Goal: Task Accomplishment & Management: Complete application form

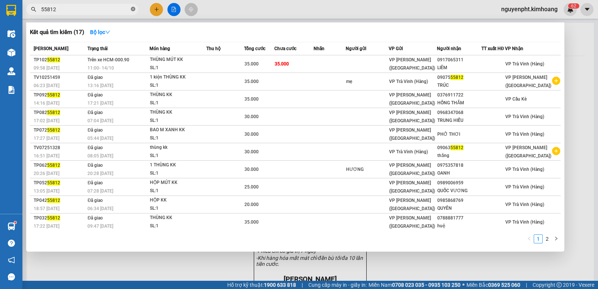
click at [131, 8] on icon "close-circle" at bounding box center [133, 9] width 4 height 4
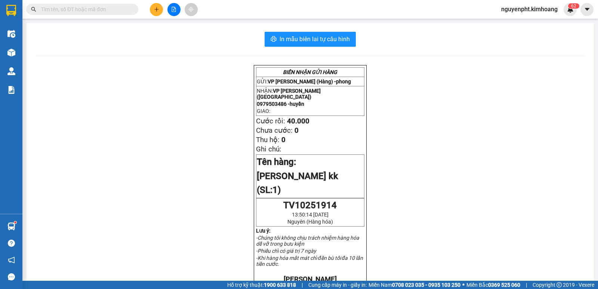
click at [121, 8] on input "text" at bounding box center [85, 9] width 88 height 8
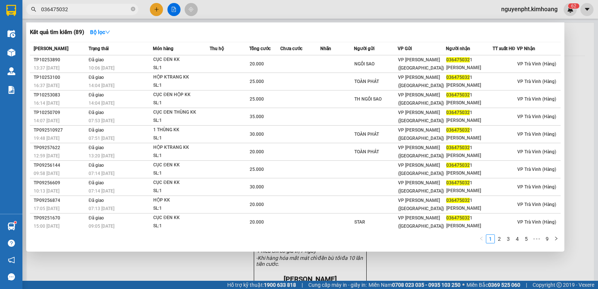
type input "0364750321"
click at [132, 10] on icon "close-circle" at bounding box center [133, 9] width 4 height 4
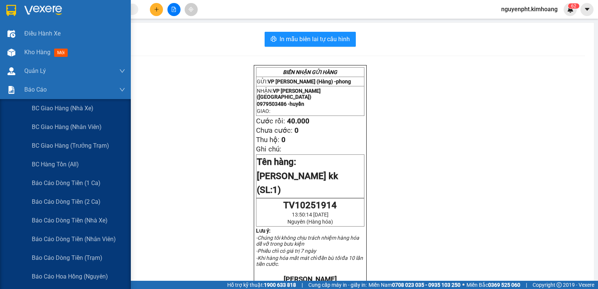
scroll to position [112, 0]
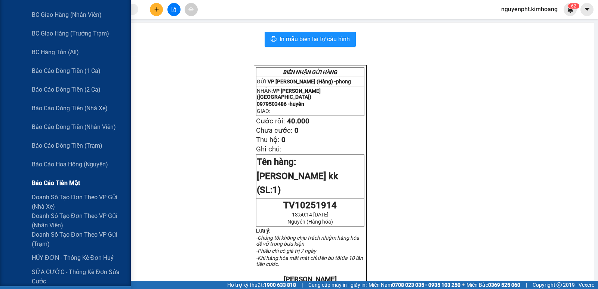
drag, startPoint x: 73, startPoint y: 184, endPoint x: 72, endPoint y: 180, distance: 3.8
click at [73, 183] on span "Báo cáo tiền mặt" at bounding box center [56, 182] width 48 height 9
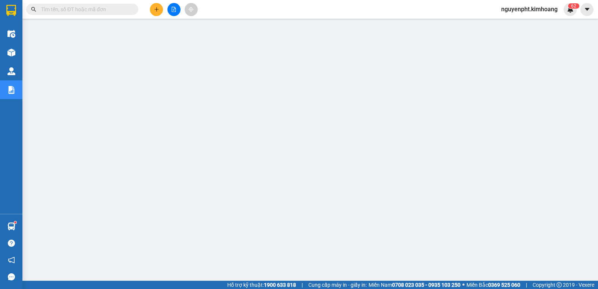
click at [110, 6] on input "text" at bounding box center [85, 9] width 88 height 8
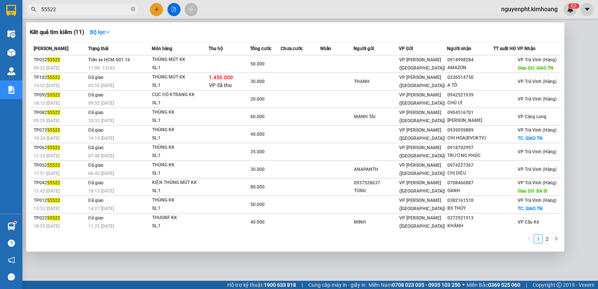
type input "55522"
click at [216, 257] on div at bounding box center [299, 144] width 598 height 289
click at [133, 9] on icon "close-circle" at bounding box center [133, 9] width 4 height 4
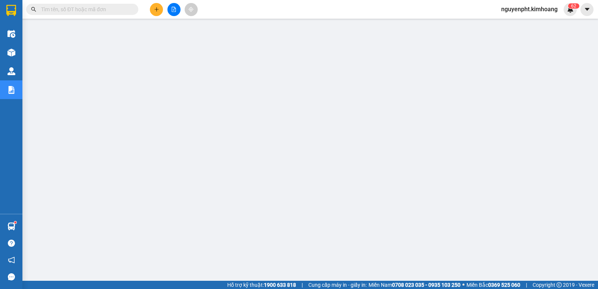
click at [56, 10] on input "text" at bounding box center [85, 9] width 88 height 8
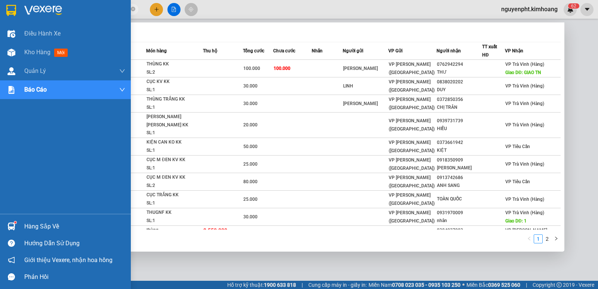
drag, startPoint x: 103, startPoint y: 12, endPoint x: 0, endPoint y: 15, distance: 103.1
click at [0, 15] on section "Kết quả [PERSON_NAME] ( 11 ) Bộ lọc Mã ĐH Trạng thái Món hàng Thu hộ Tổng [PERS…" at bounding box center [299, 144] width 598 height 289
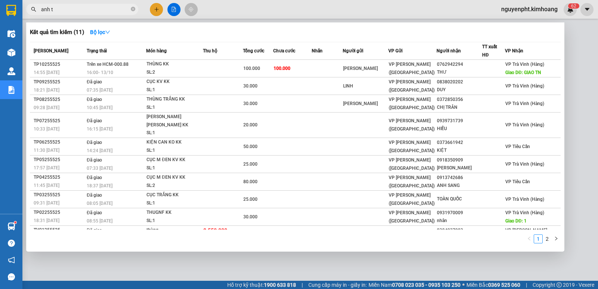
type input "[PERSON_NAME] tô"
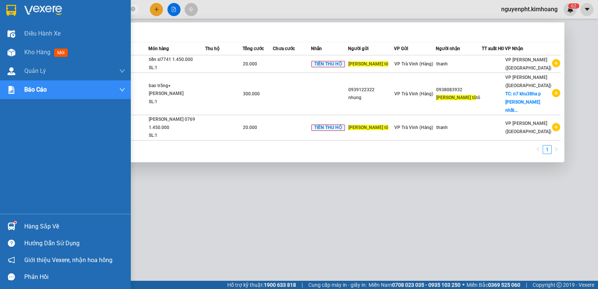
click at [0, 9] on section "Kết quả [PERSON_NAME] ( 3 ) Bộ lọc Mã ĐH Trạng thái Món hàng Thu hộ Tổng [PERSO…" at bounding box center [299, 144] width 598 height 289
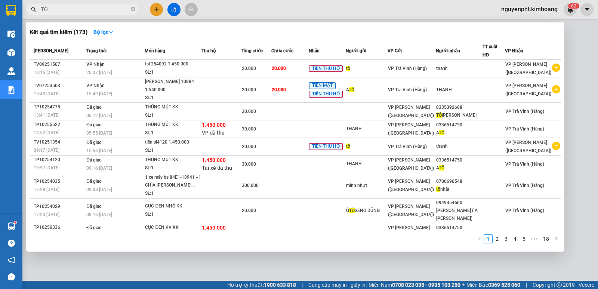
type input "TÔ"
click at [151, 13] on div at bounding box center [299, 144] width 598 height 289
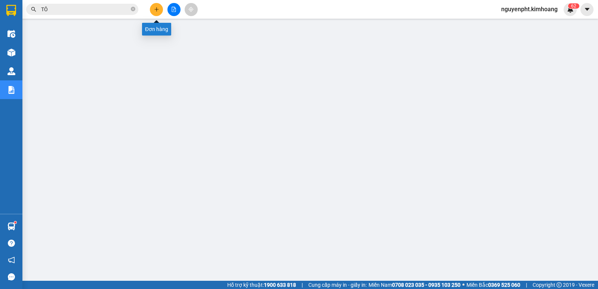
click at [156, 13] on button at bounding box center [156, 9] width 13 height 13
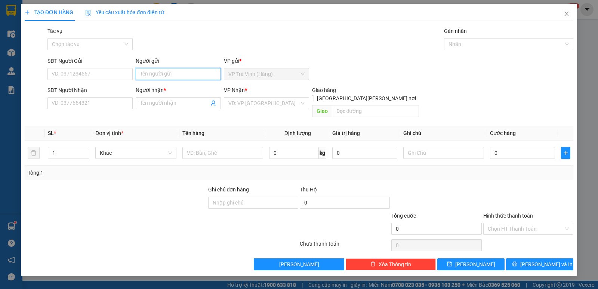
drag, startPoint x: 173, startPoint y: 76, endPoint x: 174, endPoint y: 80, distance: 4.5
click at [174, 76] on input "Người gửi" at bounding box center [178, 74] width 85 height 12
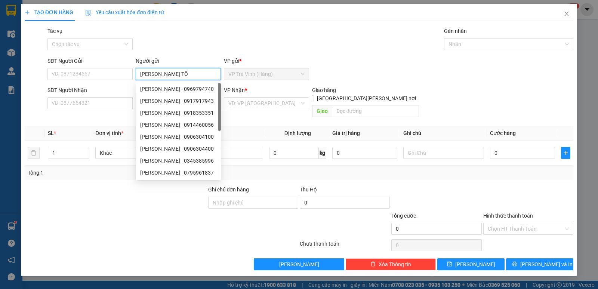
type input "[PERSON_NAME] TÔ"
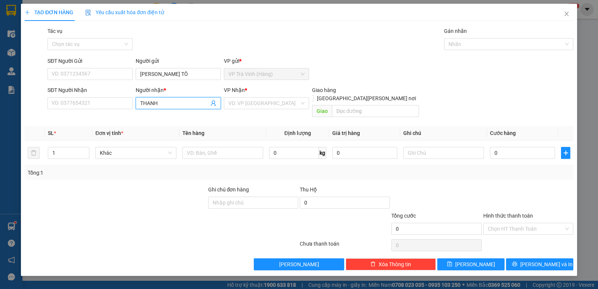
type input "THANH"
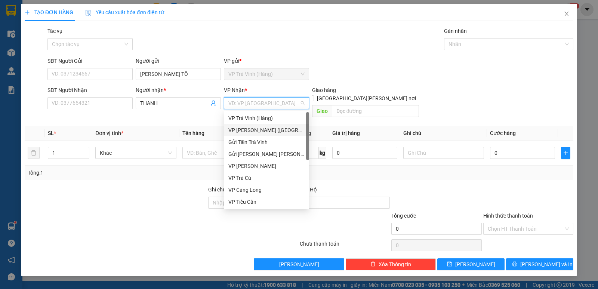
click at [254, 126] on div "VP [PERSON_NAME] ([GEOGRAPHIC_DATA])" at bounding box center [266, 130] width 76 height 8
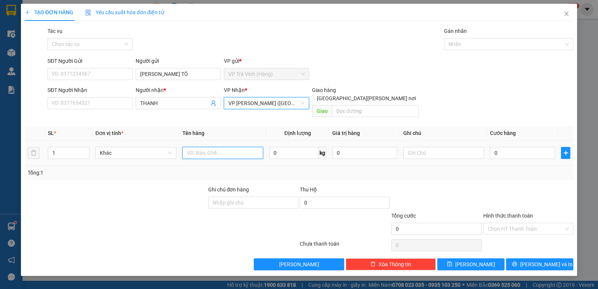
drag, startPoint x: 209, startPoint y: 146, endPoint x: 223, endPoint y: 151, distance: 14.3
click at [218, 149] on input "text" at bounding box center [222, 153] width 81 height 12
type input "TIỀN SL5522 1.450.000"
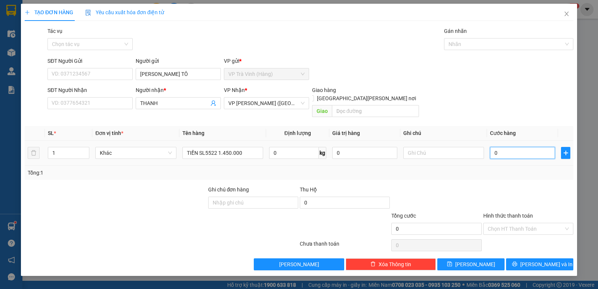
type input "2"
type input "20"
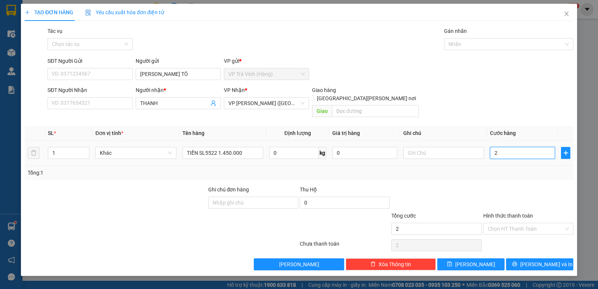
type input "20"
type input "20.000"
click at [100, 46] on input "Tác vụ" at bounding box center [87, 43] width 71 height 11
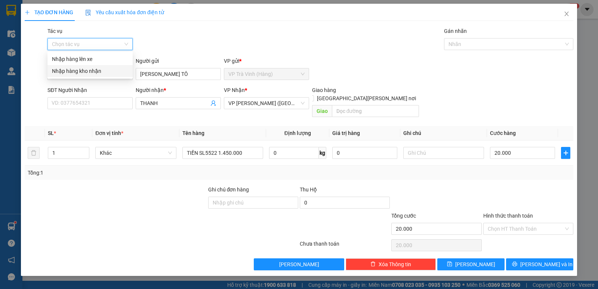
click at [82, 75] on div "Nhập hàng kho nhận" at bounding box center [89, 71] width 85 height 12
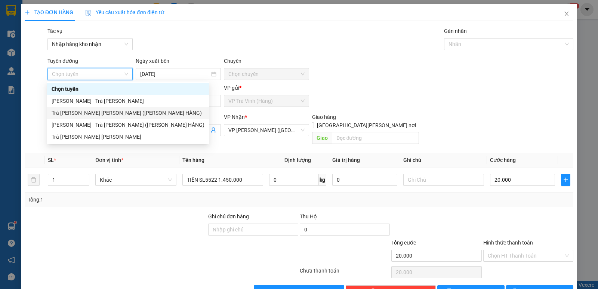
click at [100, 116] on div "Trà [PERSON_NAME] [PERSON_NAME] ([PERSON_NAME] HÀNG)" at bounding box center [128, 113] width 153 height 8
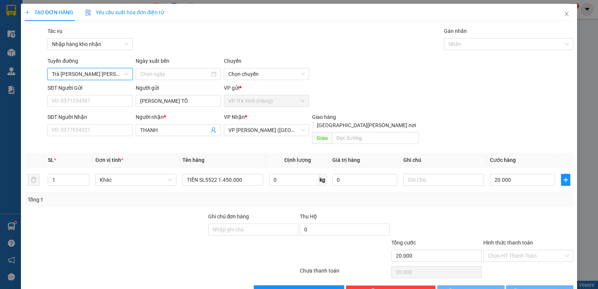
type input "[DATE]"
drag, startPoint x: 514, startPoint y: 41, endPoint x: 509, endPoint y: 42, distance: 5.3
click at [512, 42] on div at bounding box center [505, 44] width 118 height 9
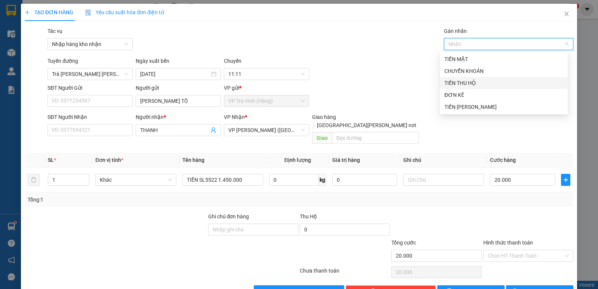
click at [454, 82] on div "TIỀN THU HỘ" at bounding box center [503, 83] width 119 height 8
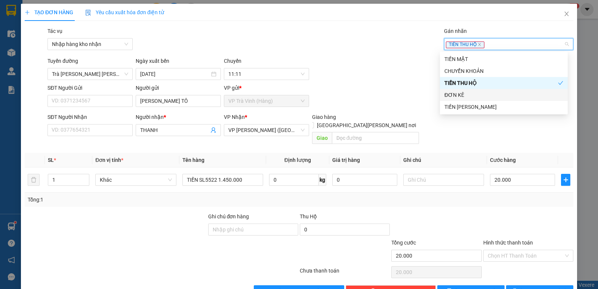
scroll to position [15, 0]
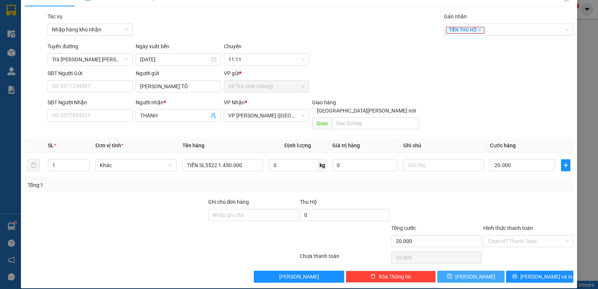
click at [476, 270] on button "[PERSON_NAME]" at bounding box center [470, 276] width 67 height 12
type input "0"
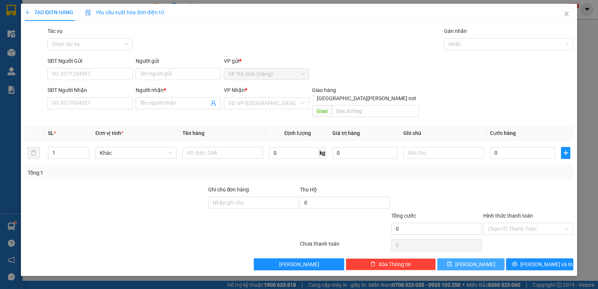
scroll to position [0, 0]
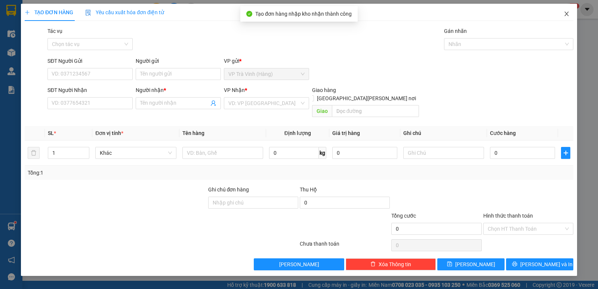
click at [567, 17] on icon "close" at bounding box center [566, 14] width 6 height 6
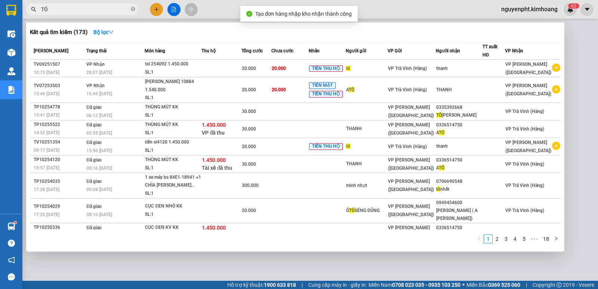
drag, startPoint x: 121, startPoint y: 6, endPoint x: 0, endPoint y: -6, distance: 122.0
click at [0, 0] on html "Kết quả [PERSON_NAME] ( 173 ) Bộ lọc Mã ĐH Trạng thái Món hàng Thu hộ Tổng [PER…" at bounding box center [299, 144] width 598 height 289
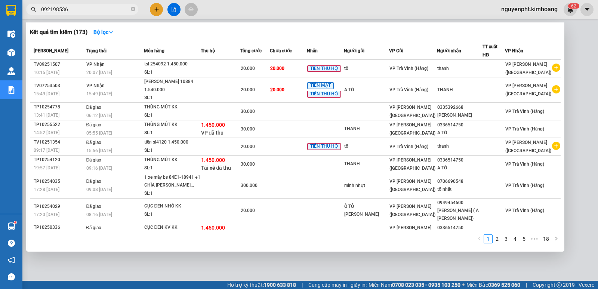
type input "0921985369"
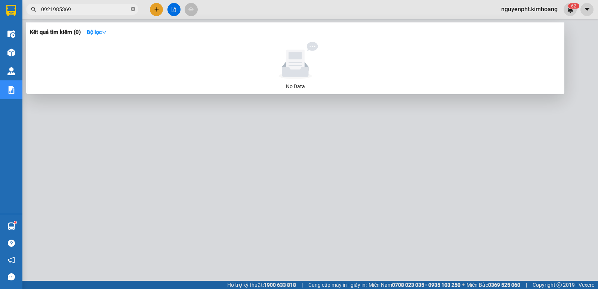
click at [134, 11] on icon "close-circle" at bounding box center [133, 9] width 4 height 4
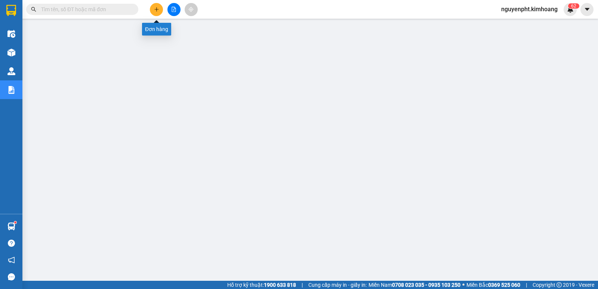
click at [161, 11] on button at bounding box center [156, 9] width 13 height 13
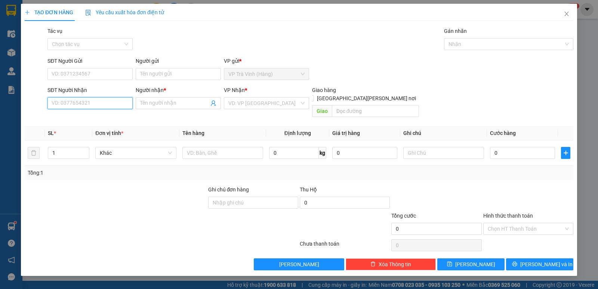
click at [88, 105] on input "SĐT Người Nhận" at bounding box center [89, 103] width 85 height 12
click at [60, 105] on input "0921985369" at bounding box center [89, 103] width 85 height 12
type input "0931985369"
click at [83, 117] on div "0931985369 - bảo" at bounding box center [90, 118] width 76 height 8
type input "bảo"
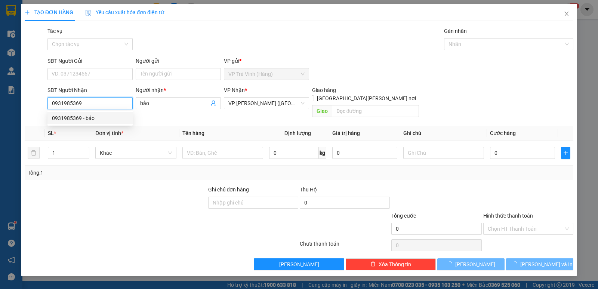
type input "240.000"
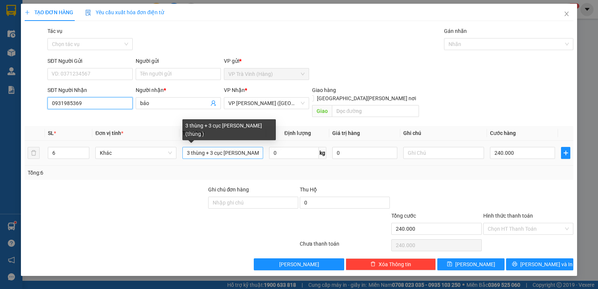
type input "0931985369"
drag, startPoint x: 185, startPoint y: 144, endPoint x: 371, endPoint y: 144, distance: 186.0
click at [371, 144] on tr "6 Khác 3 thùng + 3 cục [PERSON_NAME] (thùng ) 0 kg 0 240.000" at bounding box center [299, 152] width 548 height 25
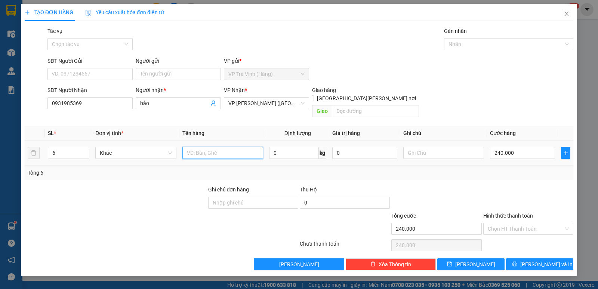
scroll to position [0, 0]
click at [85, 155] on icon "down" at bounding box center [85, 155] width 2 height 1
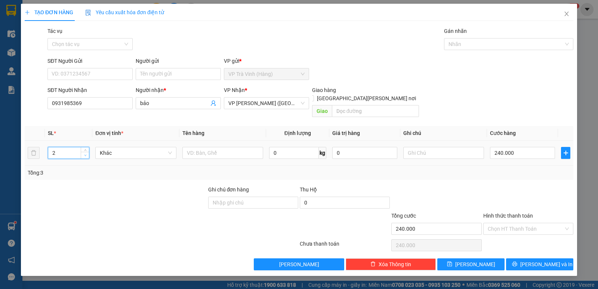
type input "1"
click at [85, 155] on icon "down" at bounding box center [85, 155] width 2 height 1
click at [238, 147] on input "text" at bounding box center [222, 153] width 81 height 12
type input "KIỆN THÙNG KK"
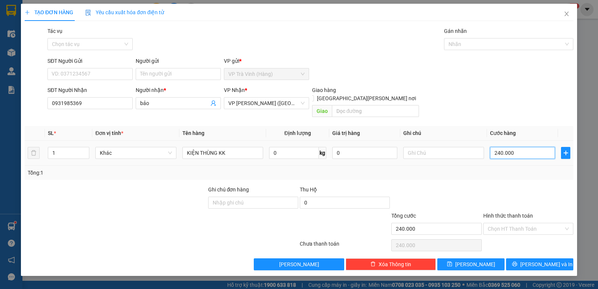
type input "4"
type input "40"
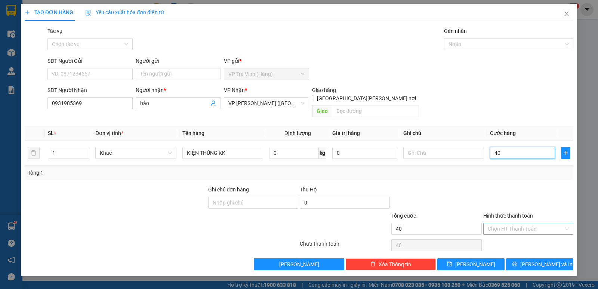
type input "40"
type input "40.000"
click at [542, 223] on input "Hình thức thanh toán" at bounding box center [525, 228] width 76 height 11
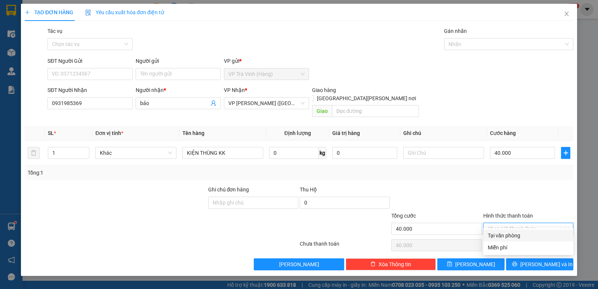
click at [531, 234] on div "Tại văn phòng" at bounding box center [527, 235] width 81 height 8
type input "0"
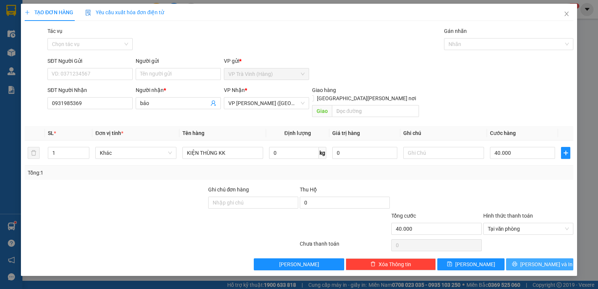
click at [539, 260] on span "[PERSON_NAME] và In" at bounding box center [546, 264] width 52 height 8
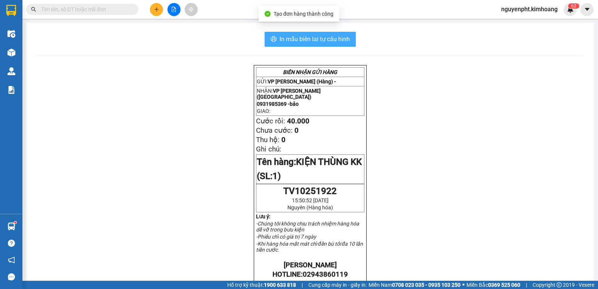
click at [302, 42] on span "In mẫu biên lai tự cấu hình" at bounding box center [314, 38] width 70 height 9
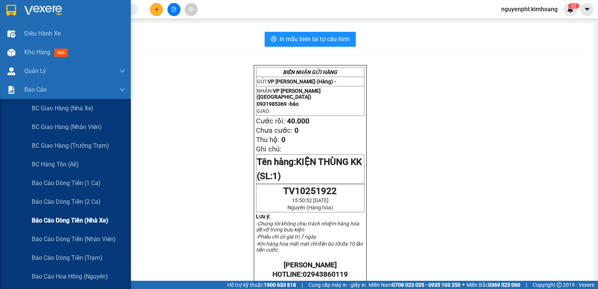
scroll to position [75, 0]
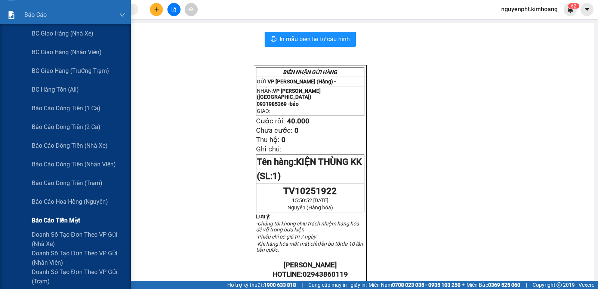
click at [66, 221] on span "Báo cáo tiền mặt" at bounding box center [56, 219] width 48 height 9
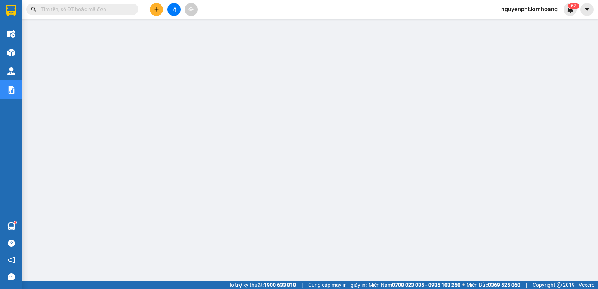
click at [80, 8] on input "text" at bounding box center [85, 9] width 88 height 8
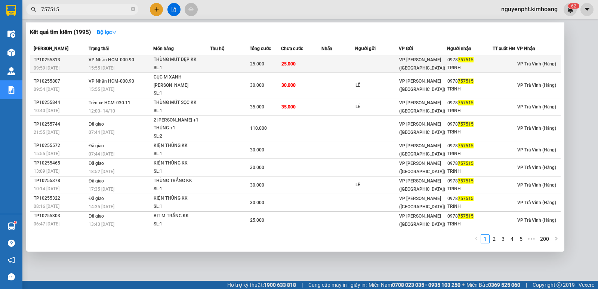
type input "757515"
click at [256, 59] on td "25.000" at bounding box center [264, 64] width 31 height 18
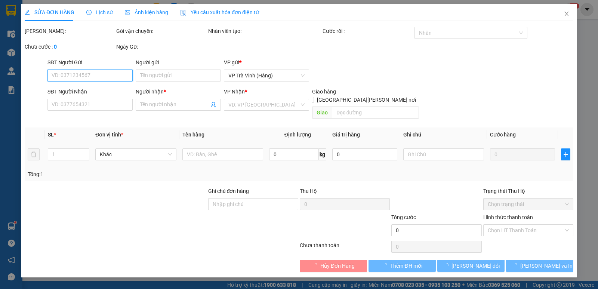
type input "0978757515"
type input "TRINH"
type input "25.000"
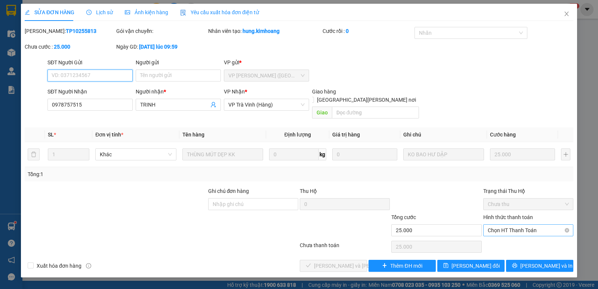
drag, startPoint x: 528, startPoint y: 218, endPoint x: 528, endPoint y: 227, distance: 8.6
click at [528, 224] on span "Chọn HT Thanh Toán" at bounding box center [527, 229] width 81 height 11
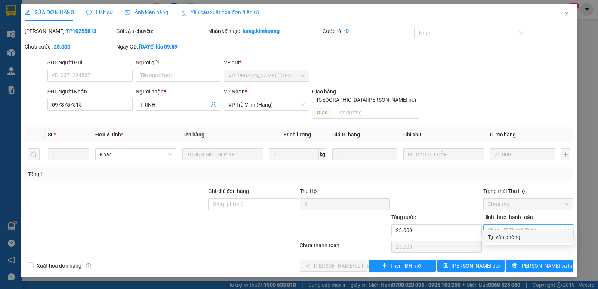
drag, startPoint x: 528, startPoint y: 227, endPoint x: 479, endPoint y: 236, distance: 50.4
click at [528, 234] on div "Tại văn phòng" at bounding box center [527, 237] width 81 height 8
type input "0"
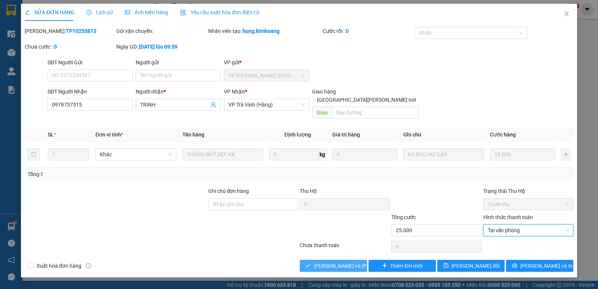
drag, startPoint x: 326, startPoint y: 253, endPoint x: 321, endPoint y: 252, distance: 5.8
click at [327, 261] on span "[PERSON_NAME] và [PERSON_NAME] hàng" at bounding box center [364, 265] width 101 height 8
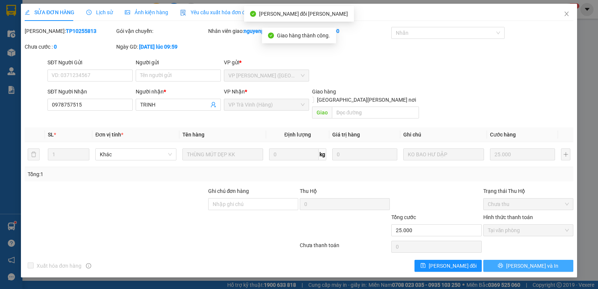
click at [543, 260] on button "[PERSON_NAME] và In" at bounding box center [528, 266] width 90 height 12
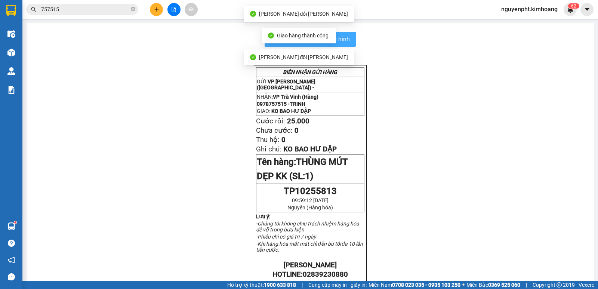
click at [342, 37] on span "In mẫu biên lai tự cấu hình" at bounding box center [314, 38] width 70 height 9
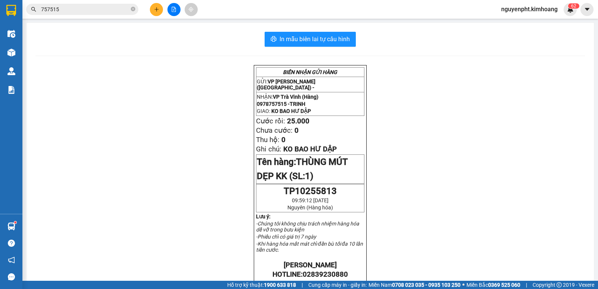
drag, startPoint x: 112, startPoint y: 13, endPoint x: 107, endPoint y: 10, distance: 6.2
click at [112, 13] on input "757515" at bounding box center [85, 9] width 88 height 8
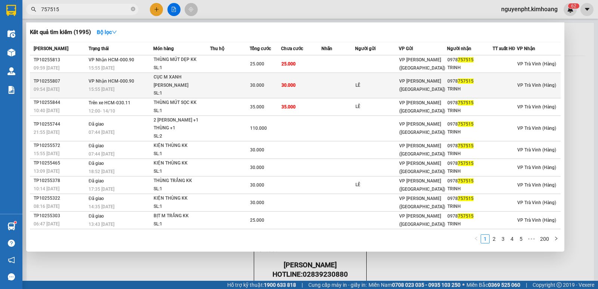
click at [225, 80] on td at bounding box center [230, 85] width 40 height 25
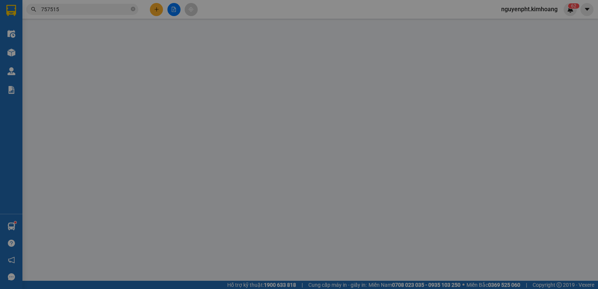
type input "LÊ"
type input "0978757515"
type input "TRINH"
type input "30.000"
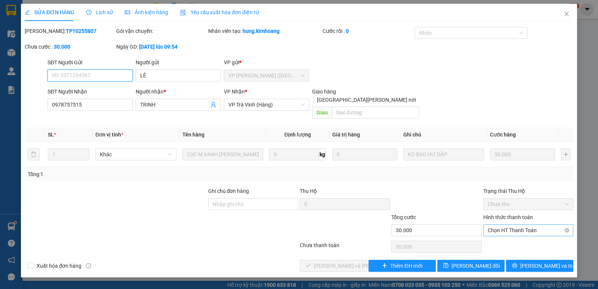
click at [529, 224] on span "Chọn HT Thanh Toán" at bounding box center [527, 229] width 81 height 11
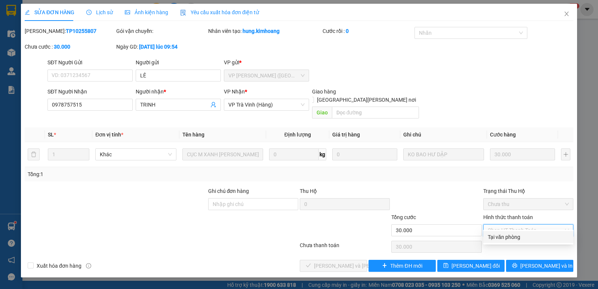
drag, startPoint x: 528, startPoint y: 238, endPoint x: 425, endPoint y: 238, distance: 103.4
click at [528, 238] on div "Tại văn phòng" at bounding box center [527, 237] width 81 height 8
type input "0"
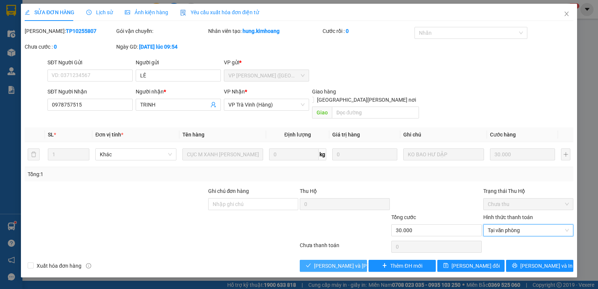
drag, startPoint x: 323, startPoint y: 259, endPoint x: 316, endPoint y: 249, distance: 11.8
click at [323, 261] on span "[PERSON_NAME] và [PERSON_NAME] hàng" at bounding box center [364, 265] width 101 height 8
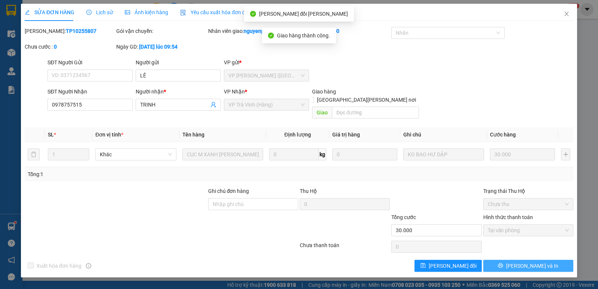
click at [541, 261] on span "[PERSON_NAME] và In" at bounding box center [532, 265] width 52 height 8
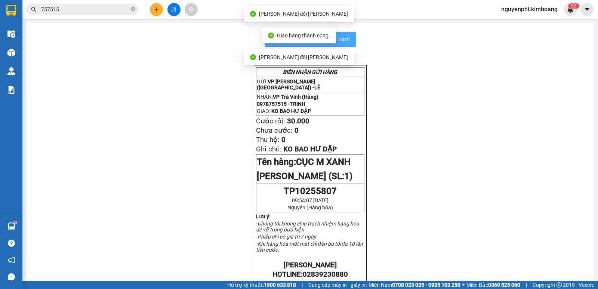
click at [348, 45] on button "In mẫu biên lai tự cấu hình" at bounding box center [309, 39] width 91 height 15
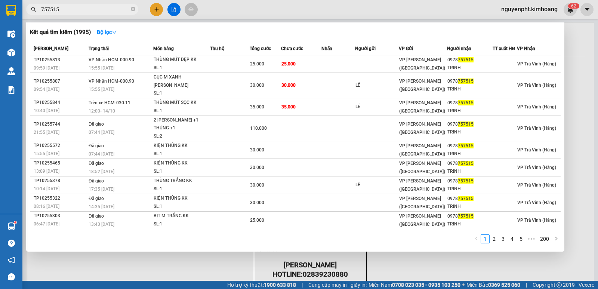
click at [93, 11] on input "757515" at bounding box center [85, 9] width 88 height 8
drag, startPoint x: 133, startPoint y: 7, endPoint x: 144, endPoint y: 10, distance: 11.4
click at [133, 8] on icon "close-circle" at bounding box center [133, 9] width 4 height 4
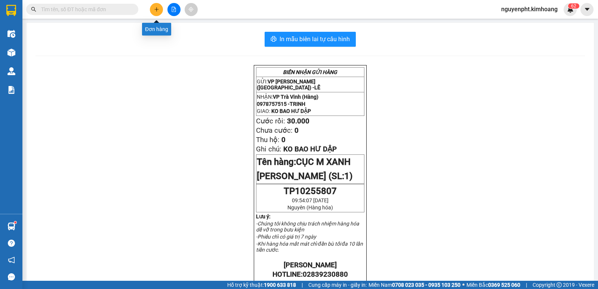
click at [152, 10] on button at bounding box center [156, 9] width 13 height 13
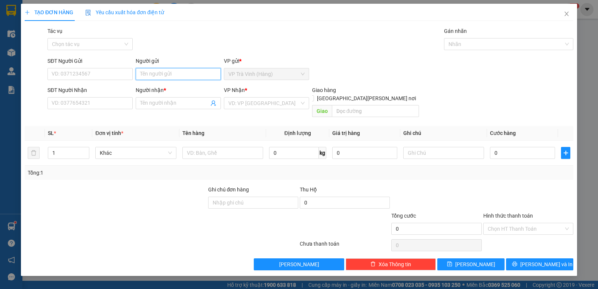
click at [166, 74] on input "Người gửi" at bounding box center [178, 74] width 85 height 12
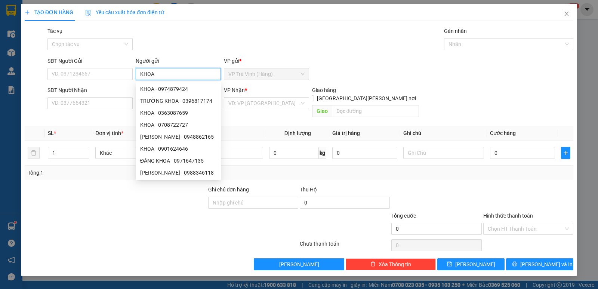
type input "KHOA"
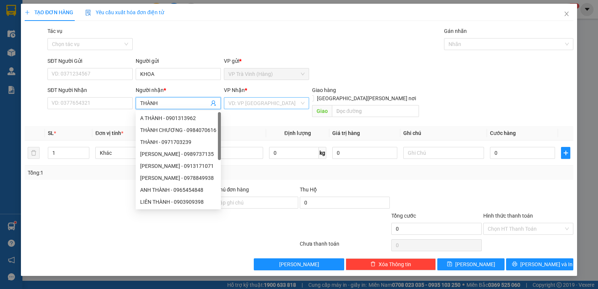
type input "THÀNH"
click at [259, 108] on input "search" at bounding box center [263, 102] width 71 height 11
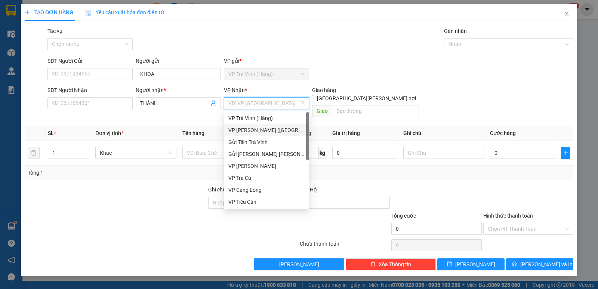
click at [255, 124] on div "VP [PERSON_NAME] ([GEOGRAPHIC_DATA])" at bounding box center [266, 130] width 85 height 12
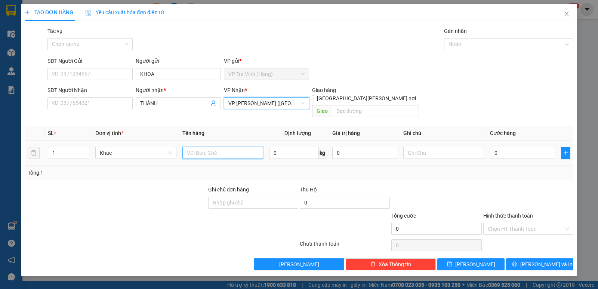
click at [204, 148] on input "text" at bounding box center [222, 153] width 81 height 12
type input "TÚI M XANH KK"
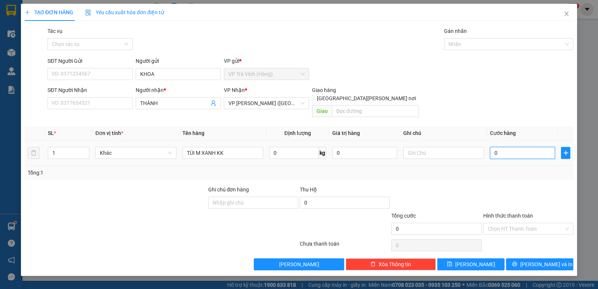
click at [524, 147] on input "0" at bounding box center [522, 153] width 65 height 12
type input "2"
type input "25"
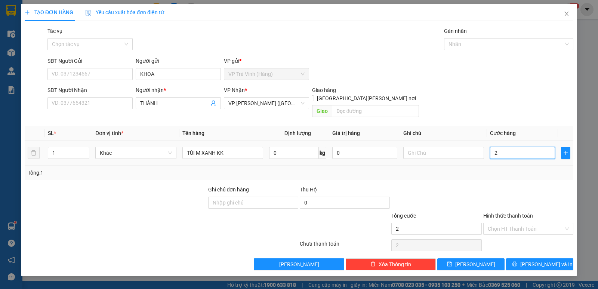
type input "25"
type input "25.000"
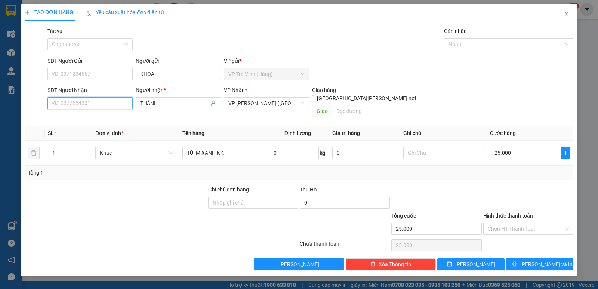
click at [102, 100] on input "SĐT Người Nhận" at bounding box center [89, 103] width 85 height 12
click at [101, 103] on input "SĐT Người Nhận" at bounding box center [89, 103] width 85 height 12
type input "0528359421"
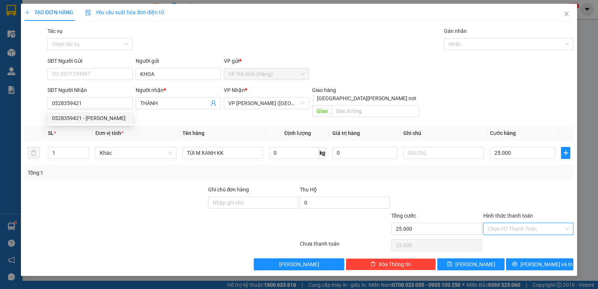
click at [520, 223] on input "Hình thức thanh toán" at bounding box center [525, 228] width 76 height 11
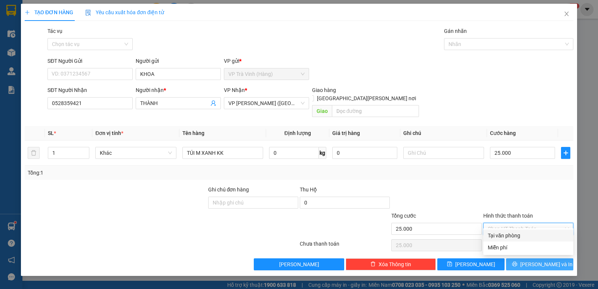
drag, startPoint x: 517, startPoint y: 237, endPoint x: 530, endPoint y: 255, distance: 22.4
click at [517, 238] on div "Tại văn phòng" at bounding box center [527, 235] width 81 height 8
type input "0"
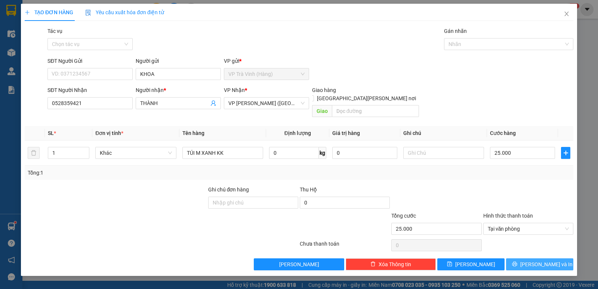
click at [561, 260] on button "[PERSON_NAME] và In" at bounding box center [539, 264] width 67 height 12
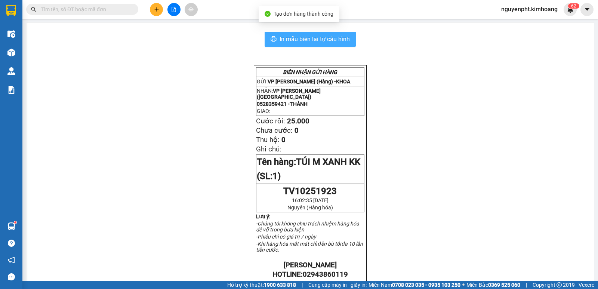
click at [328, 44] on span "In mẫu biên lai tự cấu hình" at bounding box center [314, 38] width 70 height 9
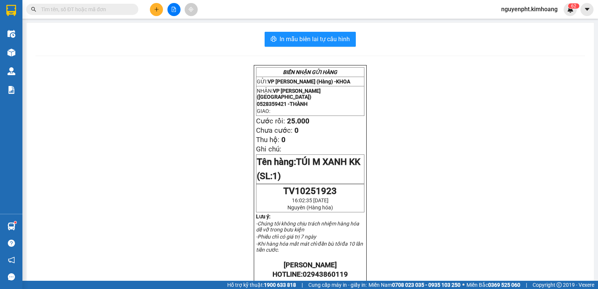
drag, startPoint x: 124, startPoint y: 13, endPoint x: 119, endPoint y: 12, distance: 4.9
click at [123, 13] on input "text" at bounding box center [85, 9] width 88 height 8
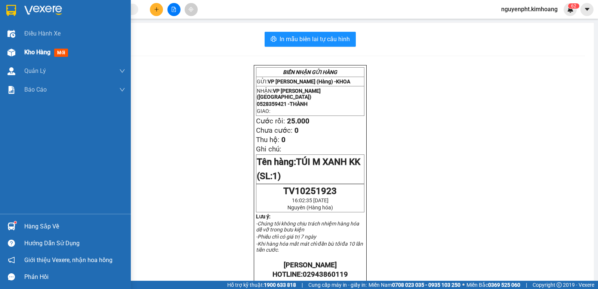
drag, startPoint x: 40, startPoint y: 53, endPoint x: 33, endPoint y: 48, distance: 8.1
click at [40, 53] on span "Kho hàng" at bounding box center [37, 52] width 26 height 7
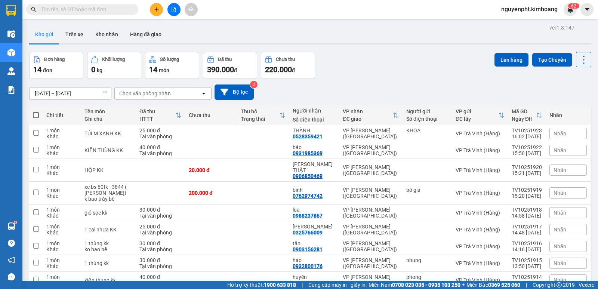
click at [115, 10] on input "text" at bounding box center [85, 9] width 88 height 8
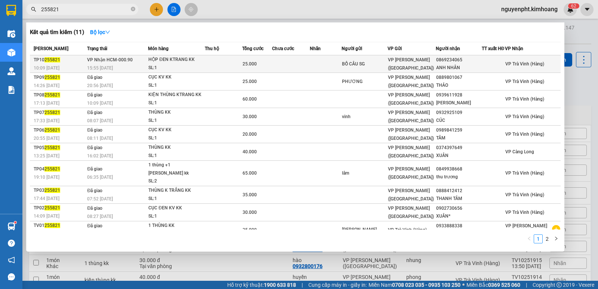
type input "255821"
click at [220, 65] on td at bounding box center [223, 64] width 37 height 18
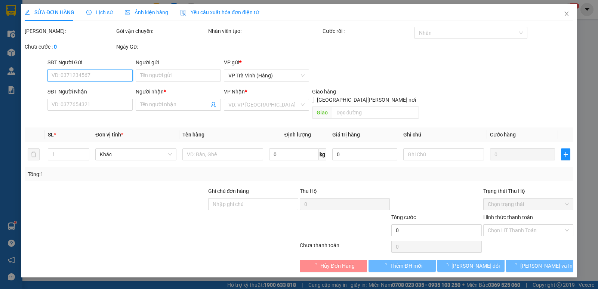
type input "BỒ CÂU SG"
type input "0869234065"
type input "ANH NHÂN"
type input "25.000"
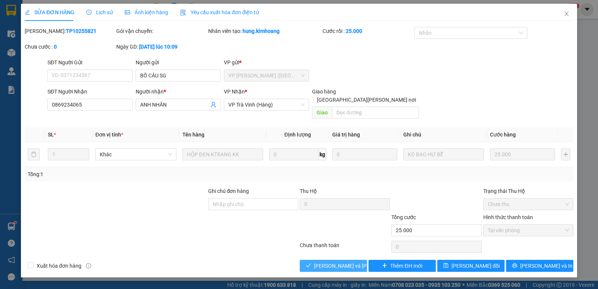
click at [328, 261] on span "[PERSON_NAME] và [PERSON_NAME] hàng" at bounding box center [364, 265] width 101 height 8
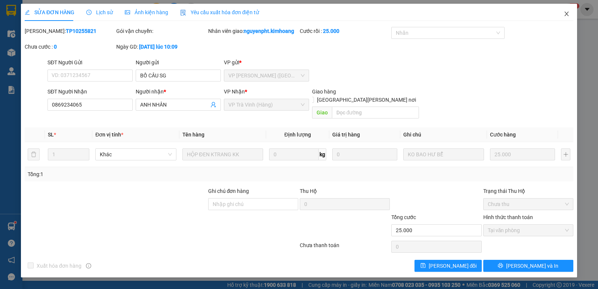
click at [567, 16] on icon "close" at bounding box center [566, 14] width 4 height 4
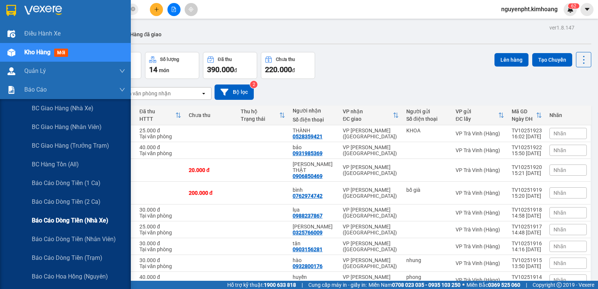
scroll to position [184, 0]
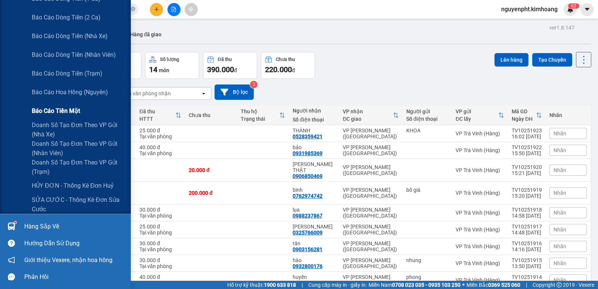
click at [55, 111] on span "Báo cáo tiền mặt" at bounding box center [56, 110] width 48 height 9
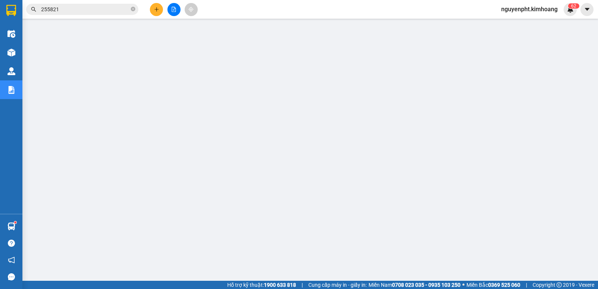
drag, startPoint x: 85, startPoint y: 10, endPoint x: 0, endPoint y: 6, distance: 84.9
click at [0, 23] on section "Kết quả [PERSON_NAME] ( 11 ) Bộ lọc Mã ĐH Trạng thái Món hàng Thu hộ Tổng [PERS…" at bounding box center [299, 144] width 598 height 289
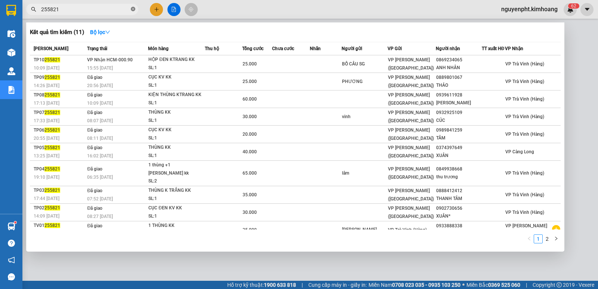
click at [134, 10] on icon "close-circle" at bounding box center [133, 9] width 4 height 4
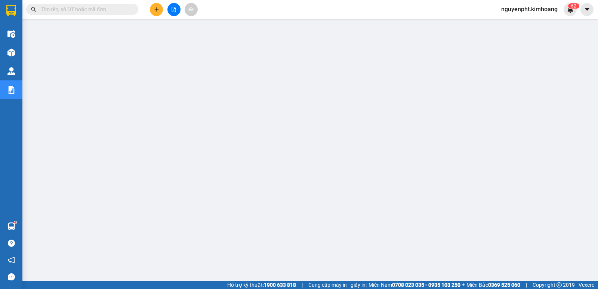
click at [131, 11] on span at bounding box center [133, 9] width 4 height 8
drag, startPoint x: 126, startPoint y: 7, endPoint x: 130, endPoint y: 10, distance: 4.8
click at [127, 7] on input "text" at bounding box center [85, 9] width 88 height 8
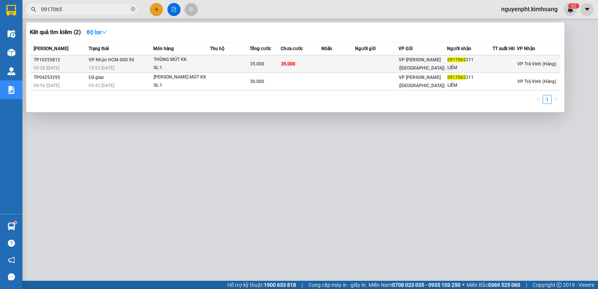
type input "0917065"
click at [252, 61] on span "35.000" at bounding box center [257, 63] width 14 height 5
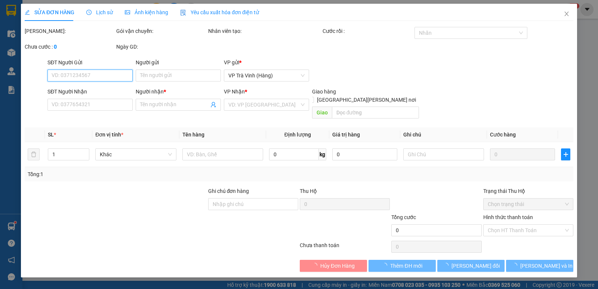
type input "0917065311"
type input "LIÊM"
type input "35.000"
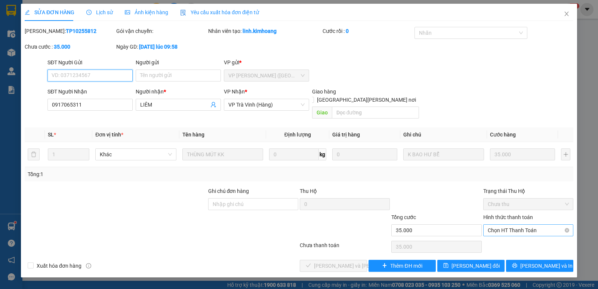
drag, startPoint x: 530, startPoint y: 224, endPoint x: 527, endPoint y: 227, distance: 4.0
click at [530, 224] on span "Chọn HT Thanh Toán" at bounding box center [527, 229] width 81 height 11
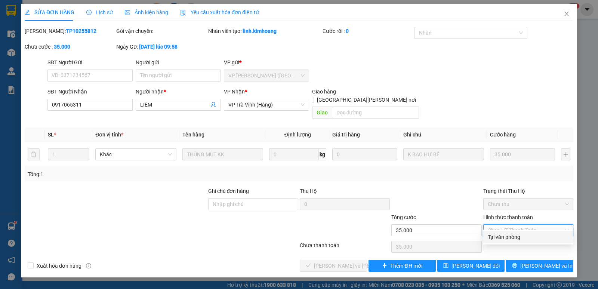
drag, startPoint x: 521, startPoint y: 231, endPoint x: 502, endPoint y: 235, distance: 19.7
click at [521, 232] on div "Tại văn phòng" at bounding box center [528, 237] width 90 height 12
type input "0"
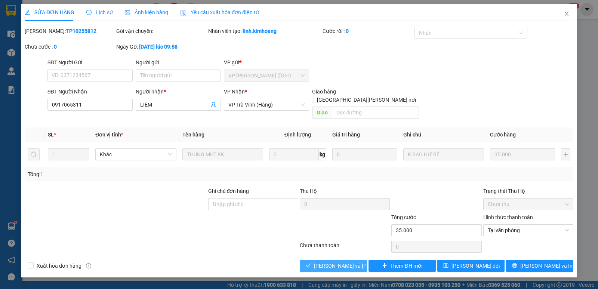
drag, startPoint x: 321, startPoint y: 254, endPoint x: 325, endPoint y: 250, distance: 5.3
click at [322, 261] on span "[PERSON_NAME] và [PERSON_NAME] hàng" at bounding box center [364, 265] width 101 height 8
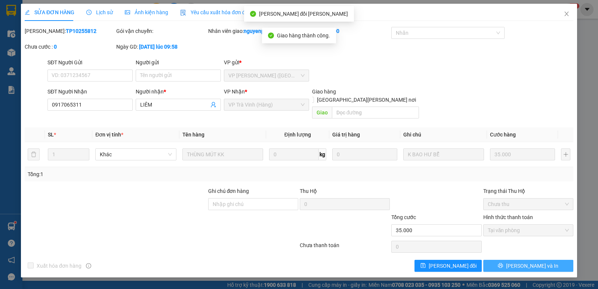
click at [529, 261] on span "[PERSON_NAME] và In" at bounding box center [532, 265] width 52 height 8
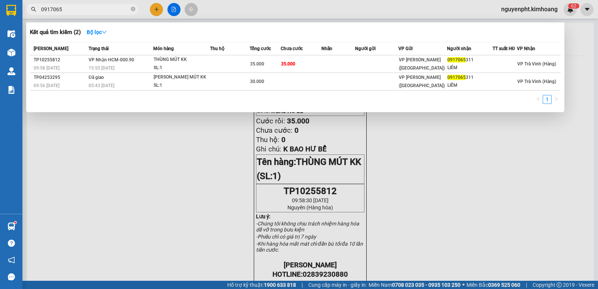
drag, startPoint x: 106, startPoint y: 6, endPoint x: 0, endPoint y: 23, distance: 107.7
click at [0, 23] on section "Kết quả [PERSON_NAME] ( 2 ) Bộ lọc Mã ĐH Trạng thái Món hàng Thu hộ Tổng [PERSO…" at bounding box center [299, 144] width 598 height 289
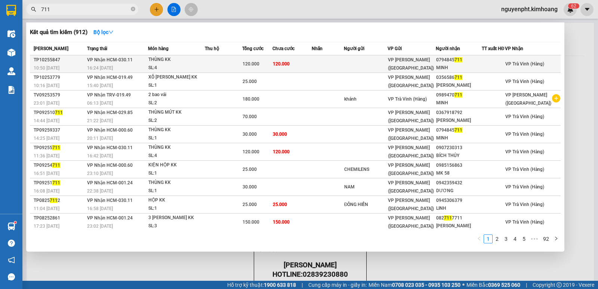
type input "711"
click at [332, 65] on td at bounding box center [327, 64] width 32 height 18
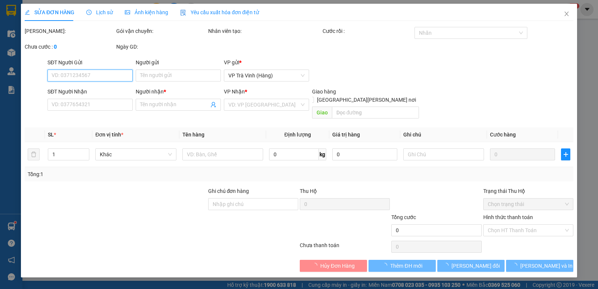
type input "0794845711"
type input "MINH"
type input "120.000"
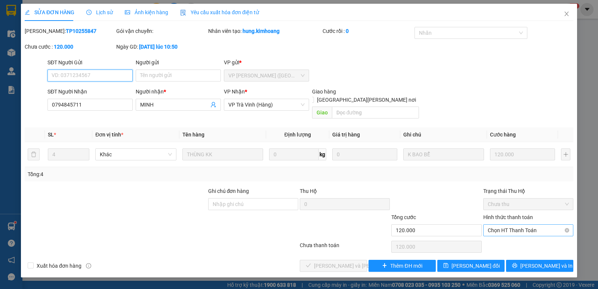
click at [516, 224] on span "Chọn HT Thanh Toán" at bounding box center [527, 229] width 81 height 11
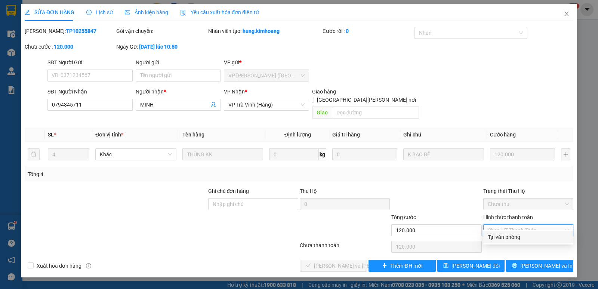
drag, startPoint x: 511, startPoint y: 234, endPoint x: 397, endPoint y: 264, distance: 117.1
click at [509, 235] on div "Tại văn phòng" at bounding box center [527, 237] width 81 height 8
type input "0"
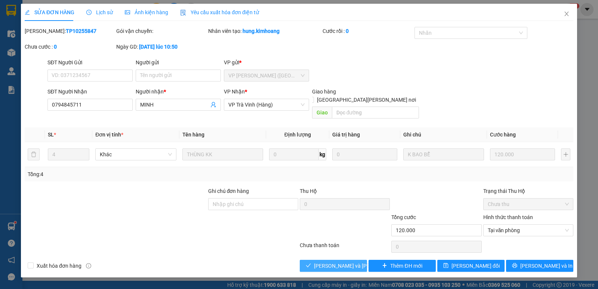
click at [315, 260] on button "[PERSON_NAME] và [PERSON_NAME] hàng" at bounding box center [333, 266] width 67 height 12
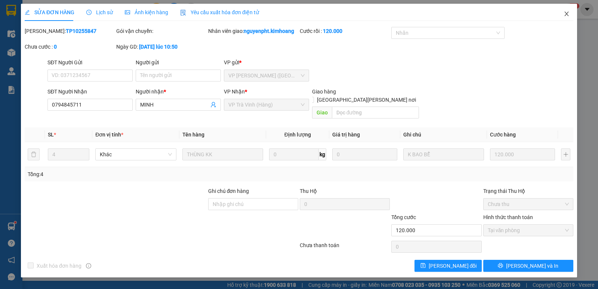
click at [565, 13] on icon "close" at bounding box center [566, 14] width 6 height 6
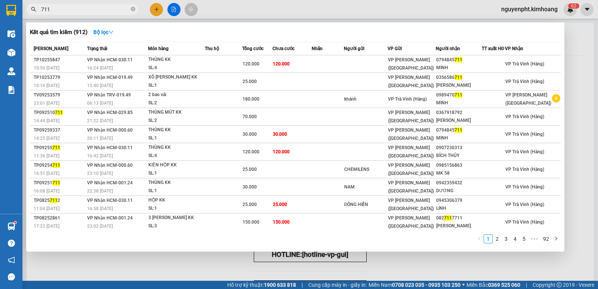
click at [113, 11] on input "711" at bounding box center [85, 9] width 88 height 8
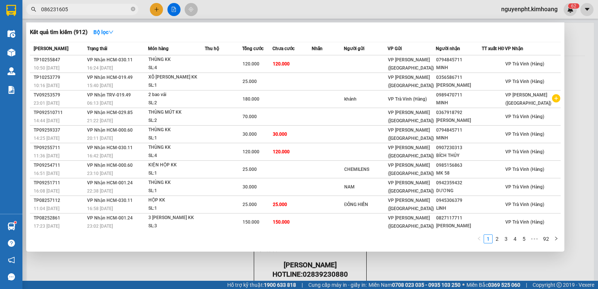
type input "0862316057"
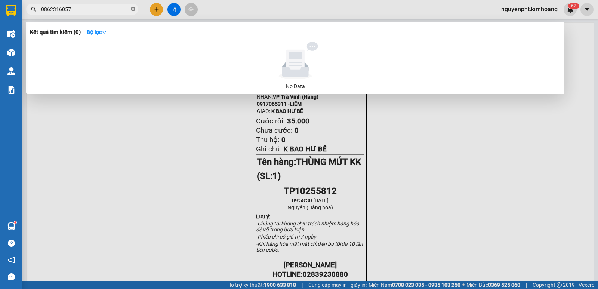
click at [132, 10] on icon "close-circle" at bounding box center [133, 9] width 4 height 4
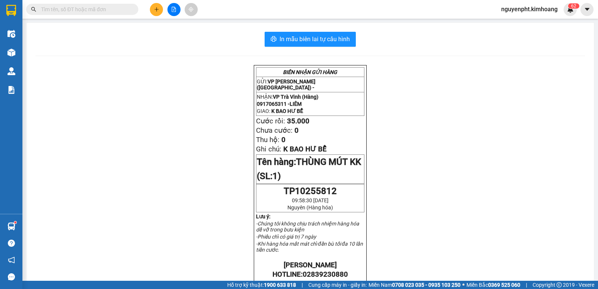
click at [107, 9] on input "text" at bounding box center [85, 9] width 88 height 8
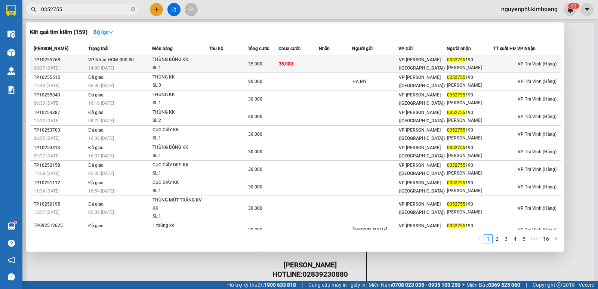
type input "0352755"
click at [263, 67] on div "35.000" at bounding box center [263, 64] width 30 height 8
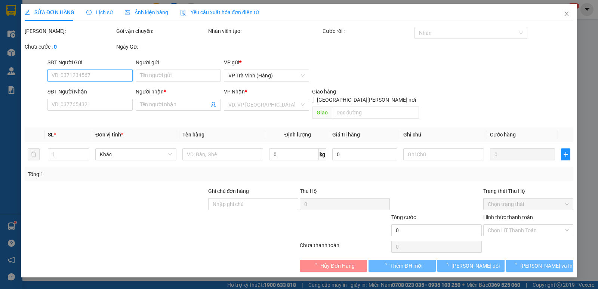
type input "0352755190"
type input "[PERSON_NAME]"
type input "35.000"
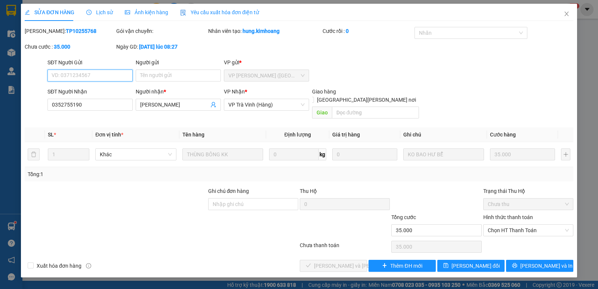
click at [521, 227] on span "Chọn HT Thanh Toán" at bounding box center [527, 229] width 81 height 11
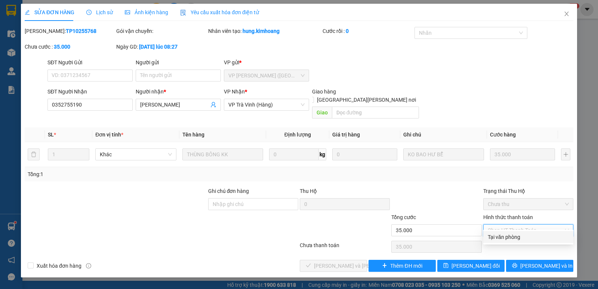
drag, startPoint x: 511, startPoint y: 233, endPoint x: 494, endPoint y: 235, distance: 16.2
click at [509, 234] on div "Tại văn phòng" at bounding box center [527, 237] width 81 height 8
type input "0"
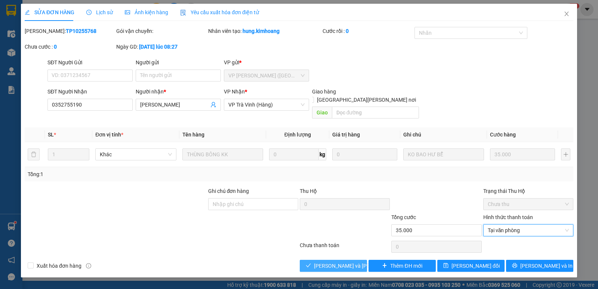
click at [364, 260] on button "[PERSON_NAME] và [PERSON_NAME] hàng" at bounding box center [333, 266] width 67 height 12
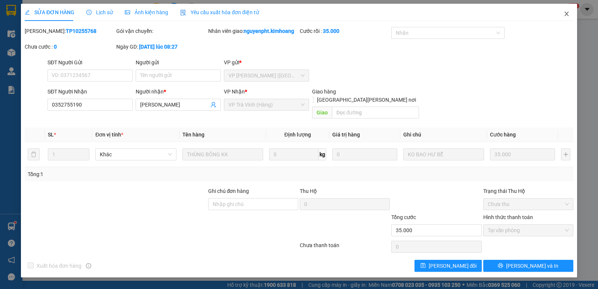
click at [568, 16] on icon "close" at bounding box center [566, 14] width 6 height 6
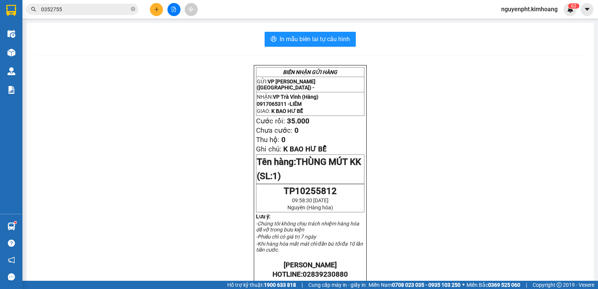
drag, startPoint x: 125, startPoint y: 10, endPoint x: 0, endPoint y: 32, distance: 127.0
click at [0, 29] on section "Kết quả [PERSON_NAME] ( 159 ) Bộ lọc Mã ĐH Trạng thái Món hàng Thu hộ Tổng [PER…" at bounding box center [299, 144] width 598 height 289
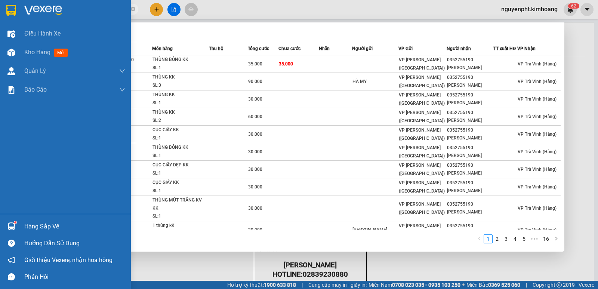
type input "757515"
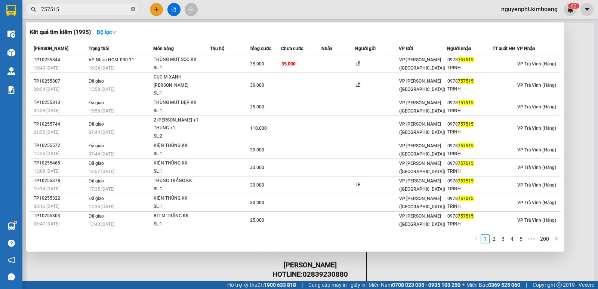
click at [133, 9] on icon "close-circle" at bounding box center [133, 9] width 4 height 4
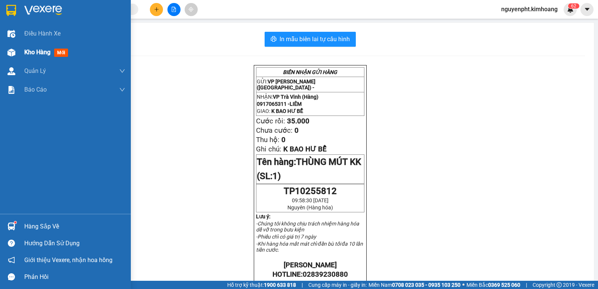
click at [32, 50] on span "Kho hàng" at bounding box center [37, 52] width 26 height 7
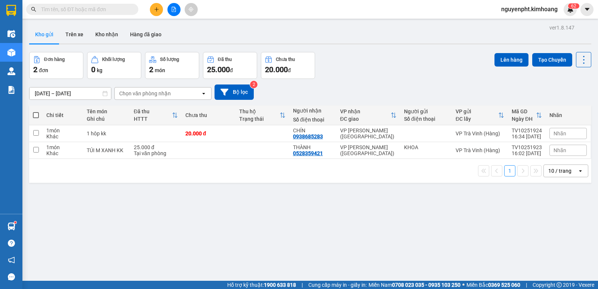
click at [556, 172] on div "10 / trang" at bounding box center [559, 170] width 23 height 7
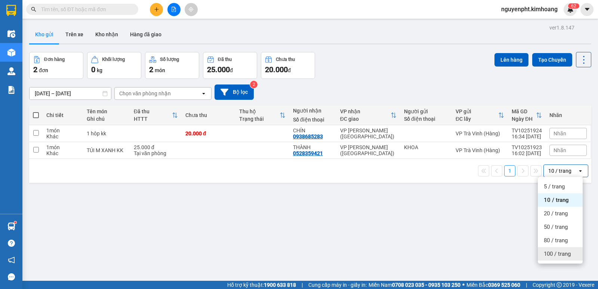
click at [560, 257] on span "100 / trang" at bounding box center [556, 253] width 27 height 7
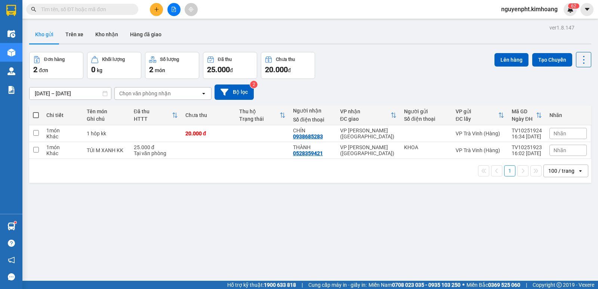
click at [129, 8] on span at bounding box center [82, 9] width 112 height 11
click at [129, 7] on input "text" at bounding box center [85, 9] width 88 height 8
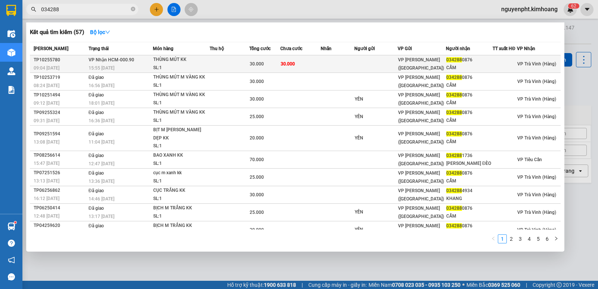
type input "034288"
click at [229, 62] on td at bounding box center [230, 64] width 40 height 18
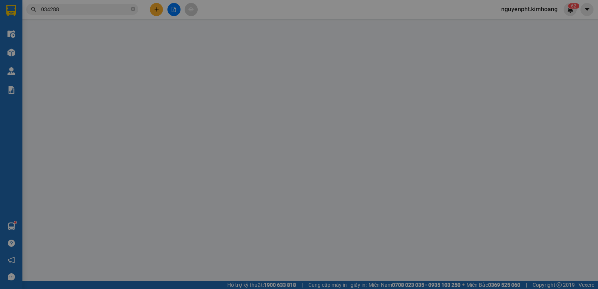
type input "0342880876"
type input "CẨM"
type input "30.000"
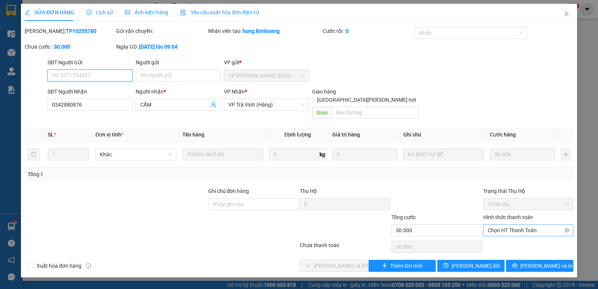
click at [525, 224] on span "Chọn HT Thanh Toán" at bounding box center [527, 229] width 81 height 11
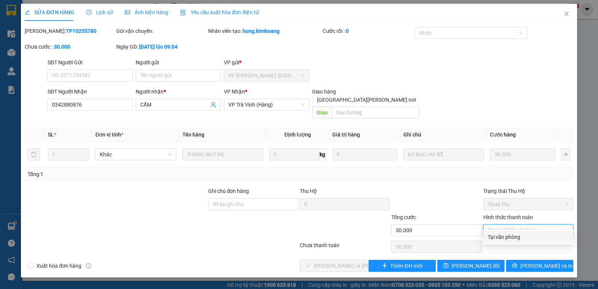
drag, startPoint x: 518, startPoint y: 235, endPoint x: 502, endPoint y: 238, distance: 16.3
click at [518, 235] on div "Tại văn phòng" at bounding box center [527, 237] width 81 height 8
type input "0"
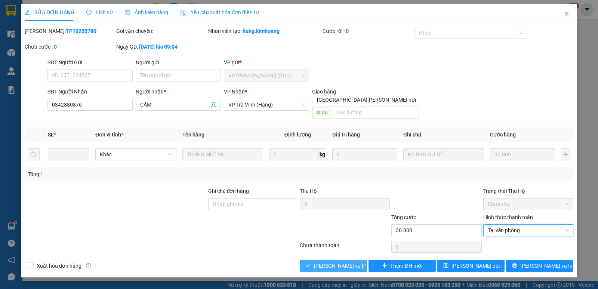
click at [345, 261] on span "[PERSON_NAME] và [PERSON_NAME] hàng" at bounding box center [364, 265] width 101 height 8
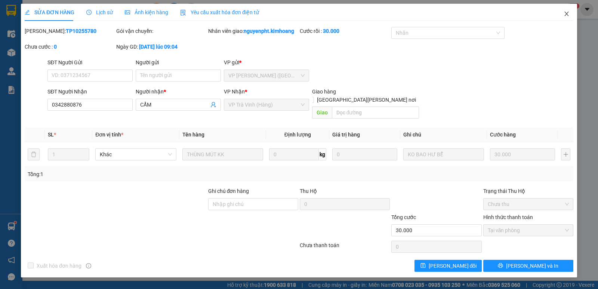
click at [565, 16] on icon "close" at bounding box center [566, 14] width 4 height 4
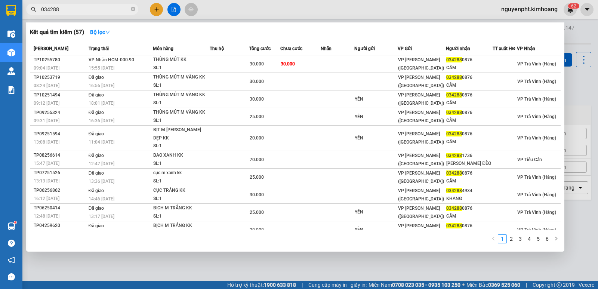
drag, startPoint x: 105, startPoint y: 10, endPoint x: 0, endPoint y: 13, distance: 104.6
click at [0, 8] on section "Kết quả [PERSON_NAME] ( 57 ) Bộ lọc Mã ĐH Trạng thái Món hàng Thu hộ Tổng [PERS…" at bounding box center [299, 144] width 598 height 289
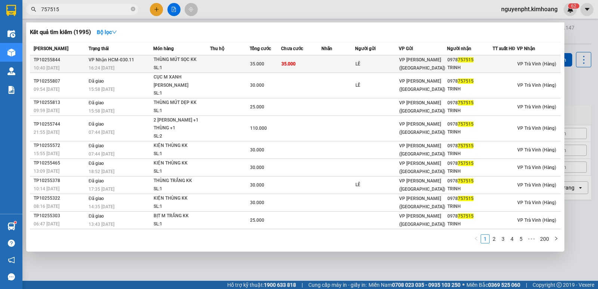
type input "757515"
click at [305, 66] on td "35.000" at bounding box center [301, 64] width 41 height 18
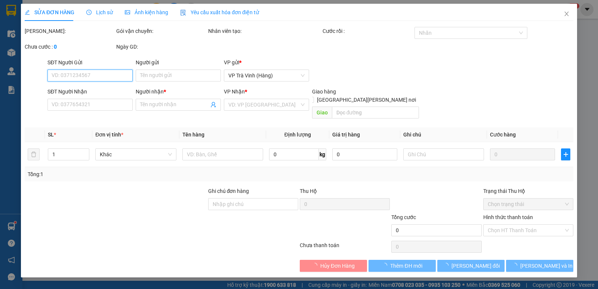
type input "LÊ"
type input "0978757515"
type input "TRINH"
type input "35.000"
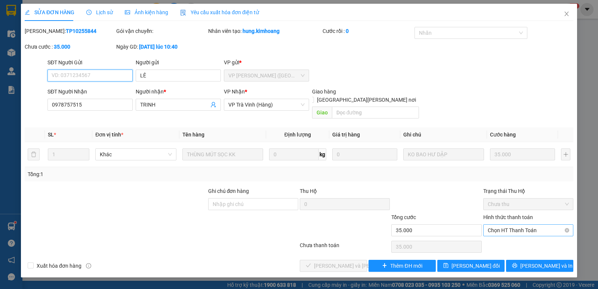
click at [539, 224] on span "Chọn HT Thanh Toán" at bounding box center [527, 229] width 81 height 11
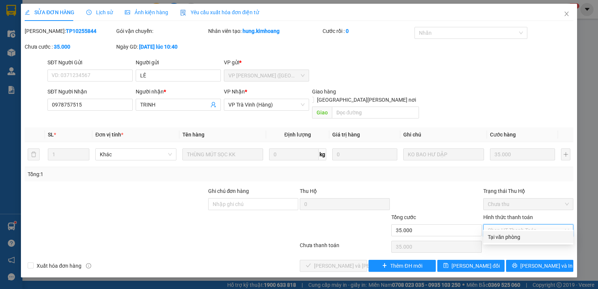
drag, startPoint x: 539, startPoint y: 236, endPoint x: 515, endPoint y: 239, distance: 24.4
click at [539, 237] on div "Tại văn phòng" at bounding box center [527, 237] width 81 height 8
type input "0"
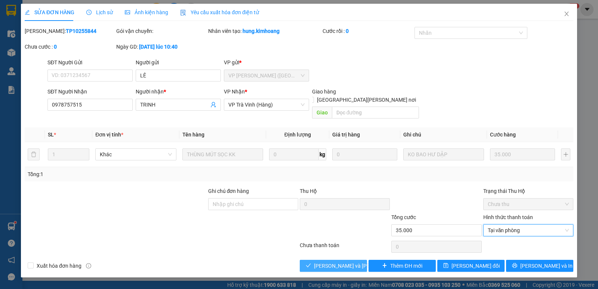
click at [347, 261] on span "[PERSON_NAME] và [PERSON_NAME] hàng" at bounding box center [364, 265] width 101 height 8
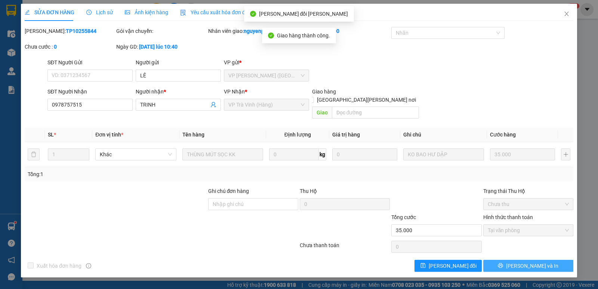
click at [547, 260] on button "[PERSON_NAME] và In" at bounding box center [528, 266] width 90 height 12
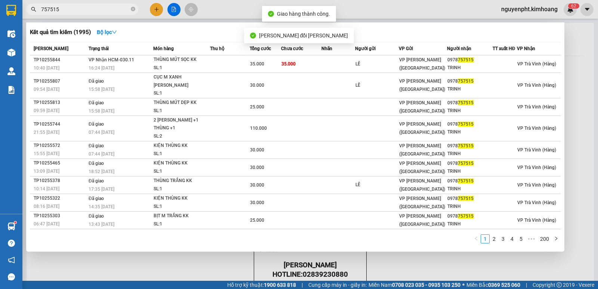
click at [82, 11] on input "757515" at bounding box center [85, 9] width 88 height 8
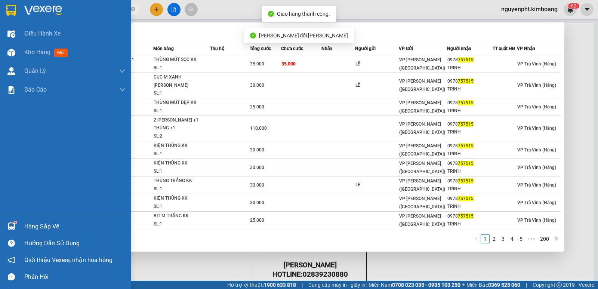
drag, startPoint x: 82, startPoint y: 11, endPoint x: 91, endPoint y: 48, distance: 37.7
click at [0, 47] on section "Kết quả [PERSON_NAME] ( 1995 ) Bộ lọc Mã ĐH Trạng thái Món hàng Thu hộ Tổng [PE…" at bounding box center [299, 144] width 598 height 289
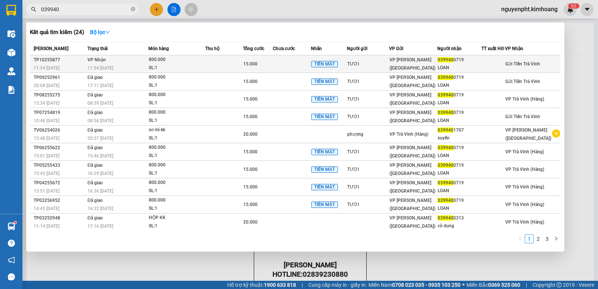
type input "039940"
click at [243, 60] on td at bounding box center [224, 64] width 38 height 18
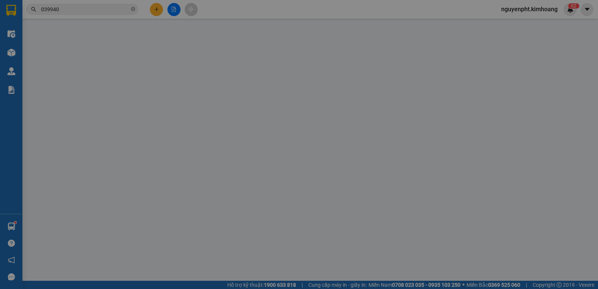
type input "TƯƠI"
type input "0399400719"
type input "LOAN"
type input "15.000"
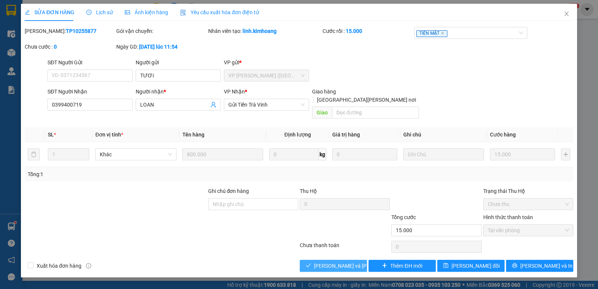
drag, startPoint x: 328, startPoint y: 257, endPoint x: 336, endPoint y: 250, distance: 10.9
click at [327, 261] on span "[PERSON_NAME] và [PERSON_NAME] hàng" at bounding box center [364, 265] width 101 height 8
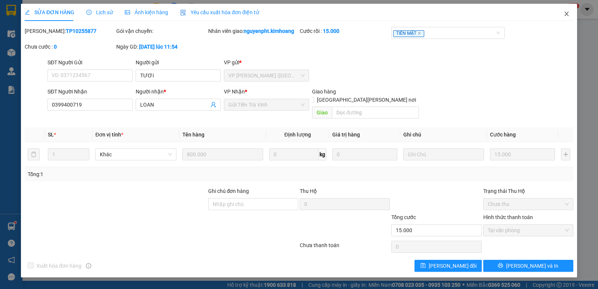
click at [565, 15] on icon "close" at bounding box center [566, 14] width 4 height 4
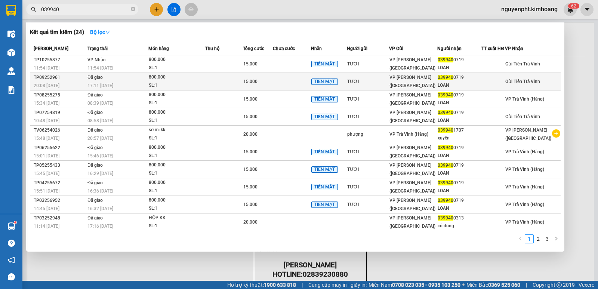
drag, startPoint x: 93, startPoint y: 7, endPoint x: 108, endPoint y: 80, distance: 75.1
click at [0, 22] on section "Kết quả [PERSON_NAME] ( 24 ) Bộ lọc Mã ĐH Trạng thái Món hàng Thu hộ Tổng [PERS…" at bounding box center [299, 144] width 598 height 289
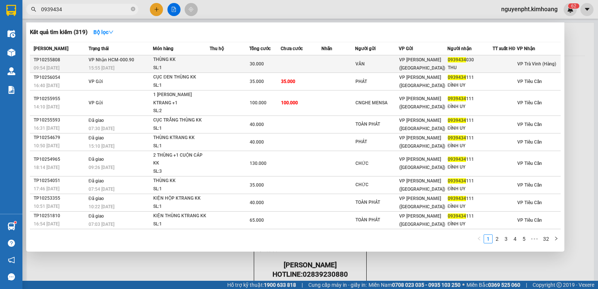
type input "0939434"
click at [292, 60] on td at bounding box center [300, 64] width 41 height 18
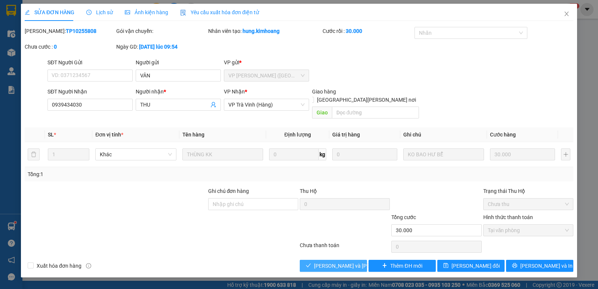
click at [328, 260] on button "[PERSON_NAME] và [PERSON_NAME] hàng" at bounding box center [333, 266] width 67 height 12
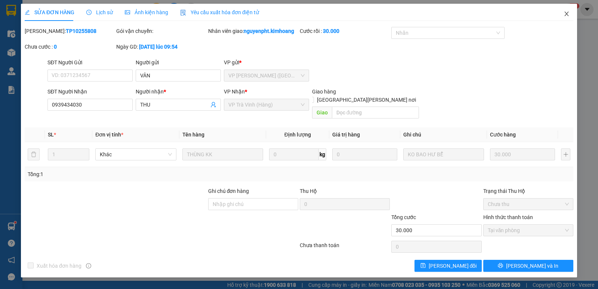
click at [567, 15] on icon "close" at bounding box center [566, 14] width 6 height 6
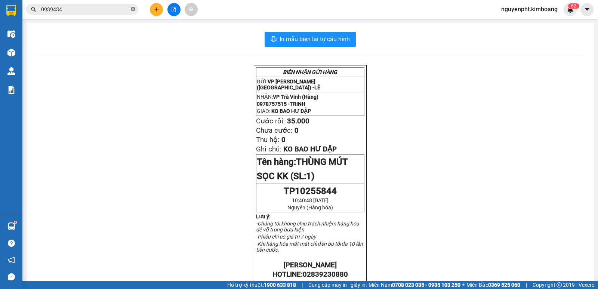
click at [133, 9] on icon "close-circle" at bounding box center [133, 9] width 4 height 4
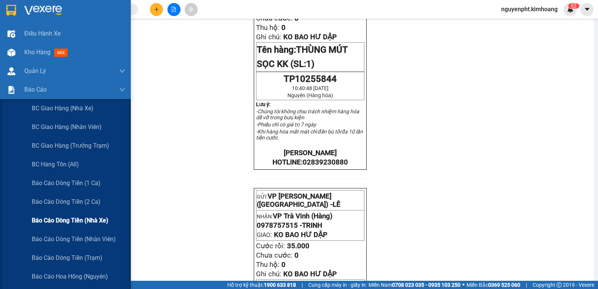
scroll to position [112, 0]
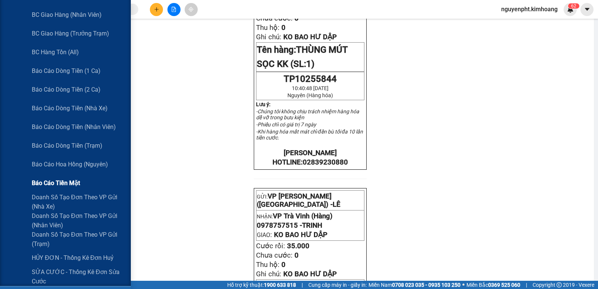
click at [59, 187] on span "Báo cáo tiền mặt" at bounding box center [56, 182] width 48 height 9
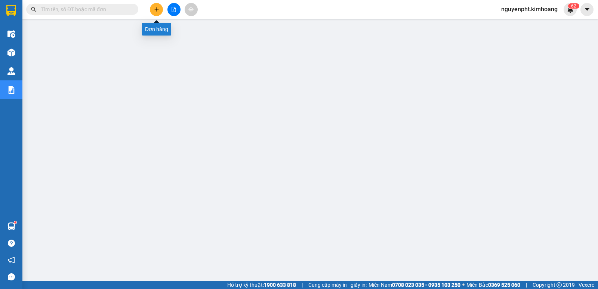
click at [152, 7] on button at bounding box center [156, 9] width 13 height 13
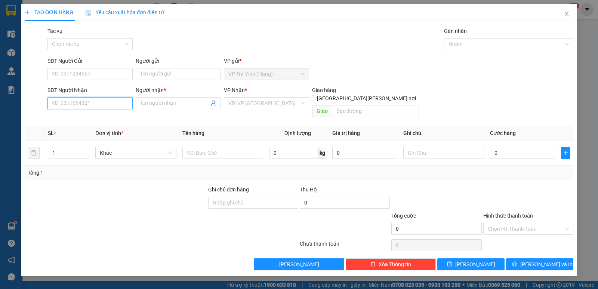
click at [72, 101] on input "SĐT Người Nhận" at bounding box center [89, 103] width 85 height 12
type input "0368334664"
click at [83, 120] on div "0368334664 - [PERSON_NAME]" at bounding box center [90, 118] width 76 height 8
type input "trọng nhân"
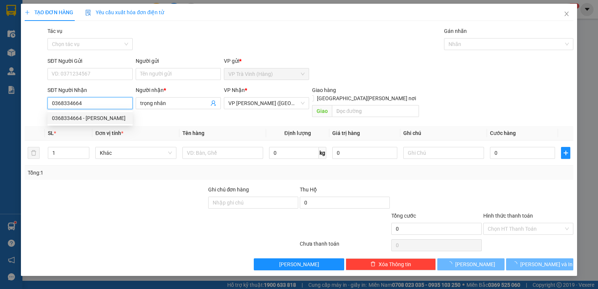
type input "25.000"
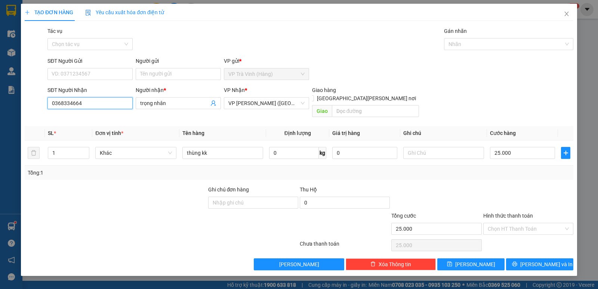
type input "0368334664"
click at [528, 248] on div "Transit Pickup Surcharge Ids Transit Deliver Surcharge Ids Transit Deliver Surc…" at bounding box center [299, 148] width 548 height 243
drag, startPoint x: 530, startPoint y: 252, endPoint x: 525, endPoint y: 246, distance: 7.4
click at [530, 258] on button "[PERSON_NAME] và In" at bounding box center [539, 264] width 67 height 12
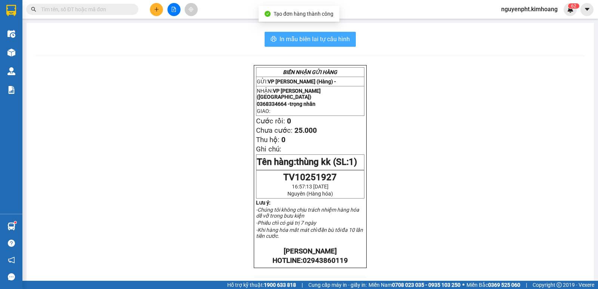
click at [297, 37] on span "In mẫu biên lai tự cấu hình" at bounding box center [314, 38] width 70 height 9
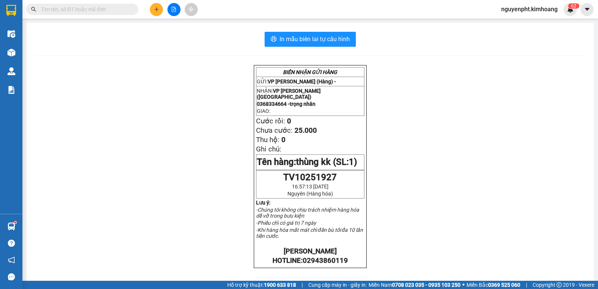
click at [158, 12] on button at bounding box center [156, 9] width 13 height 13
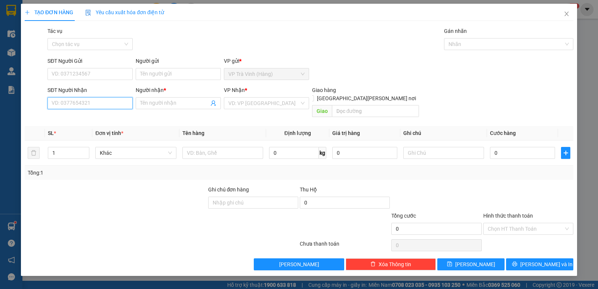
click at [99, 102] on input "SĐT Người Nhận" at bounding box center [89, 103] width 85 height 12
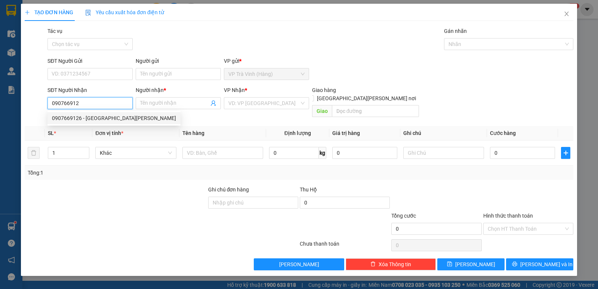
click at [92, 115] on div "0907669126 - [GEOGRAPHIC_DATA][PERSON_NAME]" at bounding box center [114, 118] width 124 height 8
type input "0907669126"
type input "C CHÂU"
type input "30.000"
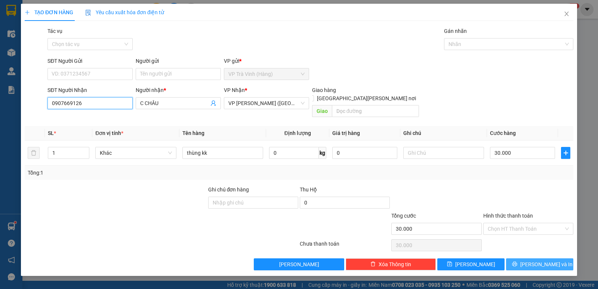
type input "0907669126"
click at [536, 260] on span "[PERSON_NAME] và In" at bounding box center [546, 264] width 52 height 8
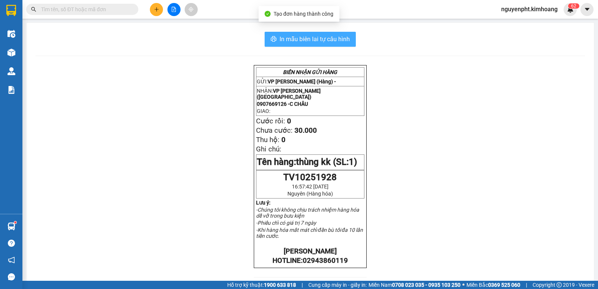
drag, startPoint x: 295, startPoint y: 43, endPoint x: 288, endPoint y: 38, distance: 8.6
click at [295, 42] on span "In mẫu biên lai tự cấu hình" at bounding box center [314, 38] width 70 height 9
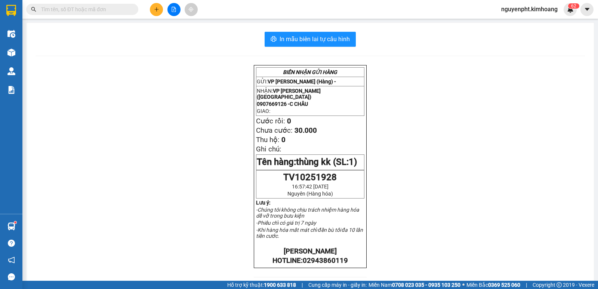
click at [154, 9] on icon "plus" at bounding box center [156, 9] width 5 height 5
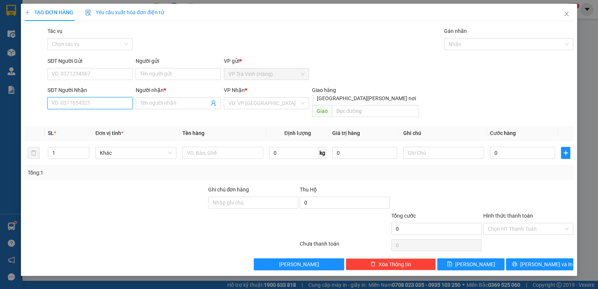
click at [94, 105] on input "SĐT Người Nhận" at bounding box center [89, 103] width 85 height 12
type input "0914294380"
click at [100, 119] on div "0914294380 - cty lita" at bounding box center [90, 118] width 76 height 8
type input "cty lita"
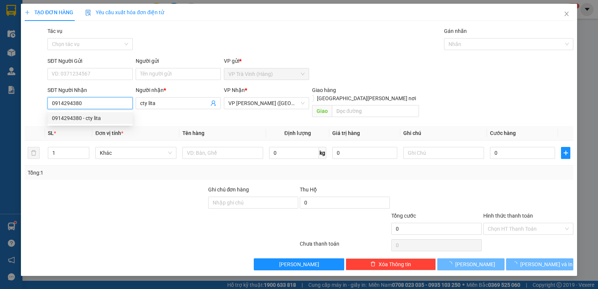
type input "60.000"
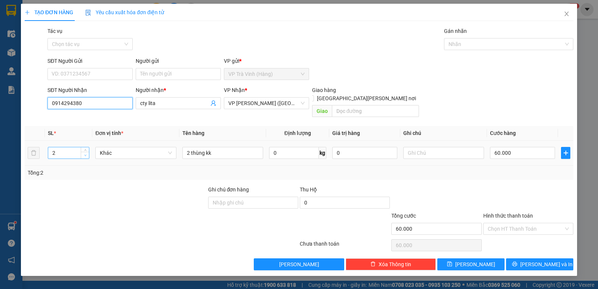
type input "0914294380"
type input "1"
click at [84, 154] on icon "down" at bounding box center [85, 155] width 3 height 3
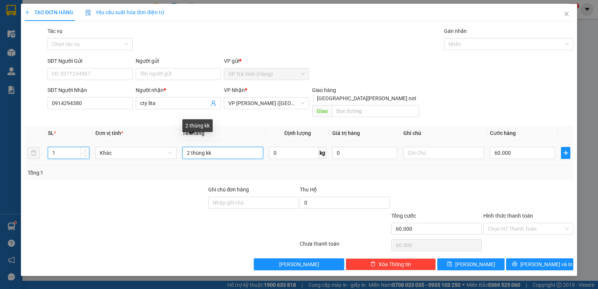
click at [189, 147] on input "2 thùng kk" at bounding box center [222, 153] width 81 height 12
click at [190, 147] on input "2 thùng kk" at bounding box center [222, 153] width 81 height 12
type input "thùng kk"
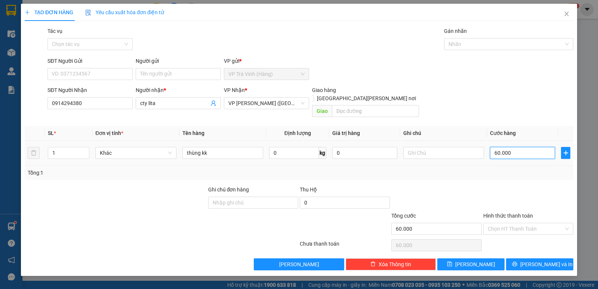
click at [515, 148] on input "60.000" at bounding box center [522, 153] width 65 height 12
type input "3"
type input "30"
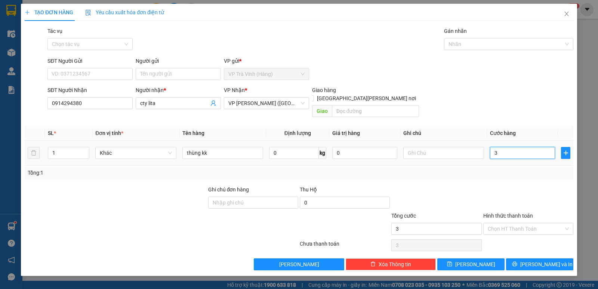
type input "30"
type input "30.000"
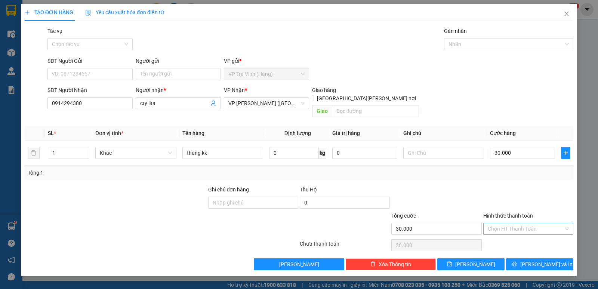
click at [502, 223] on input "Hình thức thanh toán" at bounding box center [525, 228] width 76 height 11
drag, startPoint x: 506, startPoint y: 235, endPoint x: 515, endPoint y: 246, distance: 14.4
click at [507, 235] on div "Tại văn phòng" at bounding box center [527, 235] width 81 height 8
type input "0"
click at [530, 258] on button "[PERSON_NAME] và In" at bounding box center [539, 264] width 67 height 12
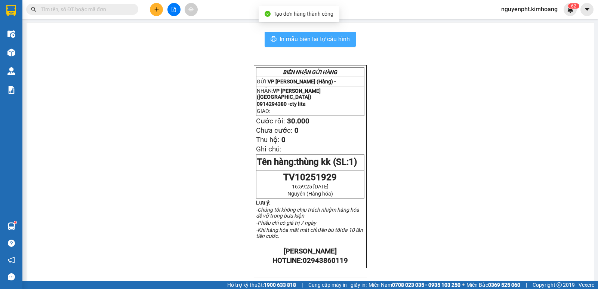
click at [280, 36] on span "In mẫu biên lai tự cấu hình" at bounding box center [314, 38] width 70 height 9
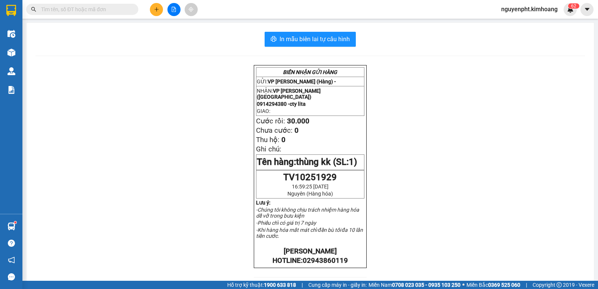
click at [68, 15] on span at bounding box center [82, 9] width 112 height 11
click at [68, 10] on input "text" at bounding box center [85, 9] width 88 height 8
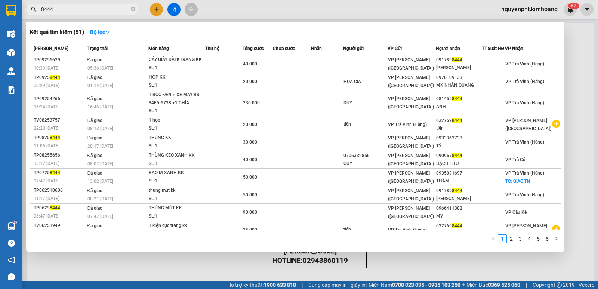
drag, startPoint x: 80, startPoint y: 12, endPoint x: 0, endPoint y: 16, distance: 80.4
click at [0, 16] on section "Kết quả [PERSON_NAME] ( 51 ) Bộ lọc Mã ĐH Trạng thái Món hàng Thu hộ Tổng [PERS…" at bounding box center [299, 144] width 598 height 289
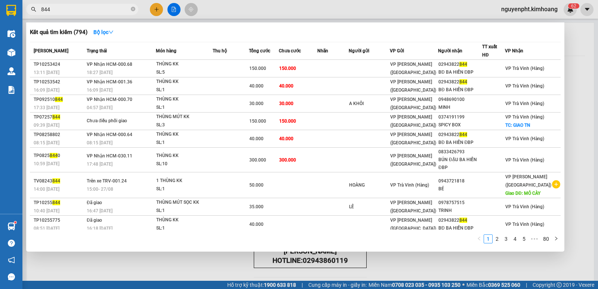
drag, startPoint x: 108, startPoint y: 10, endPoint x: 0, endPoint y: 15, distance: 108.4
click at [0, 15] on section "Kết quả [PERSON_NAME] ( 794 ) Bộ lọc Mã ĐH Trạng thái Món hàng Thu hộ Tổng [PER…" at bounding box center [299, 144] width 598 height 289
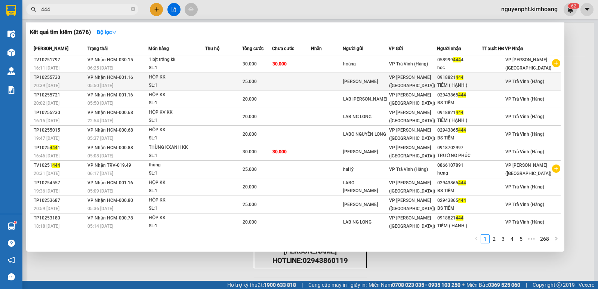
type input "444"
click at [227, 83] on td at bounding box center [223, 82] width 37 height 18
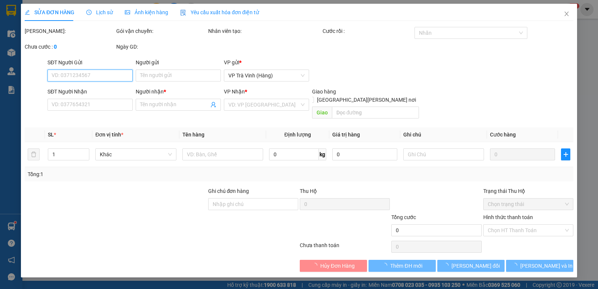
type input "[PERSON_NAME]"
type input "0918821444"
type input "TIỀM ( HẠNH )"
type input "25.000"
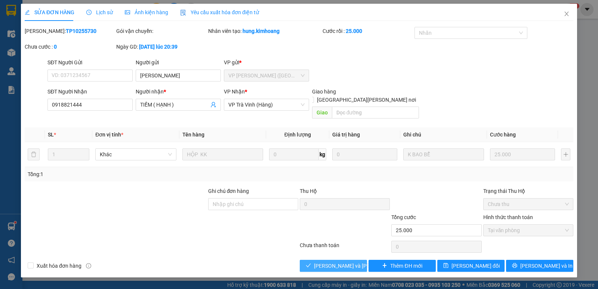
click at [326, 261] on span "[PERSON_NAME] và [PERSON_NAME] hàng" at bounding box center [364, 265] width 101 height 8
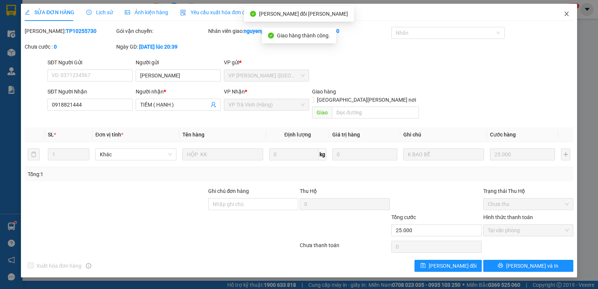
click at [564, 15] on icon "close" at bounding box center [566, 14] width 6 height 6
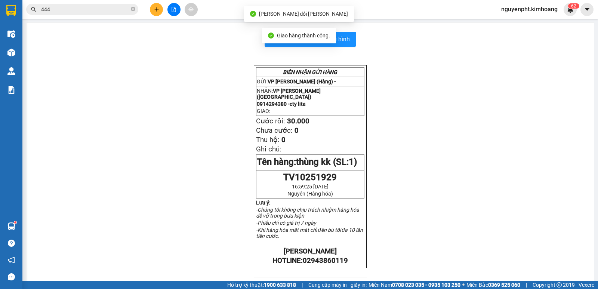
click at [111, 8] on input "444" at bounding box center [85, 9] width 88 height 8
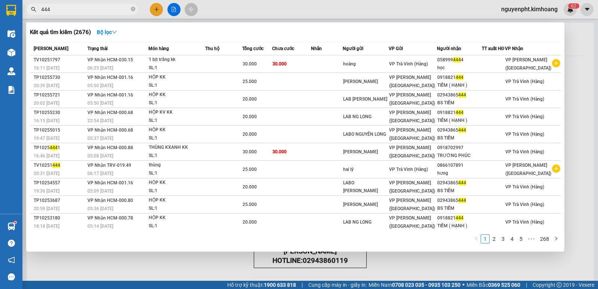
drag, startPoint x: 131, startPoint y: 9, endPoint x: 144, endPoint y: 10, distance: 13.2
click at [131, 9] on icon "close-circle" at bounding box center [133, 9] width 4 height 4
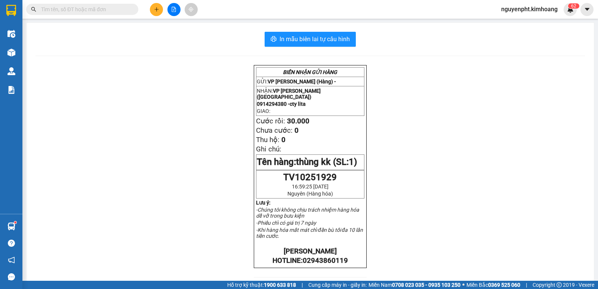
click at [155, 12] on icon "plus" at bounding box center [156, 9] width 5 height 5
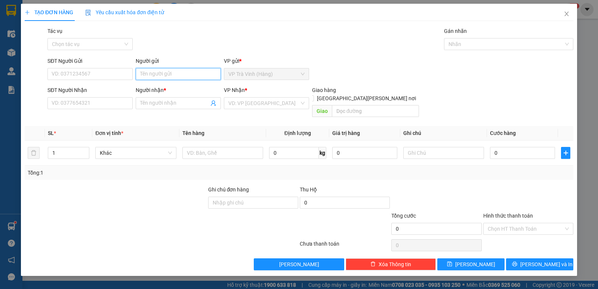
click at [176, 73] on input "Người gửi" at bounding box center [178, 74] width 85 height 12
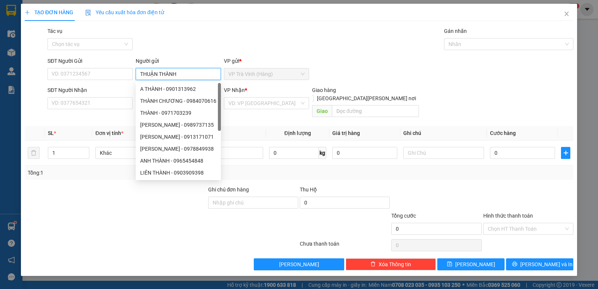
type input "THUẬN THÀNH"
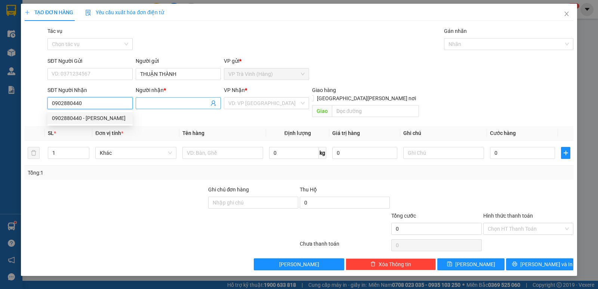
type input "0902880440"
click at [146, 100] on input "Người nhận *" at bounding box center [174, 103] width 69 height 8
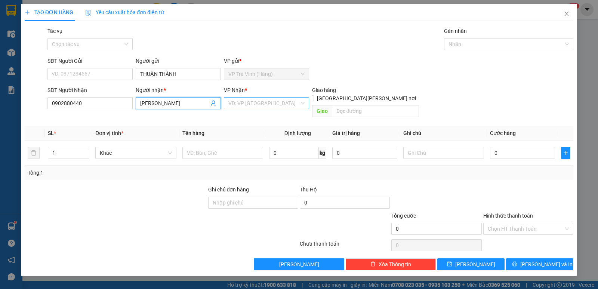
type input "[PERSON_NAME]"
click at [269, 104] on input "search" at bounding box center [263, 102] width 71 height 11
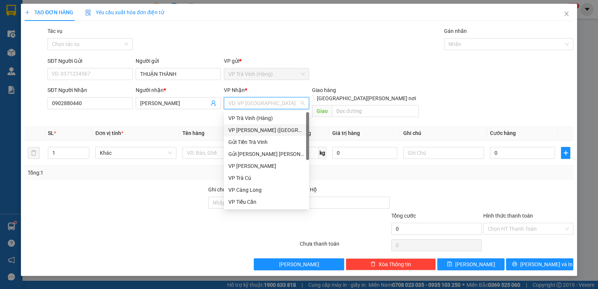
drag, startPoint x: 264, startPoint y: 129, endPoint x: 235, endPoint y: 132, distance: 29.7
click at [264, 129] on div "VP [PERSON_NAME] ([GEOGRAPHIC_DATA])" at bounding box center [266, 130] width 76 height 8
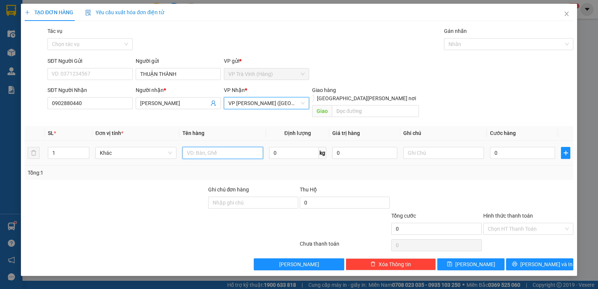
click at [218, 147] on input "text" at bounding box center [222, 153] width 81 height 12
type input "THÙNG KK"
type input "3"
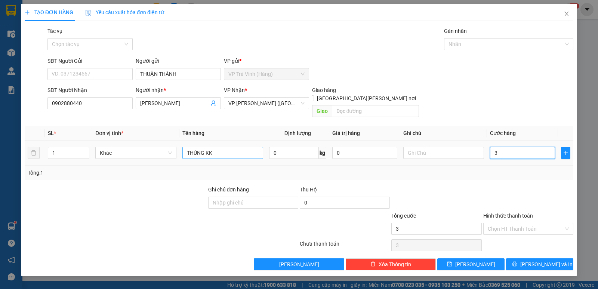
type input "30"
type input "30.000"
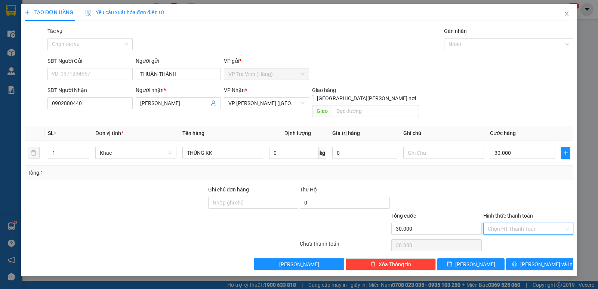
drag, startPoint x: 512, startPoint y: 219, endPoint x: 516, endPoint y: 235, distance: 16.3
click at [513, 223] on input "Hình thức thanh toán" at bounding box center [525, 228] width 76 height 11
click at [517, 236] on div "Tại văn phòng" at bounding box center [527, 235] width 81 height 8
type input "0"
click at [542, 260] on span "[PERSON_NAME] và In" at bounding box center [546, 264] width 52 height 8
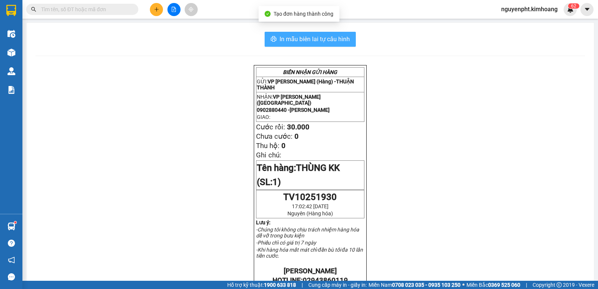
drag, startPoint x: 310, startPoint y: 42, endPoint x: 304, endPoint y: 41, distance: 6.4
click at [309, 42] on span "In mẫu biên lai tự cấu hình" at bounding box center [314, 38] width 70 height 9
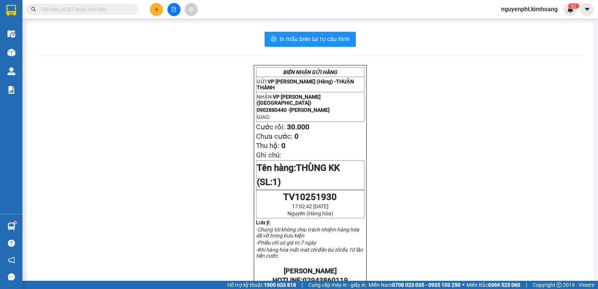
click at [116, 7] on input "text" at bounding box center [85, 9] width 88 height 8
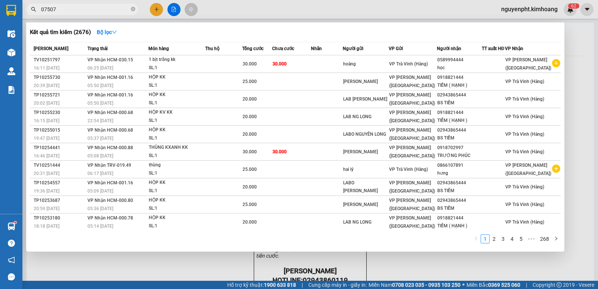
type input "075070"
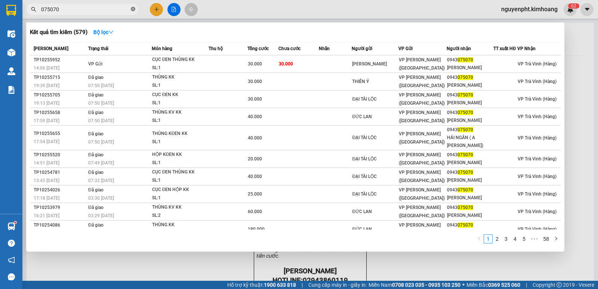
click at [133, 9] on icon "close-circle" at bounding box center [133, 9] width 4 height 4
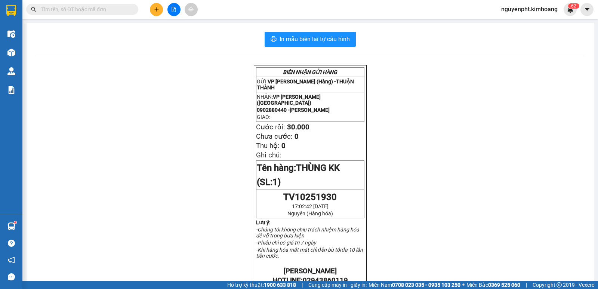
click at [125, 8] on input "text" at bounding box center [85, 9] width 88 height 8
click at [161, 12] on button at bounding box center [156, 9] width 13 height 13
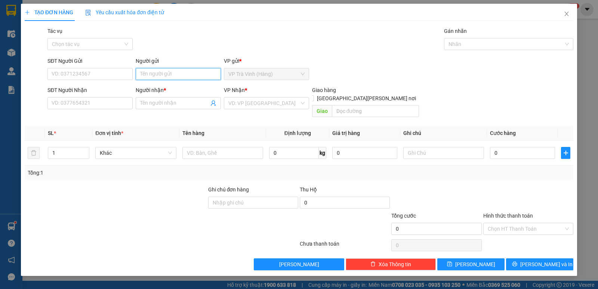
click at [156, 72] on input "Người gửi" at bounding box center [178, 74] width 85 height 12
drag, startPoint x: 131, startPoint y: 69, endPoint x: 3, endPoint y: 82, distance: 129.1
click at [0, 83] on div "TẠO ĐƠN HÀNG Yêu cầu xuất [PERSON_NAME] điện tử Transit Pickup Surcharge Ids Tr…" at bounding box center [299, 144] width 598 height 289
type input "TRIỆU"
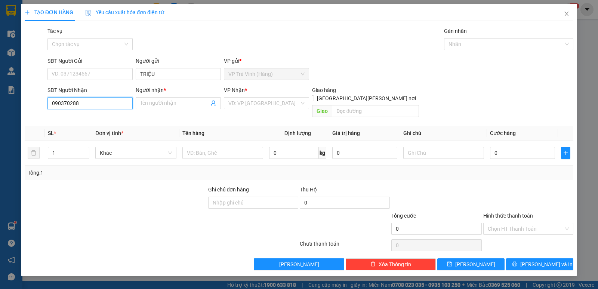
type input "0903702888"
click at [99, 118] on div "0903702888 - C [PERSON_NAME]" at bounding box center [91, 118] width 78 height 8
type input "C PHỤNG"
type input "CHÚ DŨNG"
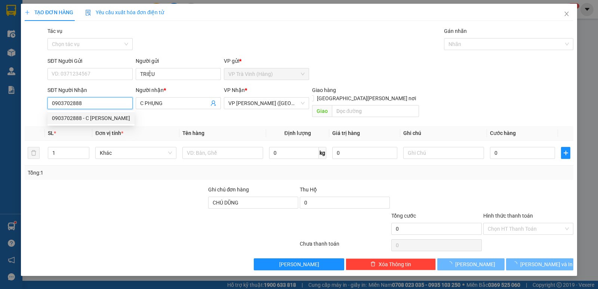
type input "30.000"
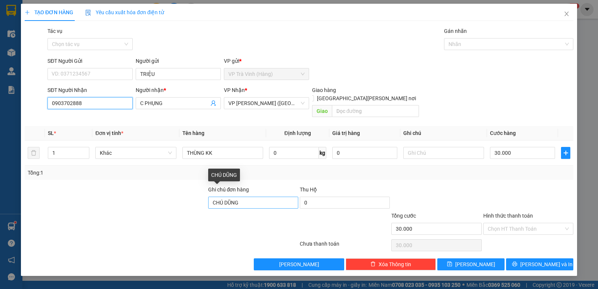
type input "0903702888"
drag, startPoint x: 279, startPoint y: 193, endPoint x: 103, endPoint y: 204, distance: 176.6
click at [103, 204] on form "Ghi [PERSON_NAME] hàng [PERSON_NAME] Thu Hộ 0 [PERSON_NAME] 30.000 [PERSON_NAME…" at bounding box center [299, 211] width 548 height 52
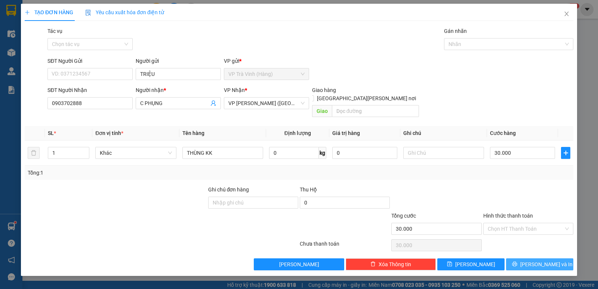
click at [549, 260] on span "[PERSON_NAME] và In" at bounding box center [546, 264] width 52 height 8
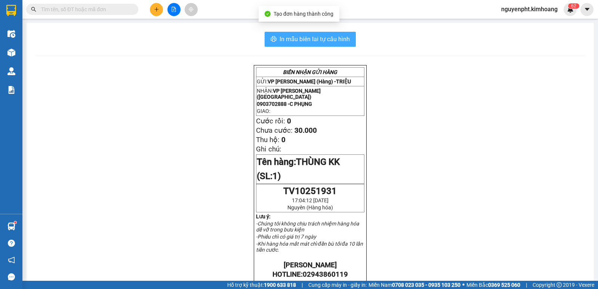
click at [284, 37] on span "In mẫu biên lai tự cấu hình" at bounding box center [314, 38] width 70 height 9
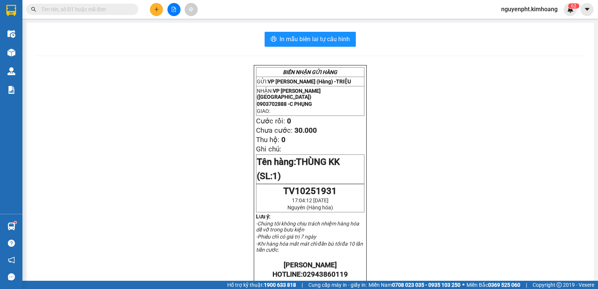
drag, startPoint x: 63, startPoint y: 10, endPoint x: 92, endPoint y: 21, distance: 30.4
click at [65, 11] on input "text" at bounding box center [85, 9] width 88 height 8
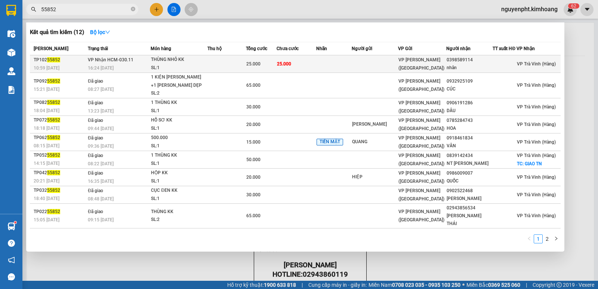
type input "55852"
click at [293, 66] on td "25.000" at bounding box center [296, 64] width 40 height 18
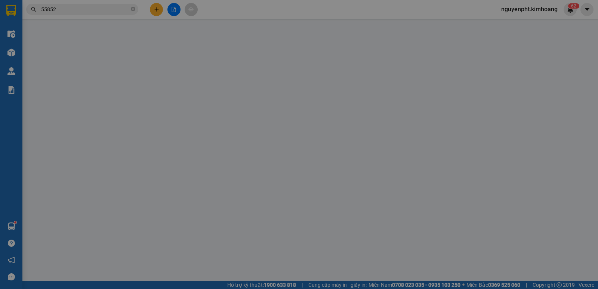
type input "0398589114"
type input "nhân"
type input "25.000"
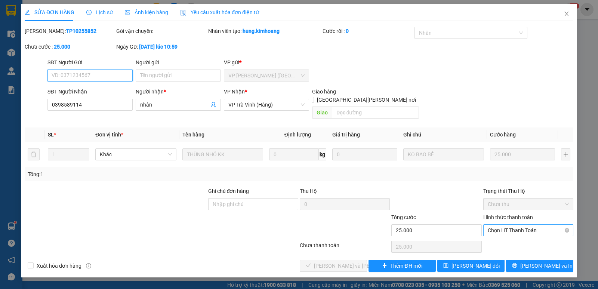
click at [508, 224] on span "Chọn HT Thanh Toán" at bounding box center [527, 229] width 81 height 11
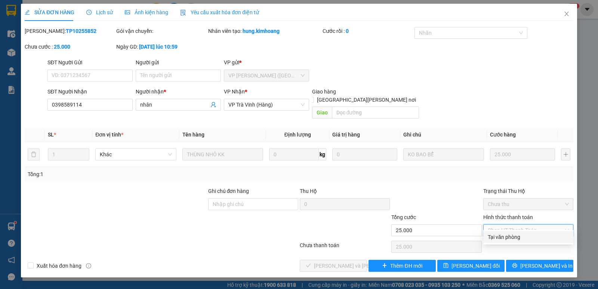
click at [506, 238] on div "Tại văn phòng" at bounding box center [527, 237] width 81 height 8
type input "0"
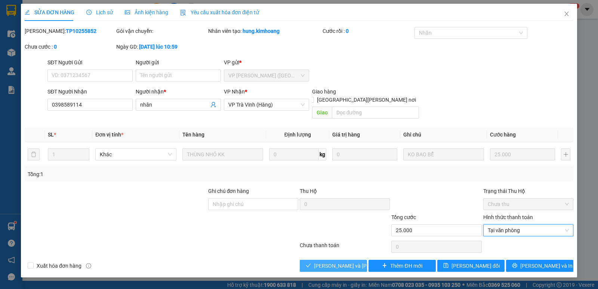
click at [348, 261] on span "[PERSON_NAME] và [PERSON_NAME] hàng" at bounding box center [364, 265] width 101 height 8
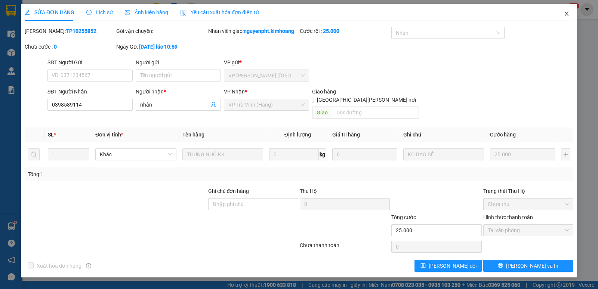
click at [567, 15] on icon "close" at bounding box center [566, 14] width 6 height 6
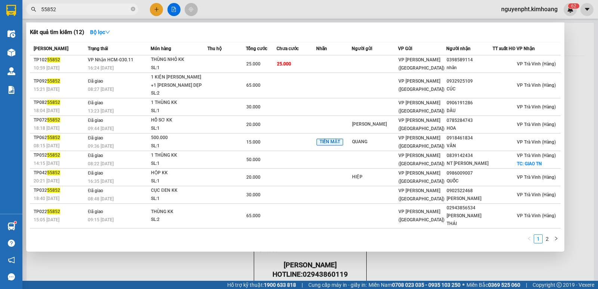
drag, startPoint x: 26, startPoint y: 13, endPoint x: 0, endPoint y: 4, distance: 27.8
click at [0, 4] on section "Kết quả [PERSON_NAME] ( 12 ) Bộ lọc Mã ĐH Trạng thái Món hàng Thu hộ Tổng [PERS…" at bounding box center [299, 144] width 598 height 289
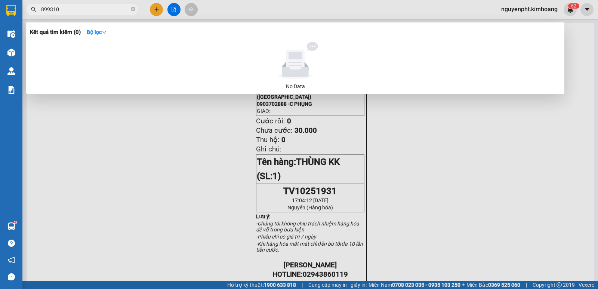
click at [55, 5] on input "899310" at bounding box center [85, 9] width 88 height 8
click at [53, 7] on input "899310" at bounding box center [85, 9] width 88 height 8
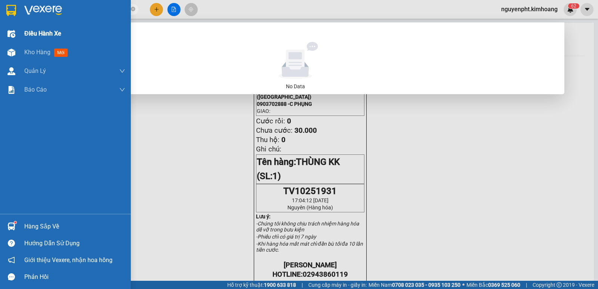
drag, startPoint x: 1, startPoint y: 11, endPoint x: 0, endPoint y: 30, distance: 18.7
click at [0, 27] on section "Kết quả [PERSON_NAME] ( 0 ) Bộ lọc No Data 8993210 nguyenpht.kimhoang 6 2 Điều …" at bounding box center [299, 144] width 598 height 289
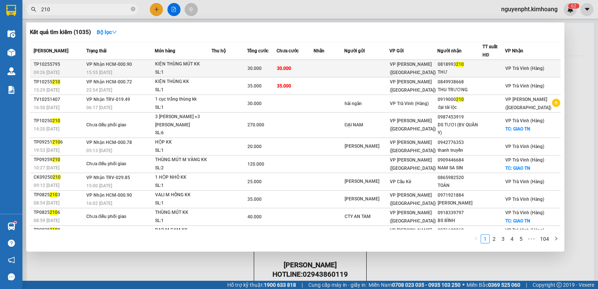
type input "210"
click at [227, 70] on td at bounding box center [228, 69] width 35 height 18
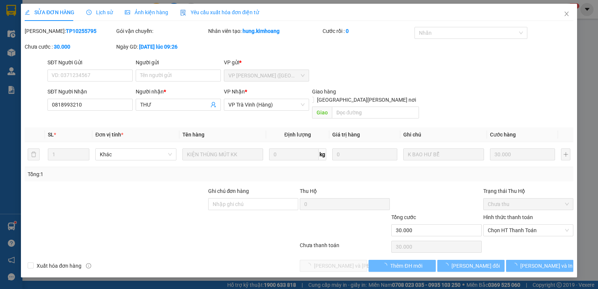
type input "0818993210"
type input "THƯ"
type input "30.000"
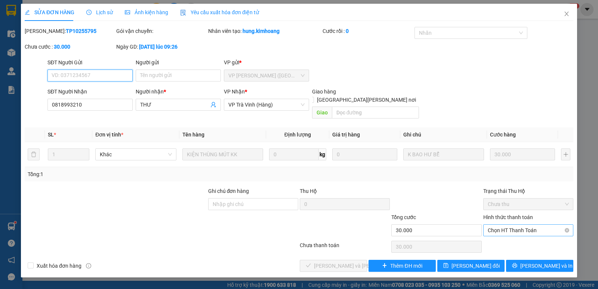
click at [527, 224] on span "Chọn HT Thanh Toán" at bounding box center [527, 229] width 81 height 11
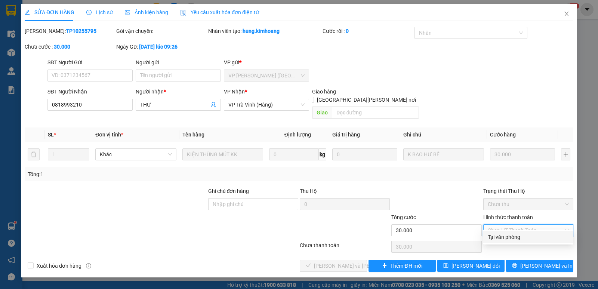
drag, startPoint x: 520, startPoint y: 236, endPoint x: 481, endPoint y: 241, distance: 39.1
click at [516, 237] on div "Tại văn phòng" at bounding box center [527, 237] width 81 height 8
type input "0"
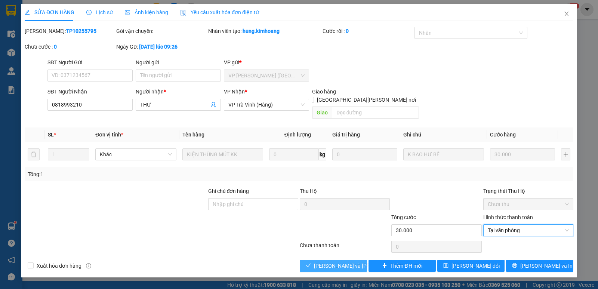
click at [333, 261] on span "[PERSON_NAME] và [PERSON_NAME] hàng" at bounding box center [364, 265] width 101 height 8
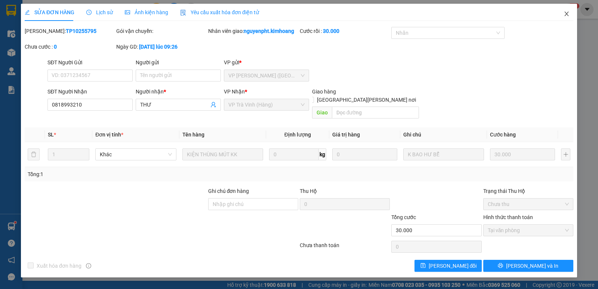
click at [563, 14] on span "Close" at bounding box center [566, 14] width 21 height 21
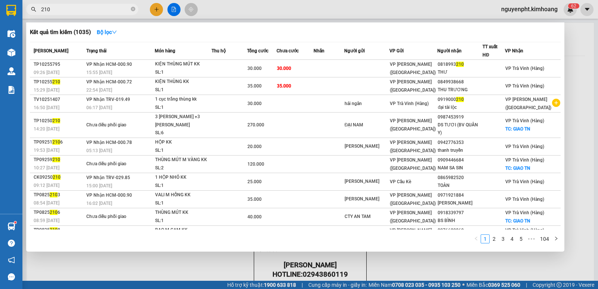
drag, startPoint x: 105, startPoint y: 12, endPoint x: 86, endPoint y: 40, distance: 34.2
click at [0, 40] on section "Kết quả [PERSON_NAME] ( 1035 ) Bộ lọc Mã ĐH Trạng thái Món hàng Thu hộ Tổng [PE…" at bounding box center [299, 144] width 598 height 289
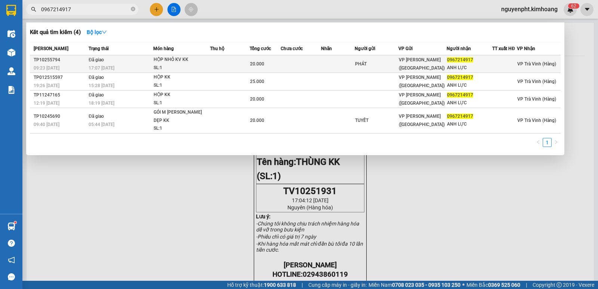
type input "0967214917"
click at [202, 63] on div "HỘP NHỎ KV KK" at bounding box center [181, 60] width 56 height 8
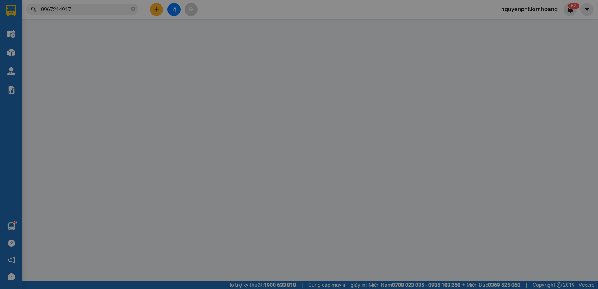
type input "PHÁT"
type input "0967214917"
type input "ANH LỰC"
type input "20.000"
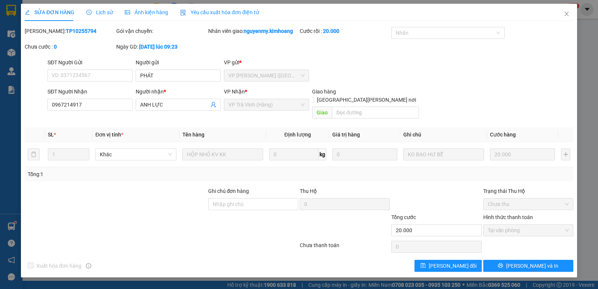
drag, startPoint x: 102, startPoint y: 12, endPoint x: 98, endPoint y: 16, distance: 5.3
click at [102, 13] on span "Lịch sử" at bounding box center [99, 12] width 27 height 6
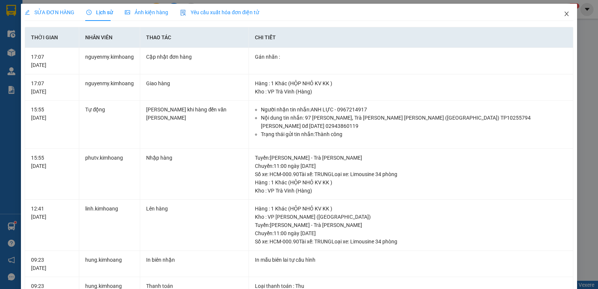
click at [563, 14] on icon "close" at bounding box center [566, 14] width 6 height 6
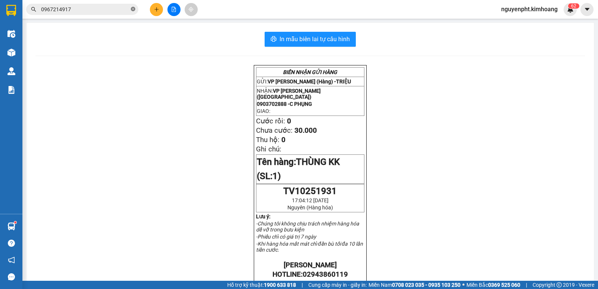
click at [134, 10] on icon "close-circle" at bounding box center [133, 9] width 4 height 4
click at [159, 10] on button at bounding box center [156, 9] width 13 height 13
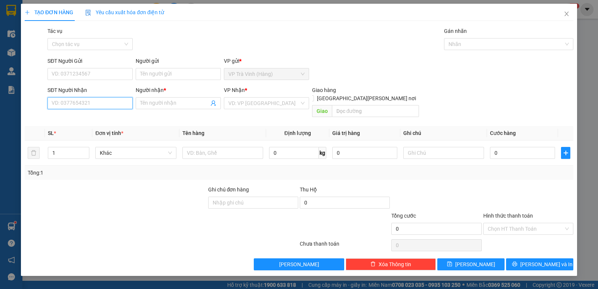
click at [118, 103] on input "SĐT Người Nhận" at bounding box center [89, 103] width 85 height 12
drag, startPoint x: 260, startPoint y: 103, endPoint x: 259, endPoint y: 108, distance: 4.7
click at [261, 104] on input "search" at bounding box center [263, 102] width 71 height 11
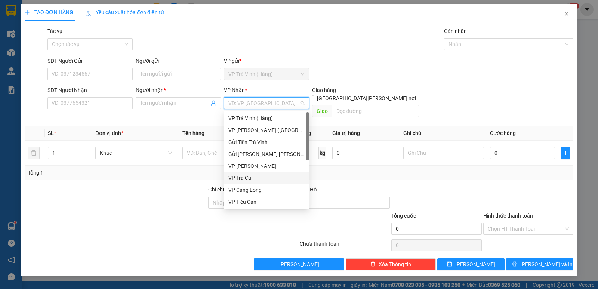
scroll to position [37, 0]
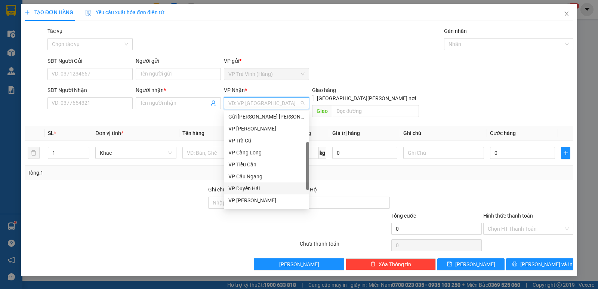
drag, startPoint x: 246, startPoint y: 184, endPoint x: 184, endPoint y: 127, distance: 84.1
click at [246, 184] on div "VP Duyên Hải" at bounding box center [266, 188] width 85 height 12
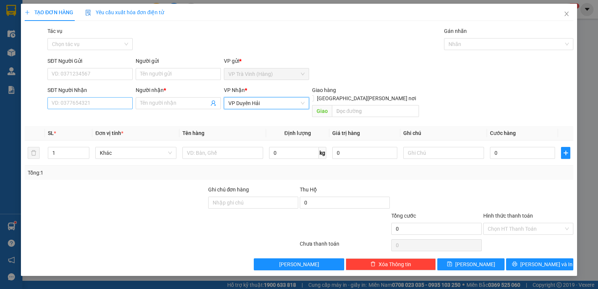
click at [95, 97] on div "SĐT Người Nhận VD: 0377654321" at bounding box center [89, 99] width 85 height 26
click at [96, 103] on input "SĐT Người Nhận" at bounding box center [89, 103] width 85 height 12
type input "0907123121"
click at [165, 107] on input "Người nhận *" at bounding box center [174, 103] width 69 height 8
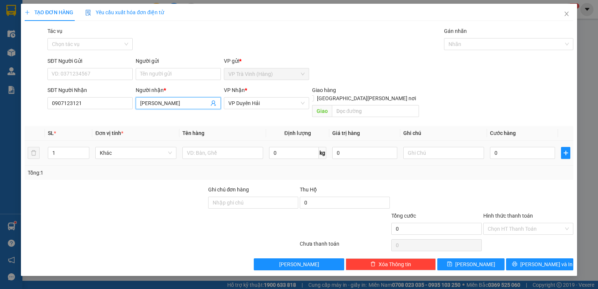
type input "[PERSON_NAME]"
click at [202, 151] on div at bounding box center [222, 152] width 81 height 15
click at [207, 147] on input "text" at bounding box center [222, 153] width 81 height 12
type input "KIỆN HÌNH KK"
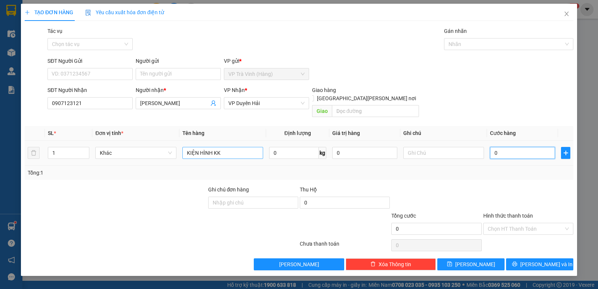
type input "4"
type input "40"
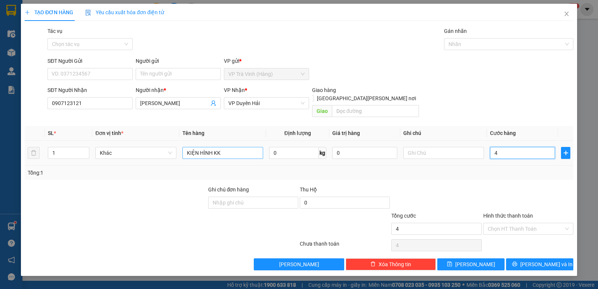
type input "40"
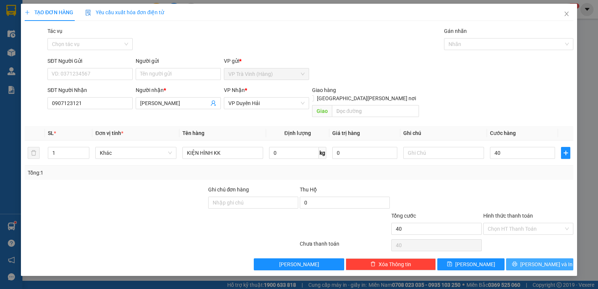
type input "40.000"
click at [543, 260] on span "[PERSON_NAME] và In" at bounding box center [546, 264] width 52 height 8
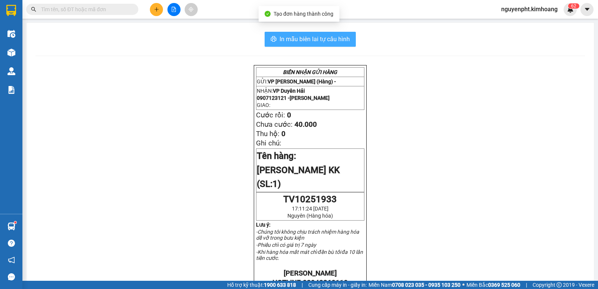
click at [328, 47] on div "In mẫu biên lai tự [PERSON_NAME] [PERSON_NAME] GỬI HÀNG GỬI: VP [PERSON_NAME] (…" at bounding box center [310, 268] width 567 height 490
click at [325, 40] on span "In mẫu biên lai tự cấu hình" at bounding box center [314, 38] width 70 height 9
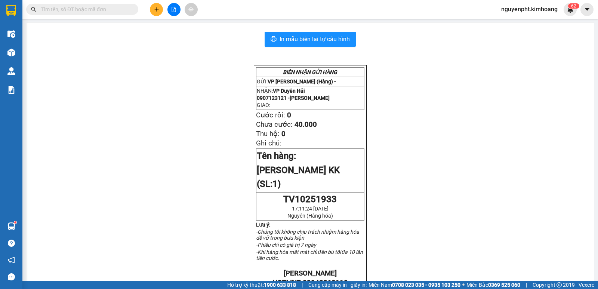
drag, startPoint x: 114, startPoint y: 16, endPoint x: 113, endPoint y: 12, distance: 4.3
click at [114, 13] on div "Kết quả [PERSON_NAME] ( 4 ) Bộ lọc Mã ĐH Trạng thái Món hàng Thu hộ Tổng [PERSO…" at bounding box center [299, 9] width 598 height 19
click at [113, 12] on input "text" at bounding box center [85, 9] width 88 height 8
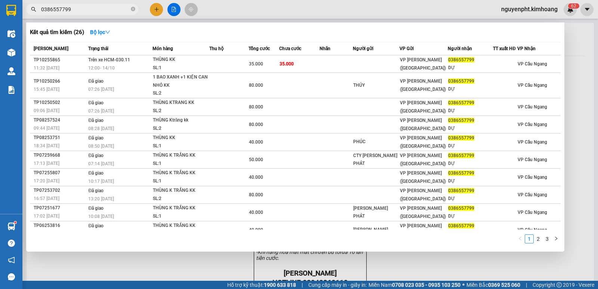
drag, startPoint x: 133, startPoint y: 7, endPoint x: 152, endPoint y: 12, distance: 20.0
click at [137, 9] on span "0386557799" at bounding box center [82, 9] width 112 height 11
type input "0386557799"
click at [156, 9] on div at bounding box center [299, 144] width 598 height 289
click at [133, 9] on icon "close-circle" at bounding box center [133, 9] width 4 height 4
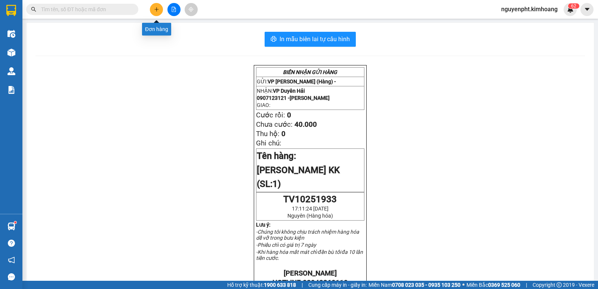
click at [159, 9] on button at bounding box center [156, 9] width 13 height 13
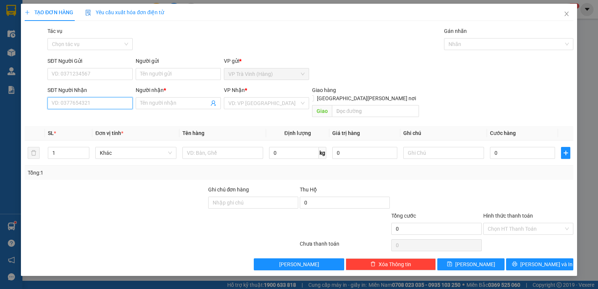
drag, startPoint x: 62, startPoint y: 100, endPoint x: 61, endPoint y: 92, distance: 8.3
click at [61, 98] on input "SĐT Người Nhận" at bounding box center [89, 103] width 85 height 12
type input "0918538885"
click at [84, 116] on div "0918538885 - [GEOGRAPHIC_DATA]" at bounding box center [94, 118] width 84 height 8
type input "ĐẠI TÀI LỘC"
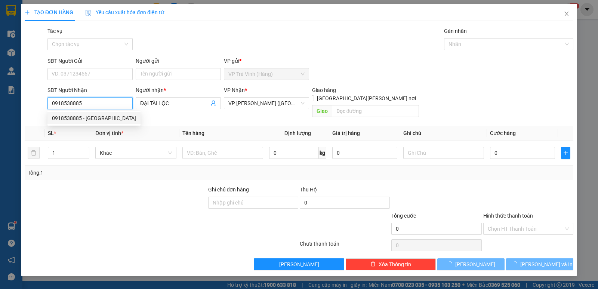
type input "25.000"
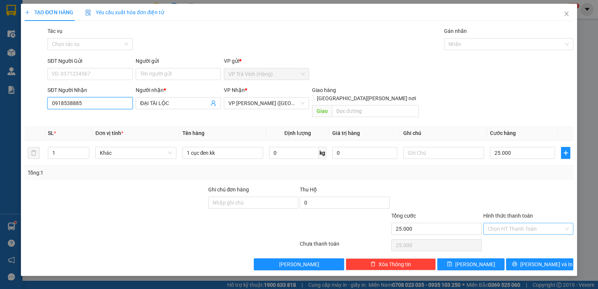
type input "0918538885"
click at [534, 223] on input "Hình thức thanh toán" at bounding box center [525, 228] width 76 height 11
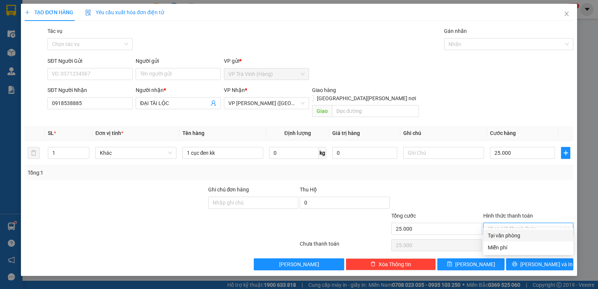
click at [529, 235] on div "Tại văn phòng" at bounding box center [527, 235] width 81 height 8
type input "0"
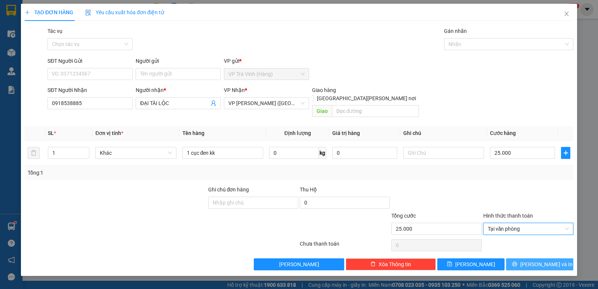
click at [539, 260] on span "[PERSON_NAME] và In" at bounding box center [546, 264] width 52 height 8
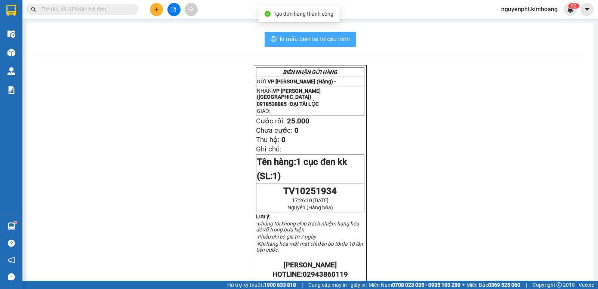
click at [312, 37] on span "In mẫu biên lai tự cấu hình" at bounding box center [314, 38] width 70 height 9
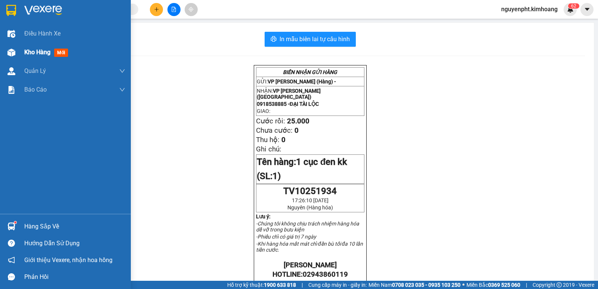
drag, startPoint x: 37, startPoint y: 51, endPoint x: 31, endPoint y: 48, distance: 7.4
click at [37, 51] on span "Kho hàng" at bounding box center [37, 52] width 26 height 7
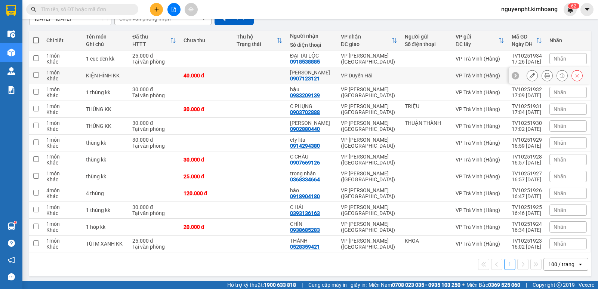
scroll to position [77, 0]
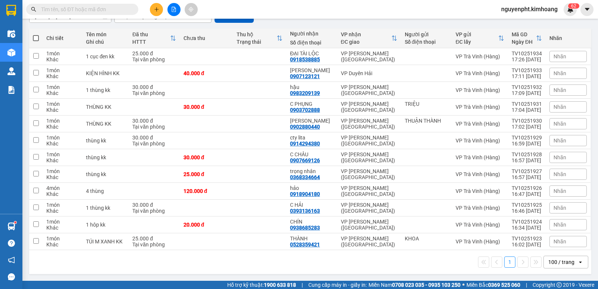
click at [53, 6] on input "text" at bounding box center [85, 9] width 88 height 8
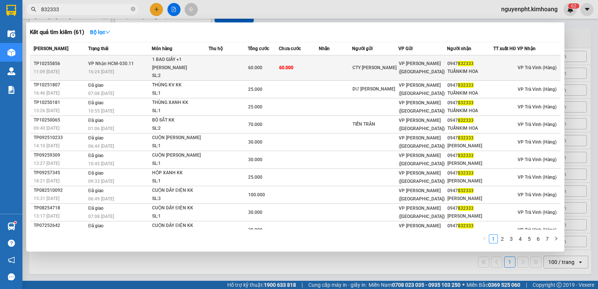
click at [247, 65] on td at bounding box center [227, 67] width 39 height 25
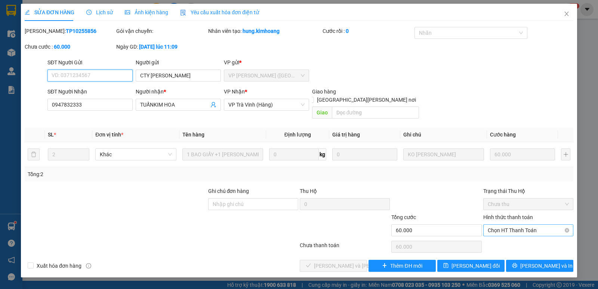
click at [522, 224] on span "Chọn HT Thanh Toán" at bounding box center [527, 229] width 81 height 11
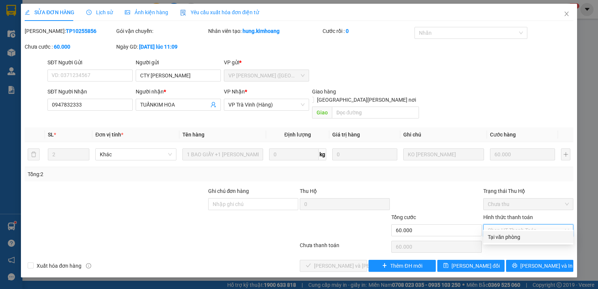
click at [502, 234] on div "Tại văn phòng" at bounding box center [527, 237] width 81 height 8
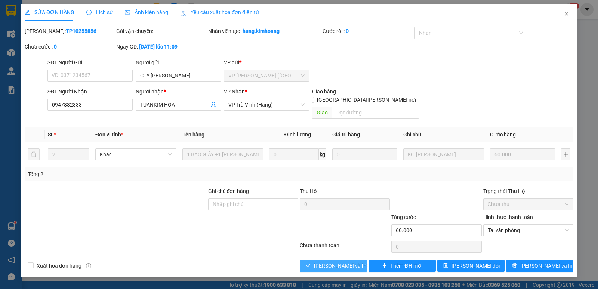
click at [346, 261] on span "[PERSON_NAME] và [PERSON_NAME] hàng" at bounding box center [364, 265] width 101 height 8
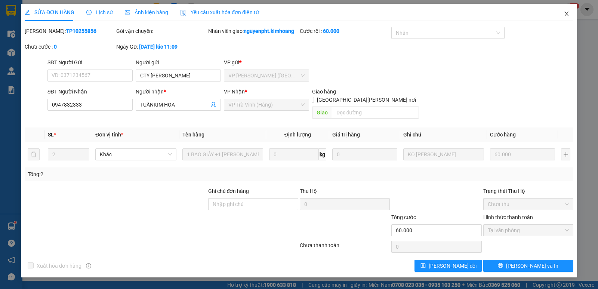
click at [564, 13] on icon "close" at bounding box center [566, 14] width 6 height 6
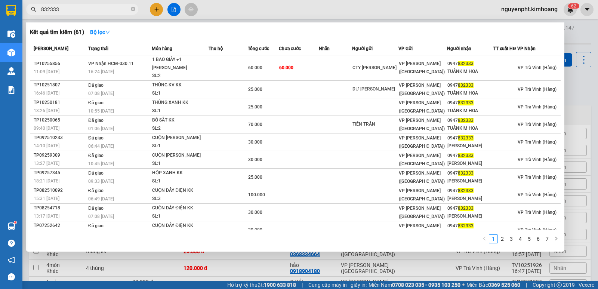
drag, startPoint x: 134, startPoint y: 9, endPoint x: 143, endPoint y: 11, distance: 9.1
click at [134, 9] on icon "close-circle" at bounding box center [133, 9] width 4 height 4
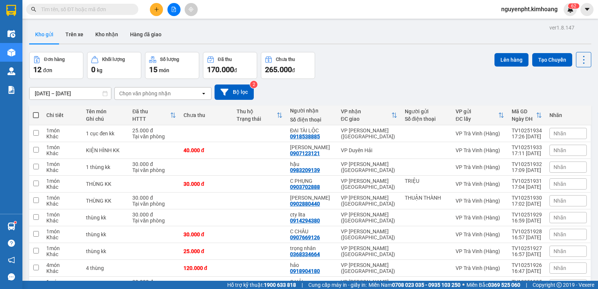
click at [155, 9] on icon "plus" at bounding box center [156, 9] width 5 height 5
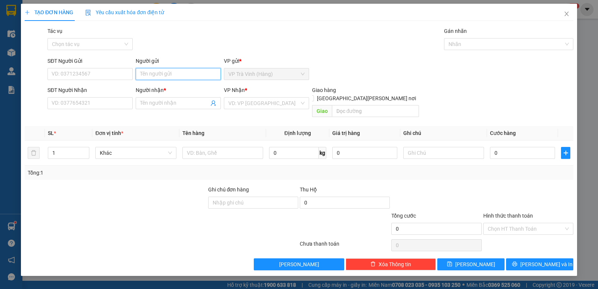
click at [179, 74] on input "Người gửi" at bounding box center [178, 74] width 85 height 12
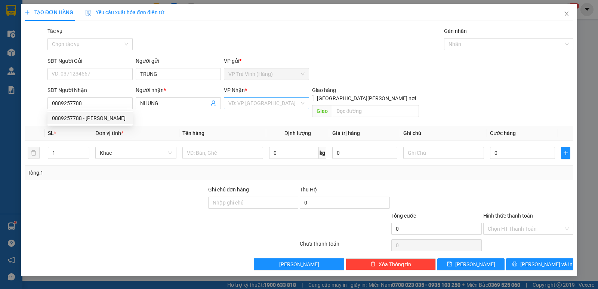
click at [261, 104] on input "search" at bounding box center [263, 102] width 71 height 11
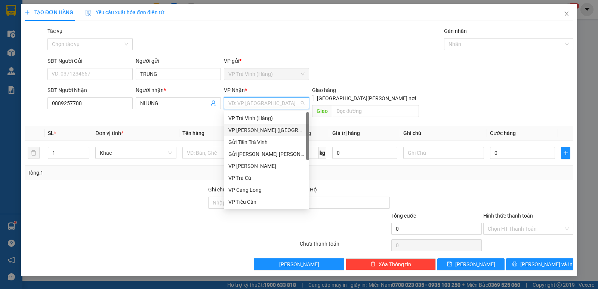
click at [258, 132] on div "VP [PERSON_NAME] ([GEOGRAPHIC_DATA])" at bounding box center [266, 130] width 76 height 8
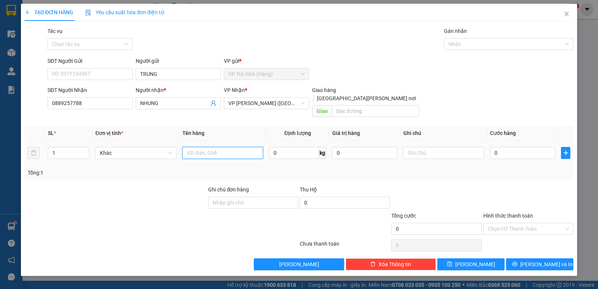
drag, startPoint x: 212, startPoint y: 139, endPoint x: 205, endPoint y: 141, distance: 7.6
click at [211, 147] on input "text" at bounding box center [222, 153] width 81 height 12
click at [108, 44] on input "Tác vụ" at bounding box center [87, 43] width 71 height 11
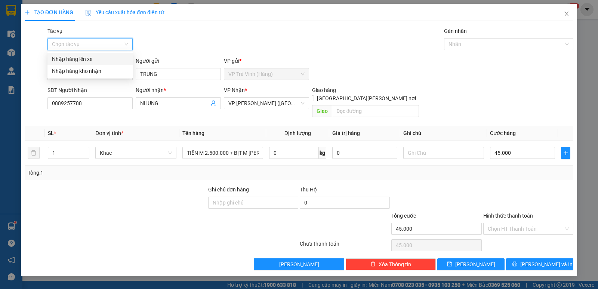
click at [112, 46] on input "Tác vụ" at bounding box center [87, 43] width 71 height 11
click at [505, 44] on div at bounding box center [505, 44] width 118 height 9
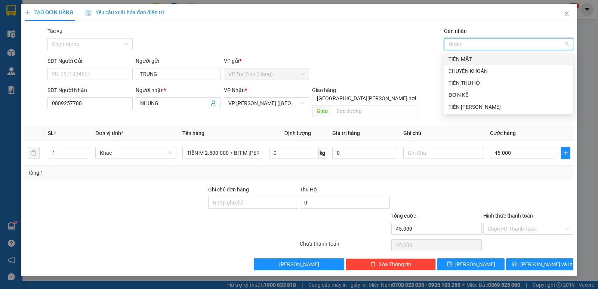
click at [477, 60] on div "TIỀN MẶT" at bounding box center [508, 59] width 120 height 8
click at [525, 223] on input "Hình thức thanh toán" at bounding box center [525, 228] width 76 height 11
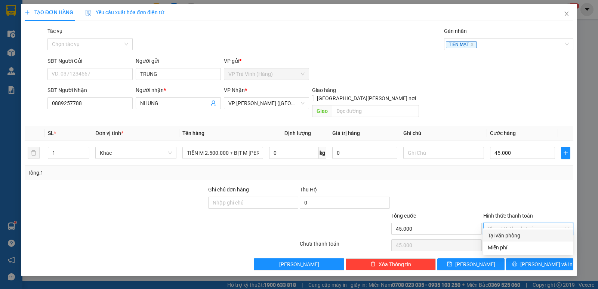
drag, startPoint x: 504, startPoint y: 236, endPoint x: 496, endPoint y: 236, distance: 8.6
click at [496, 237] on div "Tại văn phòng" at bounding box center [527, 235] width 81 height 8
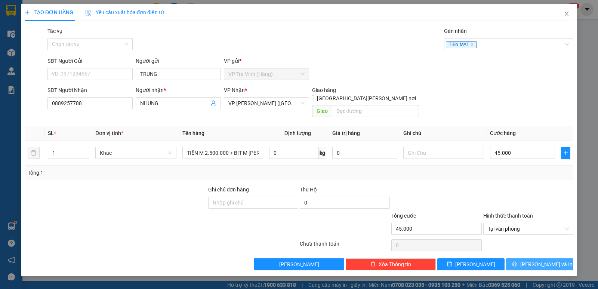
click at [561, 258] on button "[PERSON_NAME] và In" at bounding box center [539, 264] width 67 height 12
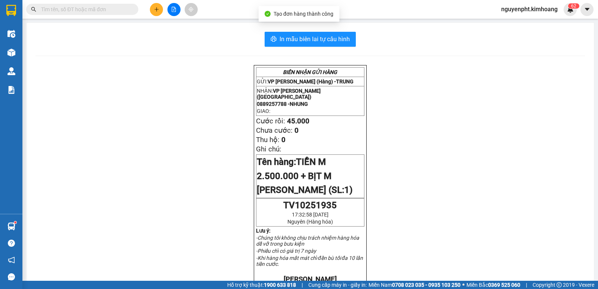
click at [326, 31] on div "In mẫu biên lai tự [PERSON_NAME] [PERSON_NAME] GỬI HÀNG GỬI: VP [PERSON_NAME] (…" at bounding box center [310, 277] width 567 height 509
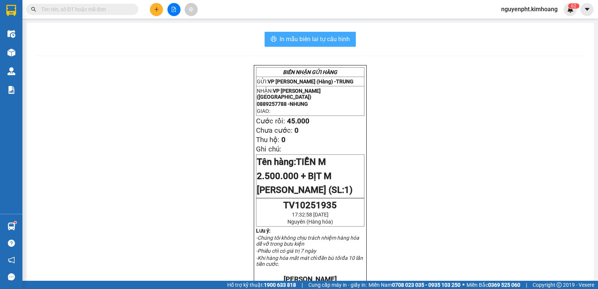
click at [323, 36] on span "In mẫu biên lai tự cấu hình" at bounding box center [314, 38] width 70 height 9
click at [335, 39] on span "In mẫu biên lai tự cấu hình" at bounding box center [314, 38] width 70 height 9
click at [52, 6] on input "text" at bounding box center [85, 9] width 88 height 8
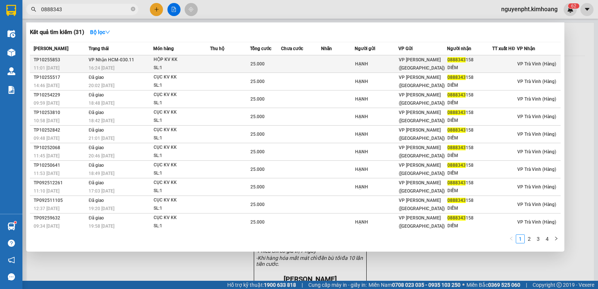
click at [215, 60] on td at bounding box center [230, 64] width 40 height 18
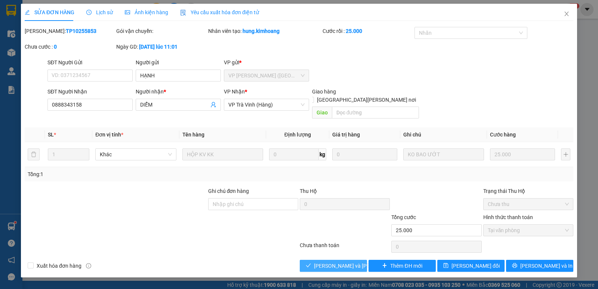
click at [347, 261] on span "[PERSON_NAME] và [PERSON_NAME] hàng" at bounding box center [364, 265] width 101 height 8
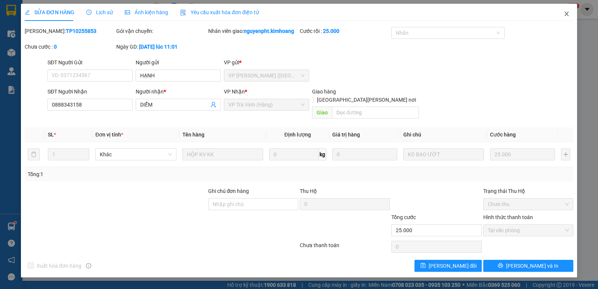
click at [564, 15] on icon "close" at bounding box center [566, 14] width 6 height 6
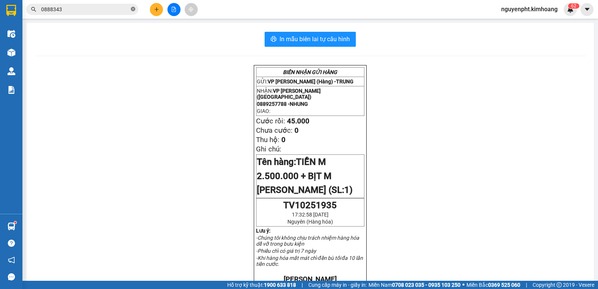
click at [133, 10] on icon "close-circle" at bounding box center [133, 9] width 4 height 4
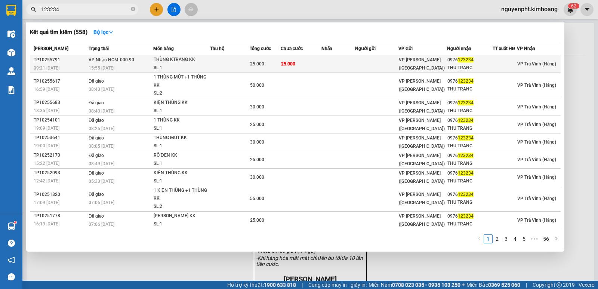
click at [238, 66] on td at bounding box center [230, 64] width 40 height 18
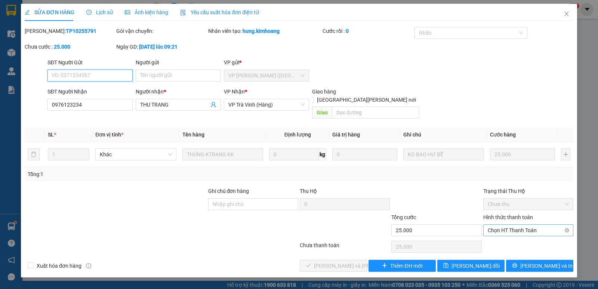
click at [521, 224] on span "Chọn HT Thanh Toán" at bounding box center [527, 229] width 81 height 11
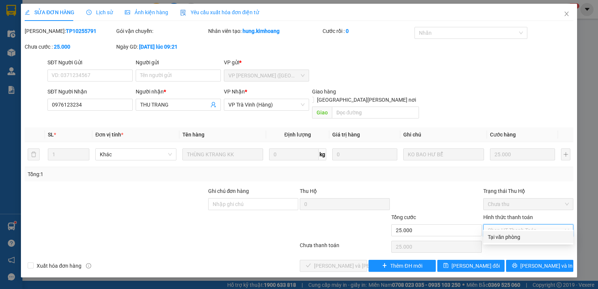
drag, startPoint x: 515, startPoint y: 236, endPoint x: 502, endPoint y: 230, distance: 14.8
click at [515, 235] on div "Tại văn phòng" at bounding box center [527, 237] width 81 height 8
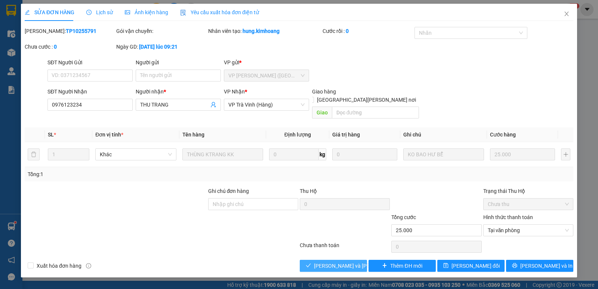
drag, startPoint x: 319, startPoint y: 255, endPoint x: 324, endPoint y: 233, distance: 22.0
click at [317, 247] on div "Total Paid Fee 0 Total UnPaid Fee 25.000 Cash Collection Total Fee Mã ĐH: TP102…" at bounding box center [299, 149] width 548 height 245
click at [565, 12] on icon "close" at bounding box center [566, 14] width 6 height 6
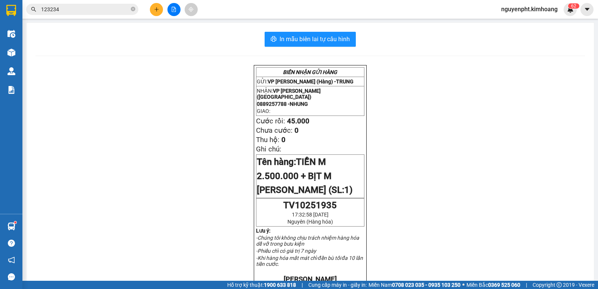
drag, startPoint x: 109, startPoint y: 7, endPoint x: 0, endPoint y: 71, distance: 126.7
click at [0, 48] on section "Kết quả [PERSON_NAME] ( 558 ) Bộ lọc Mã ĐH Trạng thái Món hàng Thu hộ Tổng [PER…" at bounding box center [299, 144] width 598 height 289
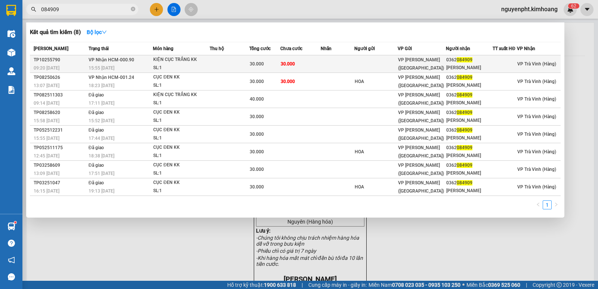
click at [319, 68] on td "30.000" at bounding box center [300, 64] width 40 height 18
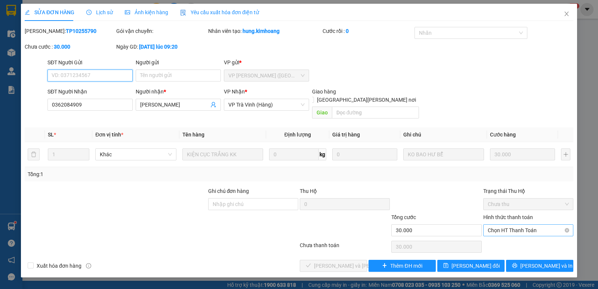
drag, startPoint x: 501, startPoint y: 218, endPoint x: 497, endPoint y: 226, distance: 8.7
click at [501, 224] on span "Chọn HT Thanh Toán" at bounding box center [527, 229] width 81 height 11
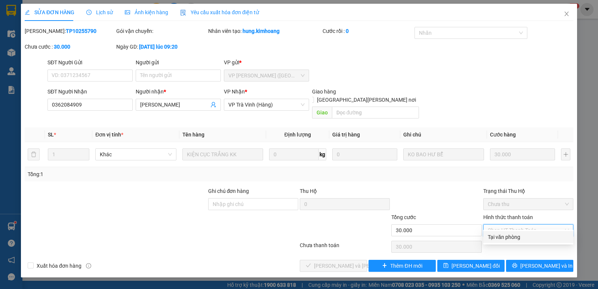
drag, startPoint x: 499, startPoint y: 238, endPoint x: 420, endPoint y: 244, distance: 79.4
click at [499, 238] on div "Tại văn phòng" at bounding box center [527, 237] width 81 height 8
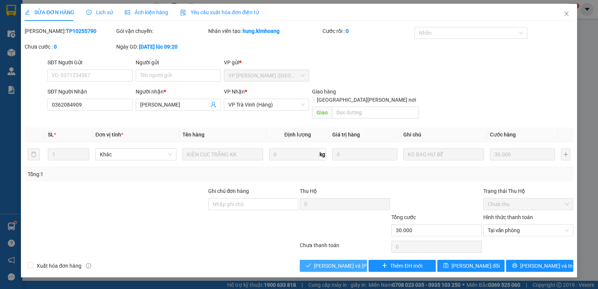
click at [346, 261] on span "[PERSON_NAME] và [PERSON_NAME] hàng" at bounding box center [364, 265] width 101 height 8
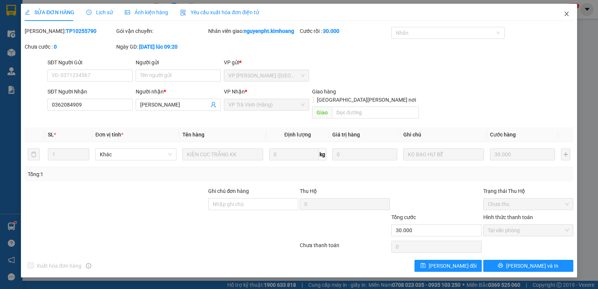
drag, startPoint x: 565, startPoint y: 13, endPoint x: 375, endPoint y: 12, distance: 189.7
click at [565, 14] on icon "close" at bounding box center [566, 14] width 6 height 6
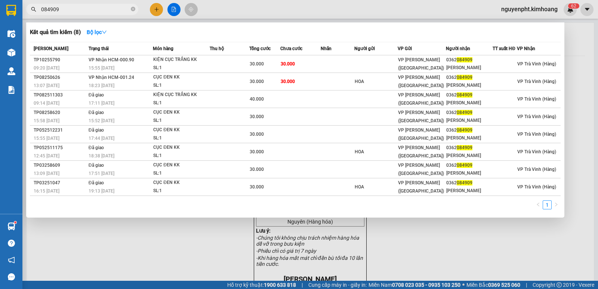
drag, startPoint x: 91, startPoint y: 12, endPoint x: 0, endPoint y: 24, distance: 92.0
click at [0, 24] on section "Kết quả [PERSON_NAME] ( 8 ) Bộ lọc Mã ĐH Trạng thái Món hàng Thu hộ Tổng [PERSO…" at bounding box center [299, 144] width 598 height 289
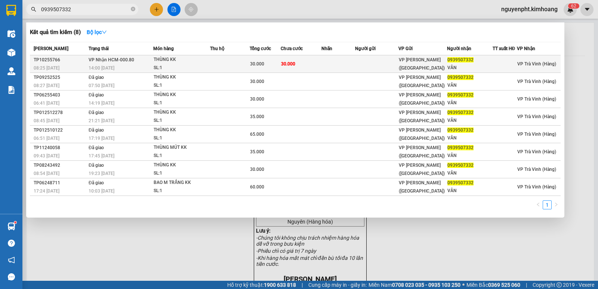
click at [279, 63] on div "30.000" at bounding box center [265, 64] width 30 height 8
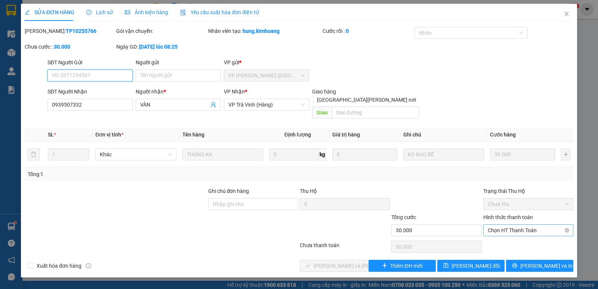
click at [534, 224] on span "Chọn HT Thanh Toán" at bounding box center [527, 229] width 81 height 11
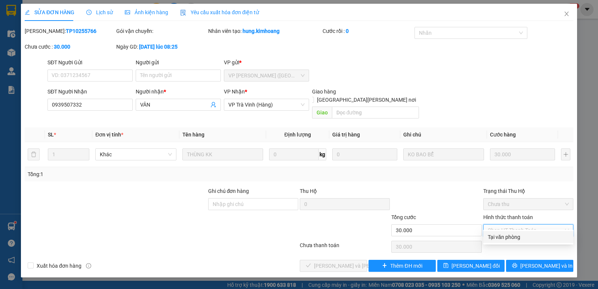
drag, startPoint x: 517, startPoint y: 238, endPoint x: 426, endPoint y: 239, distance: 91.1
click at [516, 238] on div "Tại văn phòng" at bounding box center [527, 237] width 81 height 8
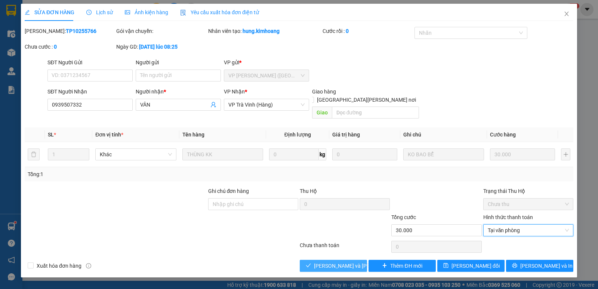
drag, startPoint x: 334, startPoint y: 254, endPoint x: 342, endPoint y: 250, distance: 9.0
click at [334, 261] on span "[PERSON_NAME] và [PERSON_NAME] hàng" at bounding box center [364, 265] width 101 height 8
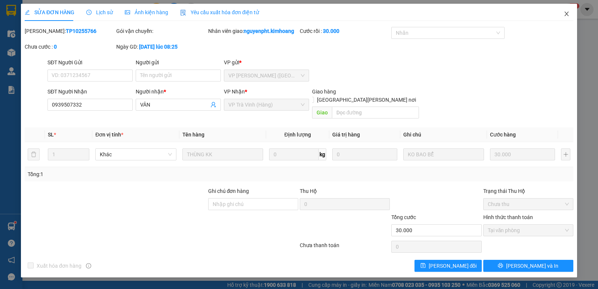
click at [566, 11] on span "Close" at bounding box center [566, 14] width 21 height 21
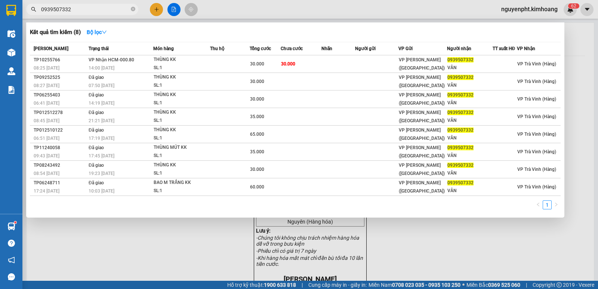
drag, startPoint x: 91, startPoint y: 6, endPoint x: 28, endPoint y: 42, distance: 73.1
click at [0, 31] on section "Kết quả [PERSON_NAME] ( 8 ) Bộ lọc Mã ĐH Trạng thái Món hàng Thu hộ Tổng [PERSO…" at bounding box center [299, 144] width 598 height 289
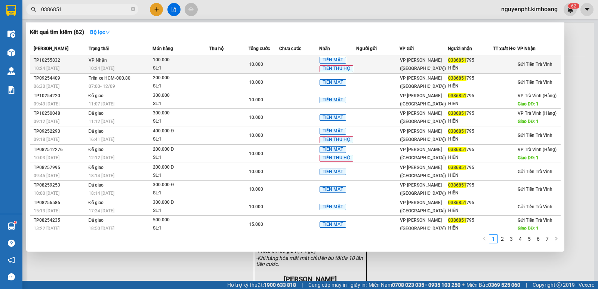
click at [220, 68] on td at bounding box center [228, 64] width 39 height 18
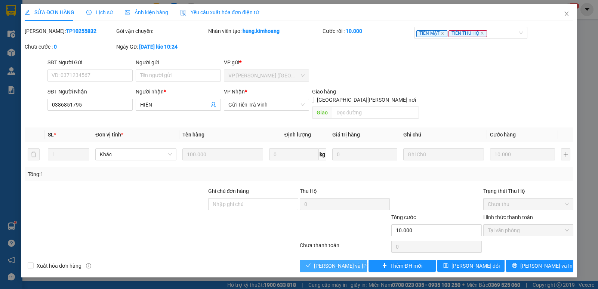
click at [328, 261] on span "[PERSON_NAME] và [PERSON_NAME] hàng" at bounding box center [364, 265] width 101 height 8
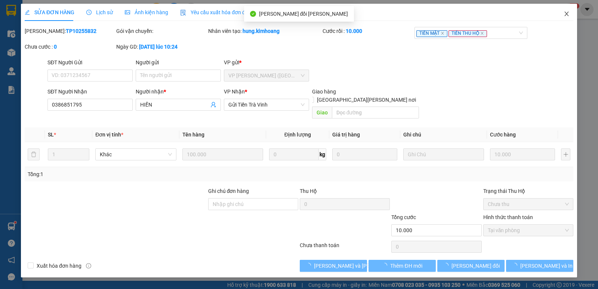
drag, startPoint x: 568, startPoint y: 12, endPoint x: 495, endPoint y: 15, distance: 72.9
click at [567, 12] on icon "close" at bounding box center [566, 14] width 6 height 6
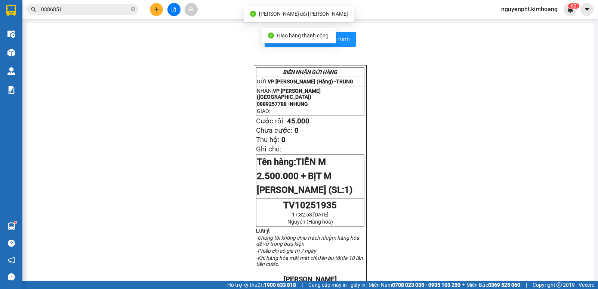
click at [115, 9] on input "0386851" at bounding box center [85, 9] width 88 height 8
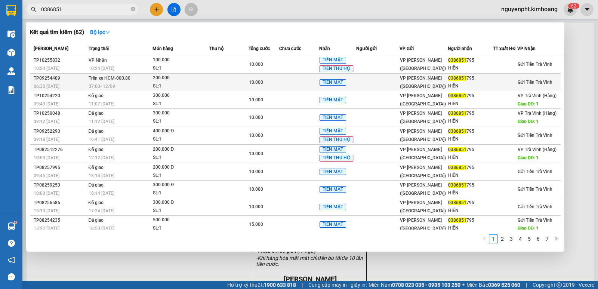
click at [233, 81] on td at bounding box center [228, 83] width 39 height 18
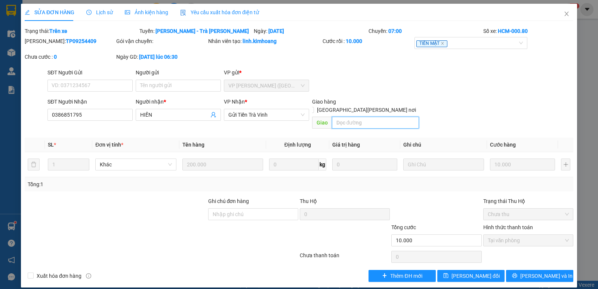
click at [339, 117] on input "text" at bounding box center [375, 123] width 87 height 12
click at [485, 271] on span "[PERSON_NAME] đổi" at bounding box center [475, 275] width 48 height 8
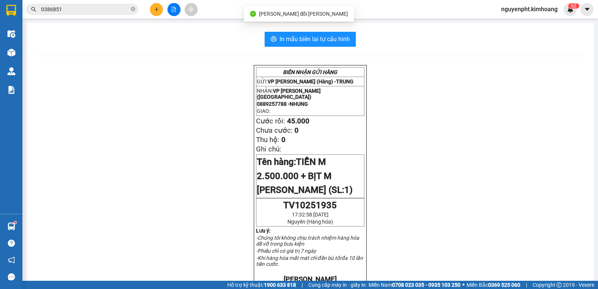
click at [112, 9] on input "0386851" at bounding box center [85, 9] width 88 height 8
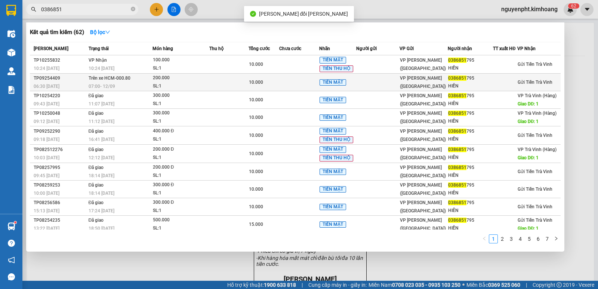
click at [263, 80] on div "10.000" at bounding box center [264, 82] width 30 height 8
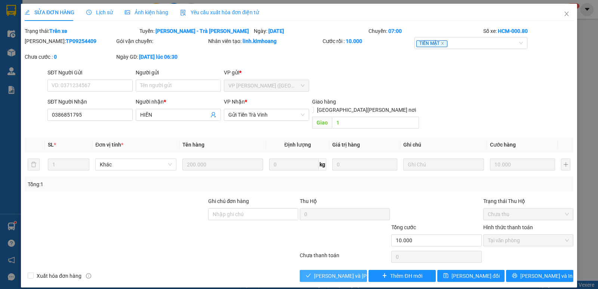
drag, startPoint x: 327, startPoint y: 267, endPoint x: 333, endPoint y: 264, distance: 7.2
click at [328, 271] on span "[PERSON_NAME] và [PERSON_NAME] hàng" at bounding box center [364, 275] width 101 height 8
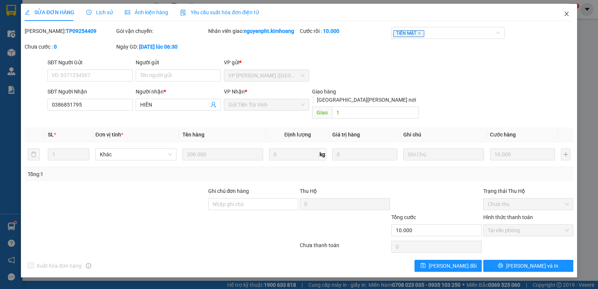
drag, startPoint x: 569, startPoint y: 16, endPoint x: 518, endPoint y: 12, distance: 51.3
click at [568, 15] on icon "close" at bounding box center [566, 14] width 6 height 6
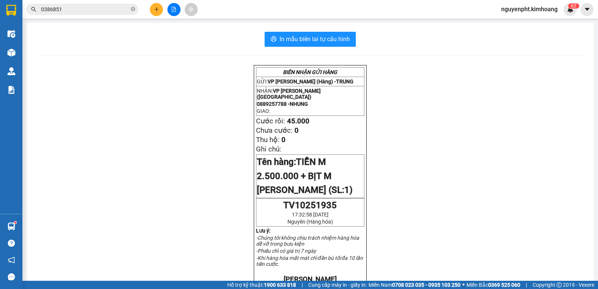
drag, startPoint x: 124, startPoint y: 9, endPoint x: 0, endPoint y: 27, distance: 125.7
click at [0, 27] on section "Kết quả [PERSON_NAME] ( 62 ) Bộ lọc Mã ĐH Trạng thái Món hàng Thu hộ Tổng [PERS…" at bounding box center [299, 144] width 598 height 289
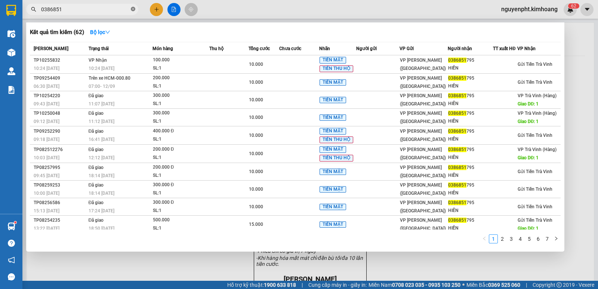
click at [131, 10] on icon "close-circle" at bounding box center [133, 9] width 4 height 4
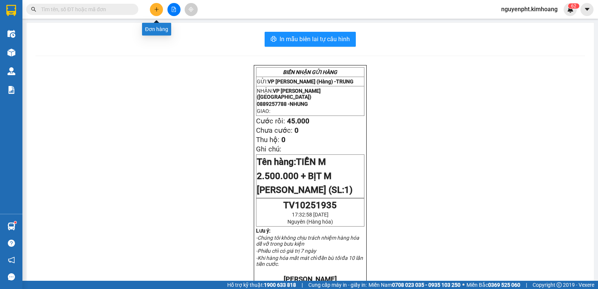
click at [153, 8] on button at bounding box center [156, 9] width 13 height 13
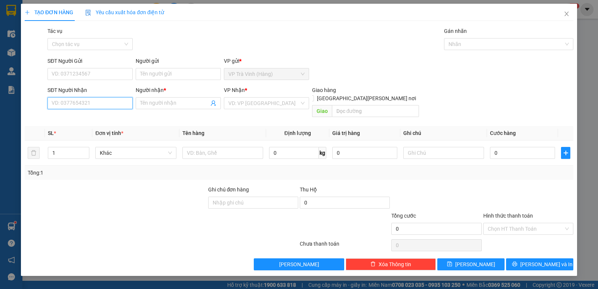
drag, startPoint x: 97, startPoint y: 101, endPoint x: 112, endPoint y: 96, distance: 15.0
click at [97, 102] on input "SĐT Người Nhận" at bounding box center [89, 103] width 85 height 12
click at [92, 117] on div "0869883570 - đình quyết" at bounding box center [90, 118] width 76 height 8
drag, startPoint x: 507, startPoint y: 221, endPoint x: 508, endPoint y: 227, distance: 6.8
click at [508, 223] on input "Hình thức thanh toán" at bounding box center [525, 228] width 76 height 11
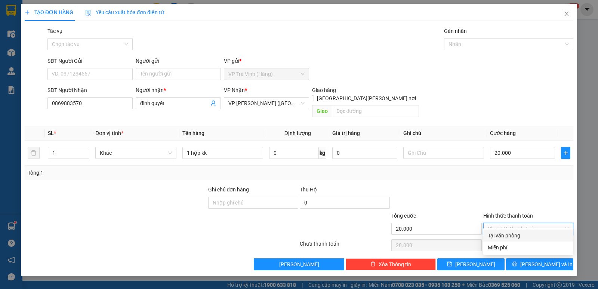
drag, startPoint x: 507, startPoint y: 238, endPoint x: 521, endPoint y: 245, distance: 15.7
click at [507, 238] on div "Tại văn phòng" at bounding box center [527, 235] width 81 height 8
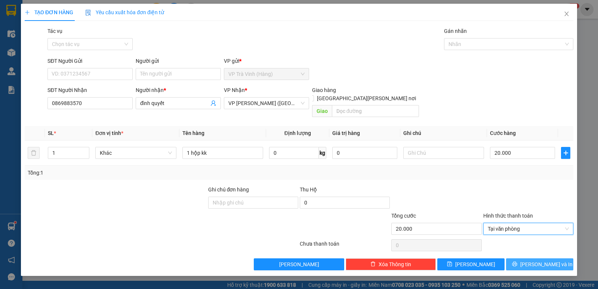
click at [543, 260] on span "[PERSON_NAME] và In" at bounding box center [546, 264] width 52 height 8
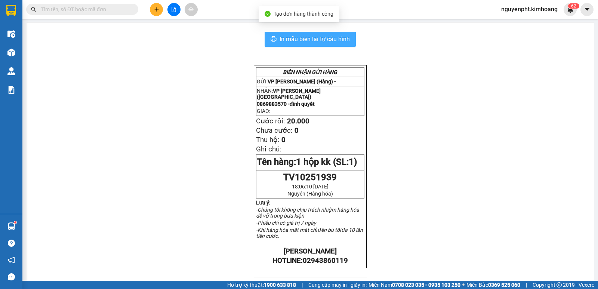
click at [300, 44] on span "In mẫu biên lai tự cấu hình" at bounding box center [314, 38] width 70 height 9
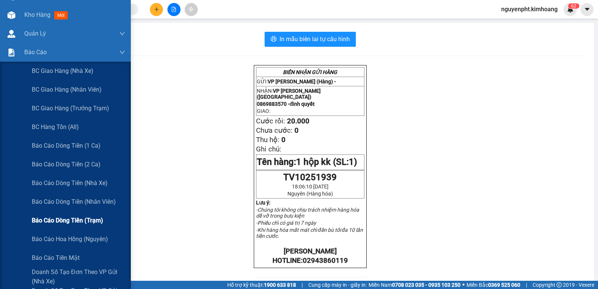
scroll to position [75, 0]
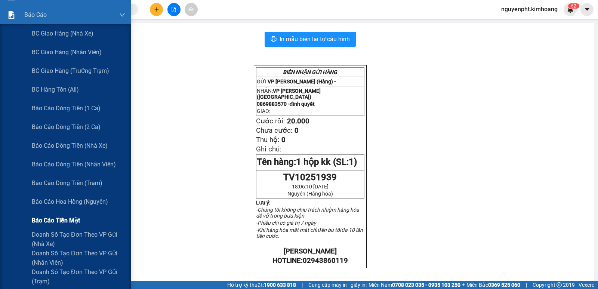
click at [66, 223] on span "Báo cáo tiền mặt" at bounding box center [56, 219] width 48 height 9
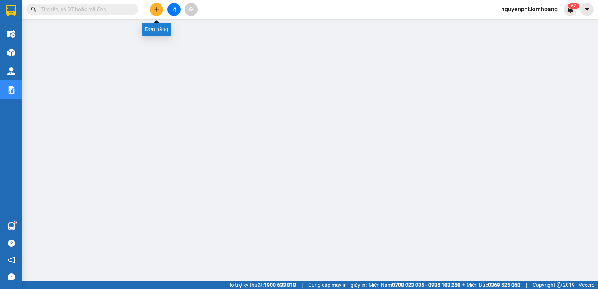
click at [156, 10] on icon "plus" at bounding box center [156, 9] width 5 height 5
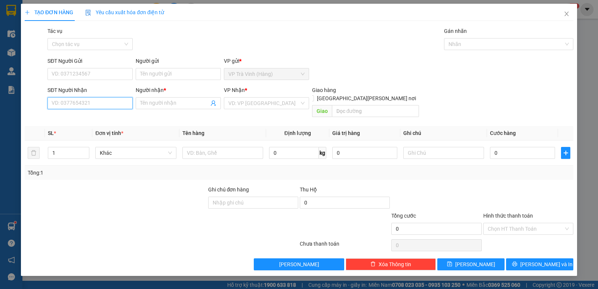
drag, startPoint x: 101, startPoint y: 100, endPoint x: 116, endPoint y: 99, distance: 15.1
click at [102, 100] on input "SĐT Người Nhận" at bounding box center [89, 103] width 85 height 12
click at [93, 118] on div "0902750273 - luân" at bounding box center [90, 118] width 76 height 8
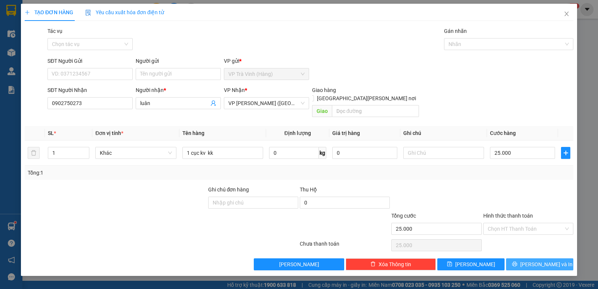
click at [521, 258] on button "[PERSON_NAME] và In" at bounding box center [539, 264] width 67 height 12
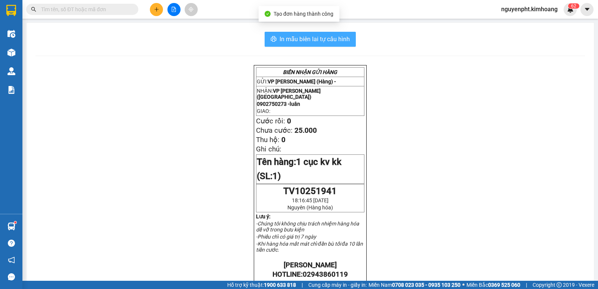
click at [333, 37] on span "In mẫu biên lai tự cấu hình" at bounding box center [314, 38] width 70 height 9
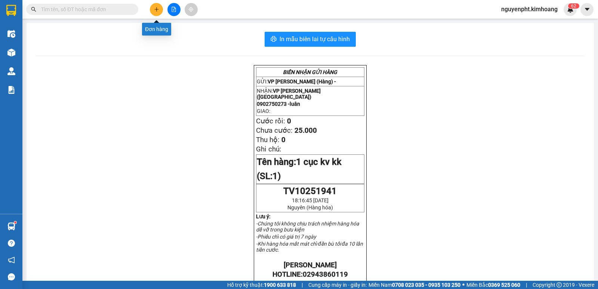
click at [155, 7] on icon "plus" at bounding box center [156, 9] width 5 height 5
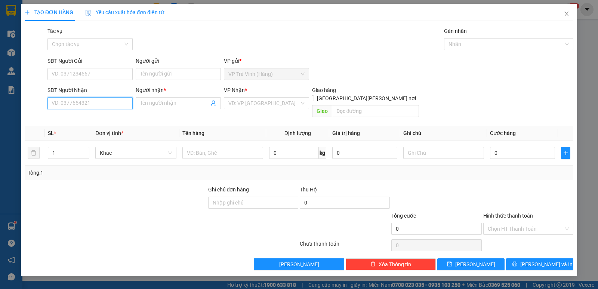
click at [86, 100] on input "SĐT Người Nhận" at bounding box center [89, 103] width 85 height 12
click at [88, 118] on div "0968757218 - [PERSON_NAME]" at bounding box center [90, 118] width 76 height 8
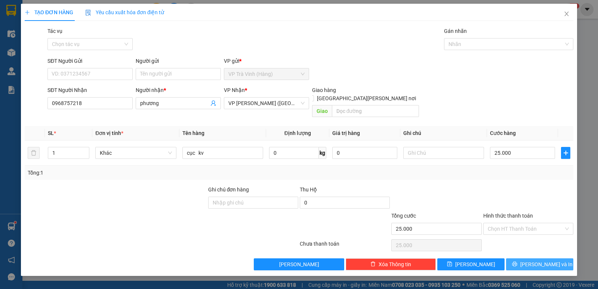
click at [557, 258] on button "[PERSON_NAME] và In" at bounding box center [539, 264] width 67 height 12
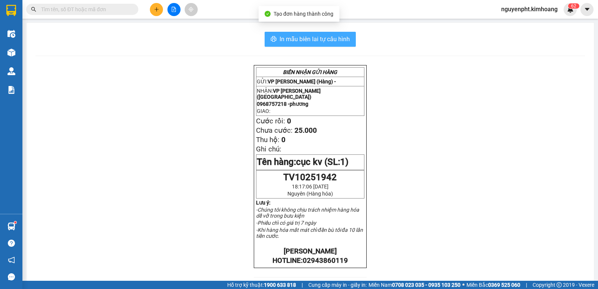
drag, startPoint x: 305, startPoint y: 41, endPoint x: 301, endPoint y: 39, distance: 4.2
click at [305, 41] on span "In mẫu biên lai tự cấu hình" at bounding box center [314, 38] width 70 height 9
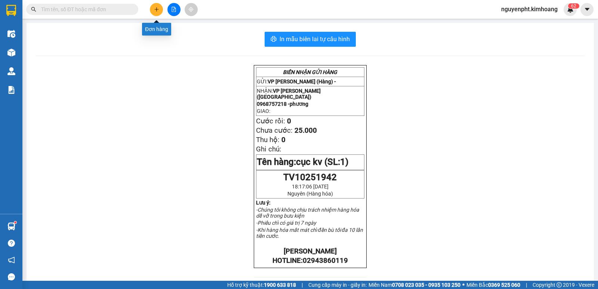
click at [157, 12] on button at bounding box center [156, 9] width 13 height 13
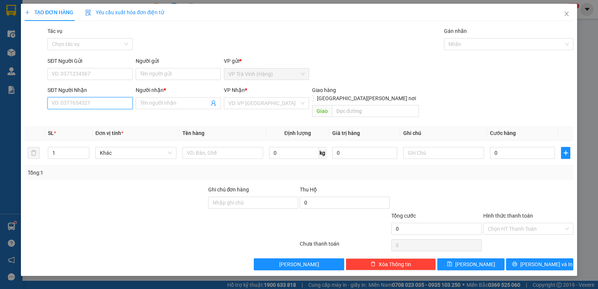
click at [116, 100] on input "SĐT Người Nhận" at bounding box center [89, 103] width 85 height 12
click at [86, 120] on div "0919494565 - [PERSON_NAME]" at bounding box center [90, 118] width 76 height 8
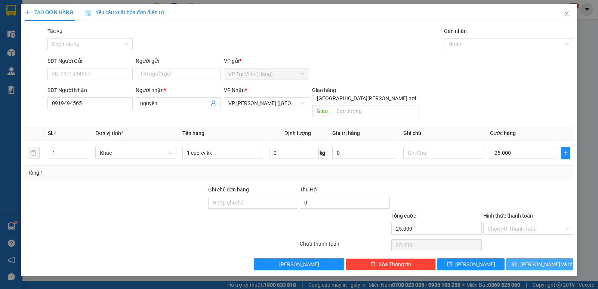
click at [530, 261] on button "[PERSON_NAME] và In" at bounding box center [539, 264] width 67 height 12
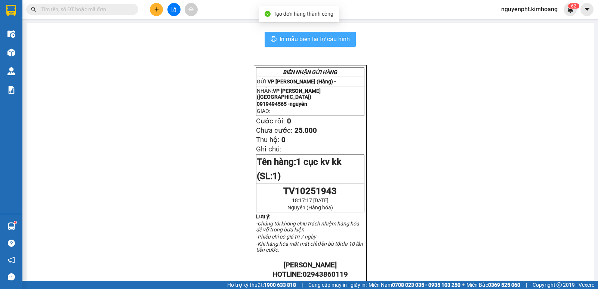
click at [286, 40] on span "In mẫu biên lai tự cấu hình" at bounding box center [314, 38] width 70 height 9
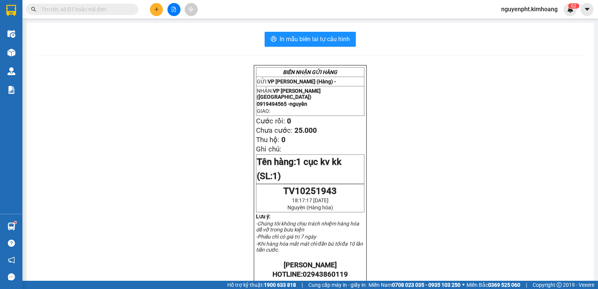
click at [96, 10] on input "text" at bounding box center [85, 9] width 88 height 8
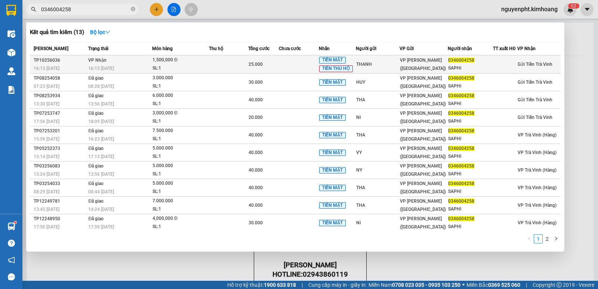
click at [278, 66] on div "25.000" at bounding box center [263, 64] width 30 height 8
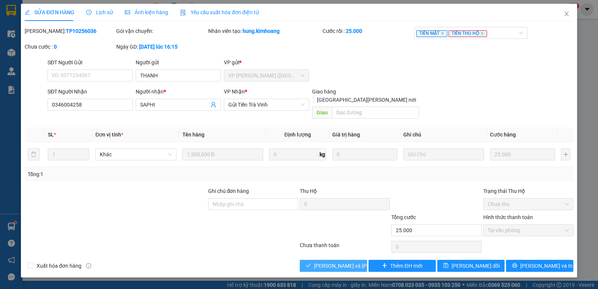
drag, startPoint x: 329, startPoint y: 252, endPoint x: 326, endPoint y: 247, distance: 6.2
click at [329, 260] on button "[PERSON_NAME] và [PERSON_NAME] hàng" at bounding box center [333, 266] width 67 height 12
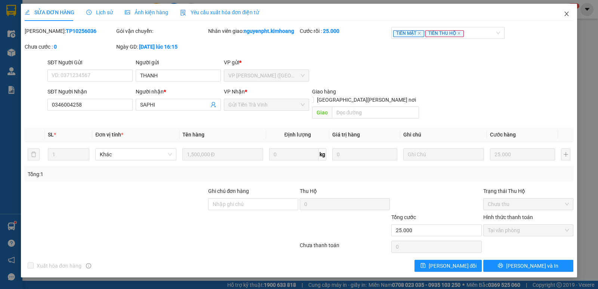
click at [563, 13] on span "Close" at bounding box center [566, 14] width 21 height 21
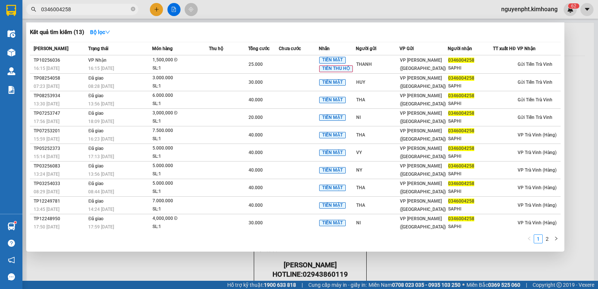
click at [0, 0] on html "Kết quả [PERSON_NAME] ( 13 ) Bộ lọc Mã ĐH Trạng thái Món hàng Thu hộ Tổng [PERS…" at bounding box center [299, 144] width 598 height 289
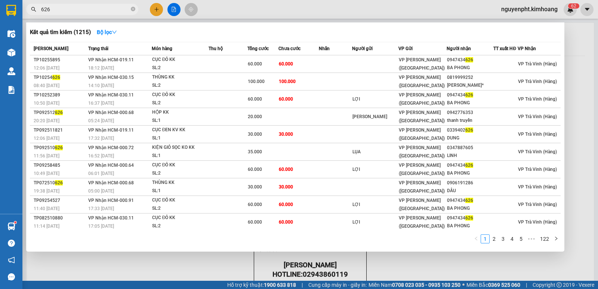
drag, startPoint x: 134, startPoint y: 10, endPoint x: 124, endPoint y: 10, distance: 10.5
click at [134, 10] on icon "close-circle" at bounding box center [133, 9] width 4 height 4
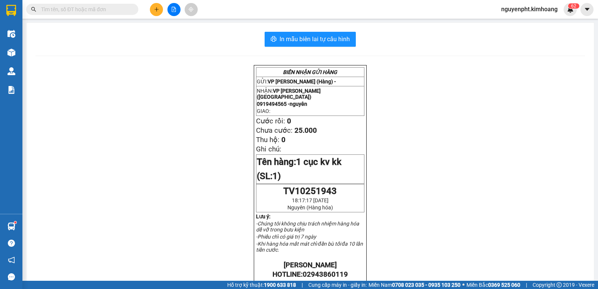
click at [119, 9] on input "text" at bounding box center [85, 9] width 88 height 8
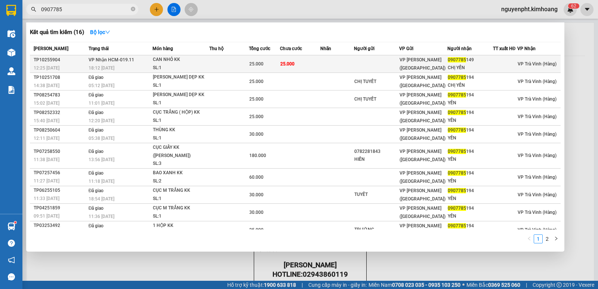
click at [350, 66] on td at bounding box center [337, 64] width 34 height 18
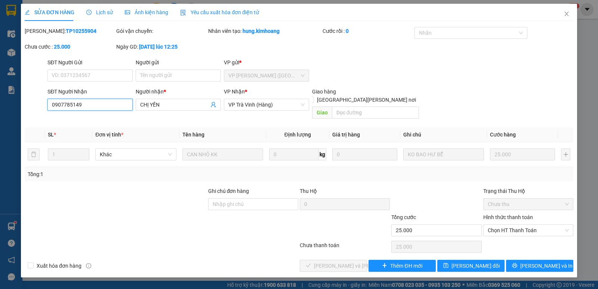
click at [84, 106] on input "0907785149" at bounding box center [89, 105] width 85 height 12
drag, startPoint x: 459, startPoint y: 260, endPoint x: 450, endPoint y: 260, distance: 8.6
click at [460, 260] on button "[PERSON_NAME] đổi" at bounding box center [470, 266] width 67 height 12
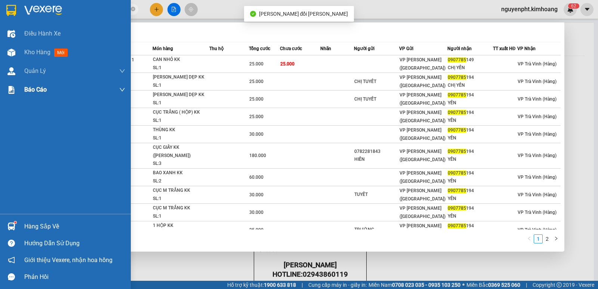
drag, startPoint x: 104, startPoint y: 6, endPoint x: 0, endPoint y: 119, distance: 153.8
click at [0, 95] on section "Kết quả [PERSON_NAME] ( 16 ) Bộ lọc Mã ĐH Trạng thái Món hàng Thu hộ Tổng [PERS…" at bounding box center [299, 144] width 598 height 289
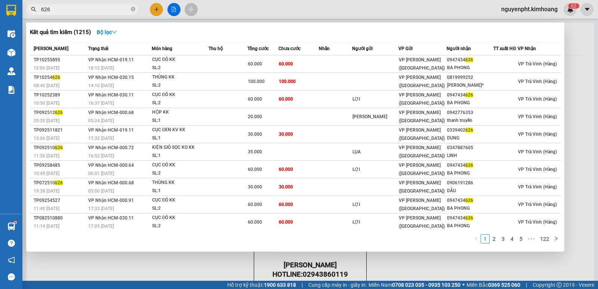
click at [153, 9] on div at bounding box center [299, 144] width 598 height 289
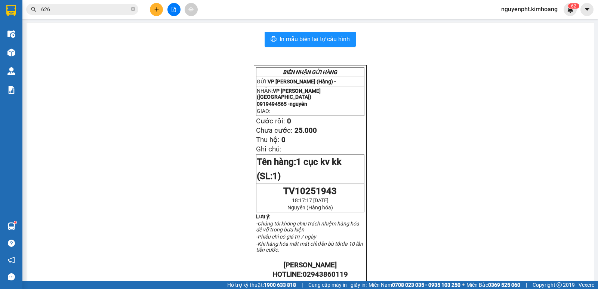
click at [153, 7] on button at bounding box center [156, 9] width 13 height 13
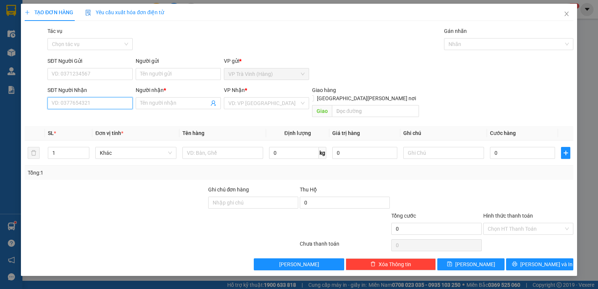
click at [73, 102] on input "SĐT Người Nhận" at bounding box center [89, 103] width 85 height 12
click at [84, 116] on div "0967908082 - TRÂM" at bounding box center [90, 118] width 76 height 8
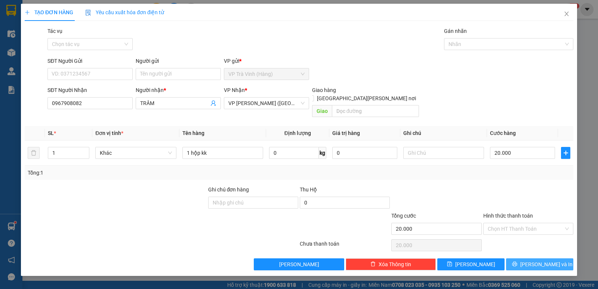
click at [550, 260] on span "[PERSON_NAME] và In" at bounding box center [546, 264] width 52 height 8
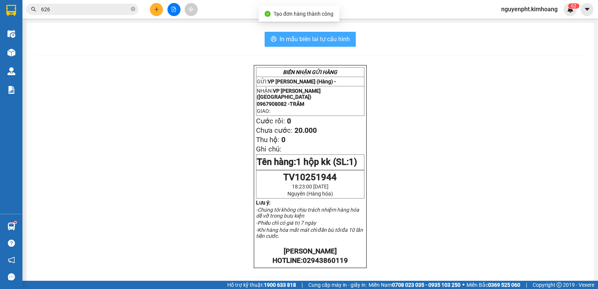
click at [279, 37] on span "In mẫu biên lai tự cấu hình" at bounding box center [314, 38] width 70 height 9
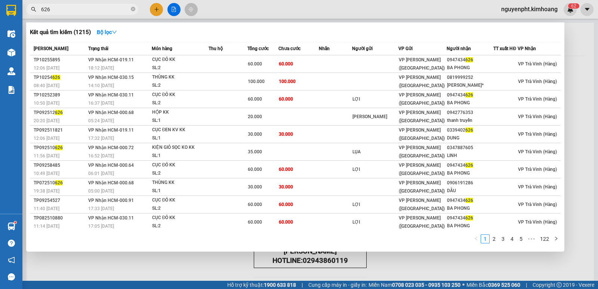
drag, startPoint x: 93, startPoint y: 9, endPoint x: 44, endPoint y: 56, distance: 67.9
click at [0, 53] on section "Kết quả [PERSON_NAME] ( 1215 ) Bộ lọc Mã ĐH Trạng thái Món hàng Thu hộ Tổng [PE…" at bounding box center [299, 144] width 598 height 289
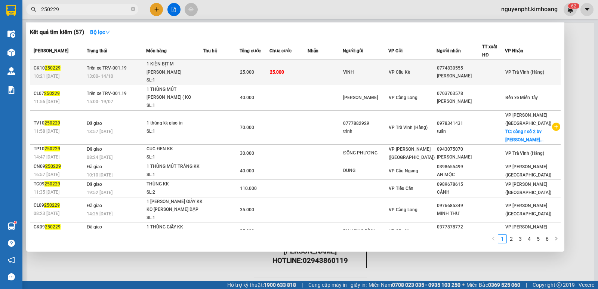
click at [305, 71] on td "25.000" at bounding box center [288, 72] width 38 height 25
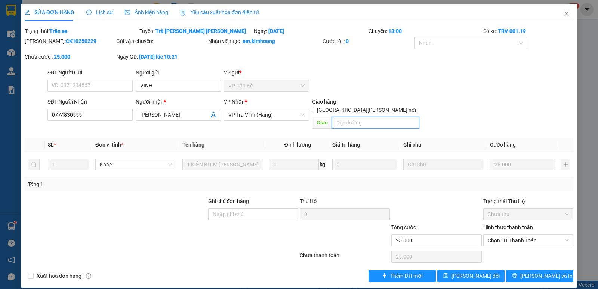
click at [357, 117] on input "text" at bounding box center [375, 123] width 87 height 12
click at [484, 271] on span "[PERSON_NAME] đổi" at bounding box center [475, 275] width 48 height 8
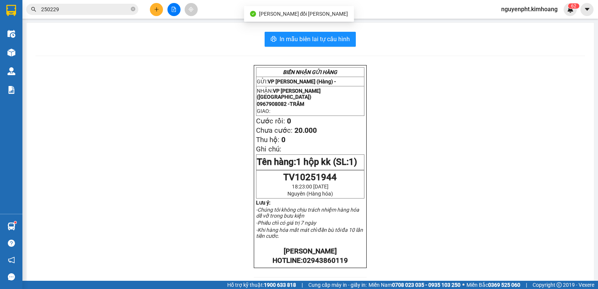
click at [110, 12] on input "250229" at bounding box center [85, 9] width 88 height 8
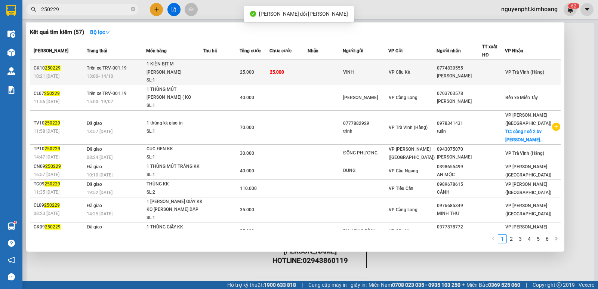
click at [239, 63] on td at bounding box center [221, 72] width 37 height 25
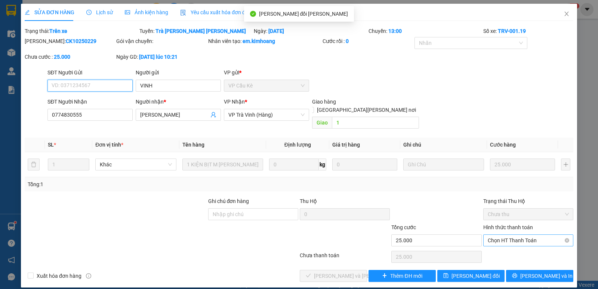
click at [509, 235] on span "Chọn HT Thanh Toán" at bounding box center [527, 240] width 81 height 11
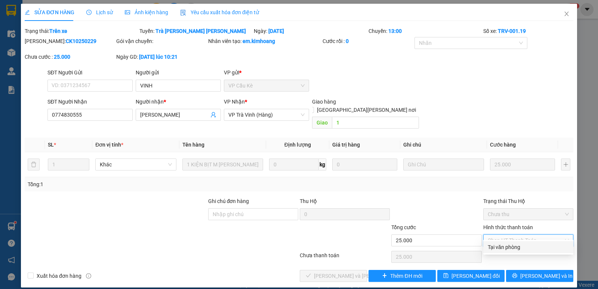
drag, startPoint x: 505, startPoint y: 243, endPoint x: 498, endPoint y: 243, distance: 6.7
click at [505, 243] on div "Tại văn phòng" at bounding box center [527, 247] width 81 height 8
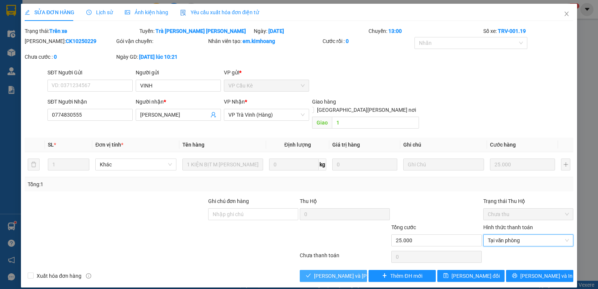
click at [350, 271] on span "[PERSON_NAME] và [PERSON_NAME] hàng" at bounding box center [364, 275] width 101 height 8
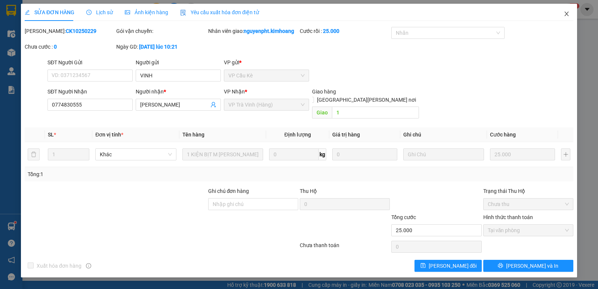
click at [565, 17] on icon "close" at bounding box center [566, 14] width 6 height 6
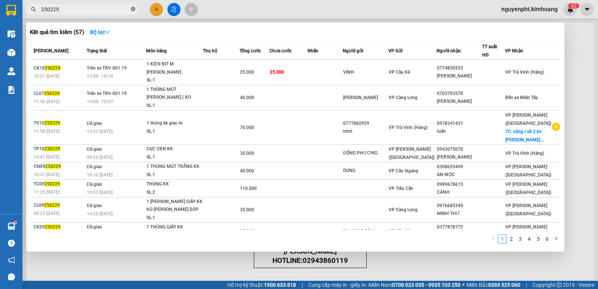
click at [133, 10] on icon "close-circle" at bounding box center [133, 9] width 4 height 4
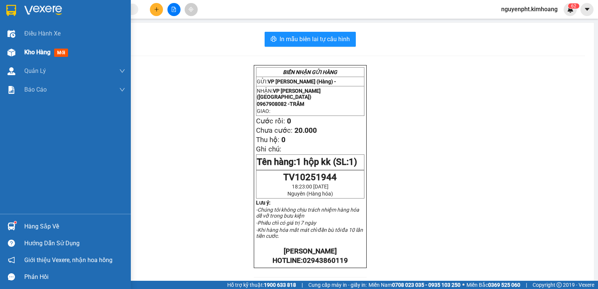
click at [47, 52] on span "Kho hàng" at bounding box center [37, 52] width 26 height 7
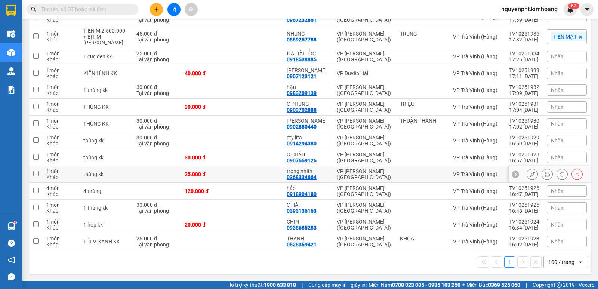
scroll to position [139, 0]
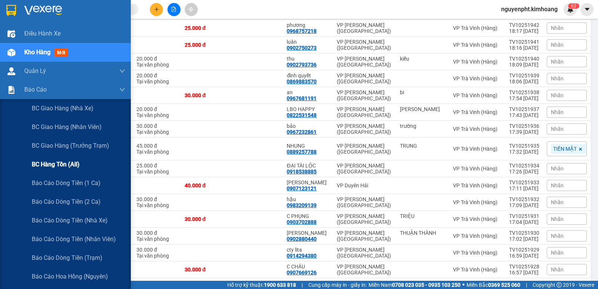
drag, startPoint x: 68, startPoint y: 189, endPoint x: 49, endPoint y: 159, distance: 35.3
click at [68, 189] on div "Báo cáo dòng tiền (1 ca)" at bounding box center [78, 183] width 93 height 19
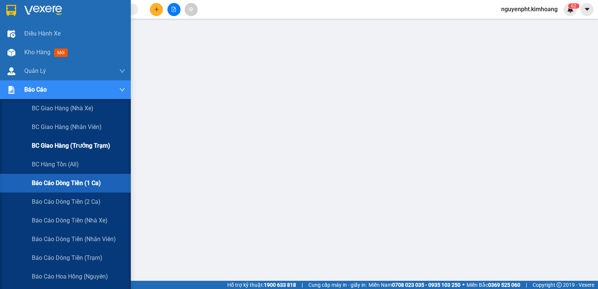
scroll to position [112, 0]
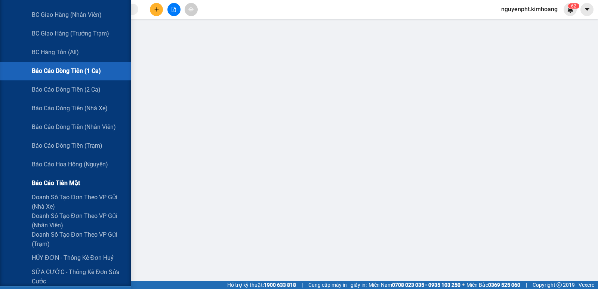
click at [55, 183] on span "Báo cáo tiền mặt" at bounding box center [56, 182] width 48 height 9
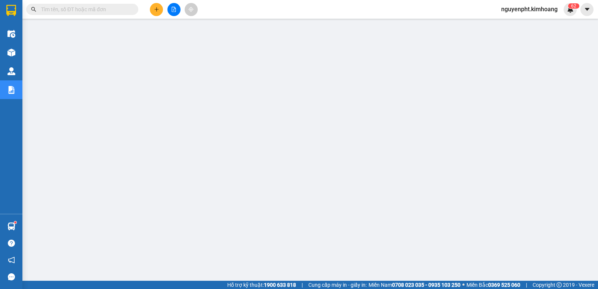
click at [59, 4] on span at bounding box center [82, 9] width 112 height 11
drag, startPoint x: 58, startPoint y: 9, endPoint x: 55, endPoint y: 12, distance: 4.3
click at [57, 9] on input "text" at bounding box center [85, 9] width 88 height 8
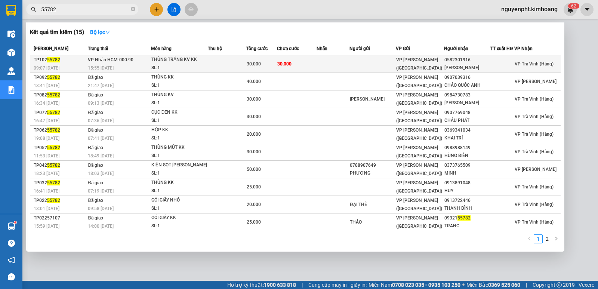
click at [302, 66] on td "30.000" at bounding box center [297, 64] width 40 height 18
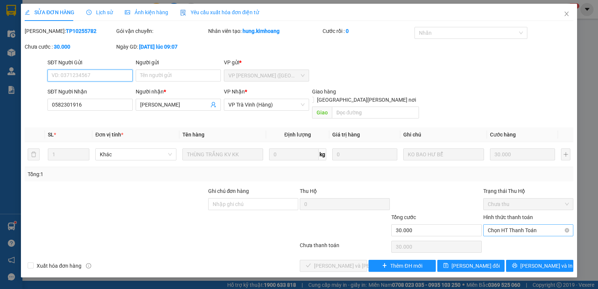
click at [529, 224] on span "Chọn HT Thanh Toán" at bounding box center [527, 229] width 81 height 11
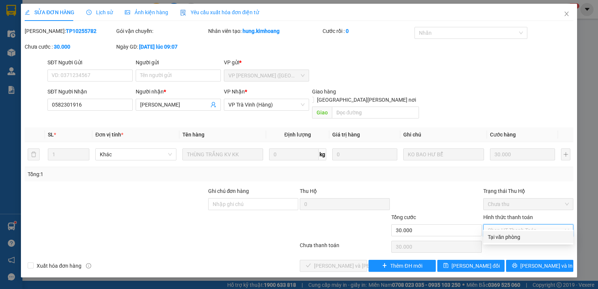
drag, startPoint x: 515, startPoint y: 235, endPoint x: 447, endPoint y: 238, distance: 67.3
click at [514, 236] on div "Tại văn phòng" at bounding box center [527, 237] width 81 height 8
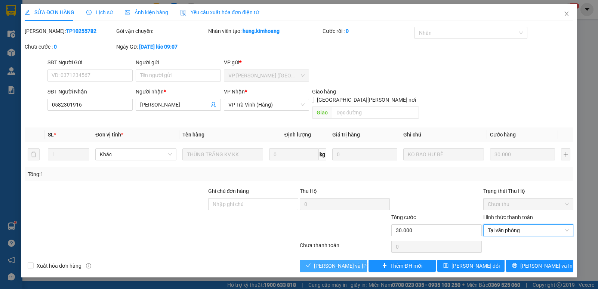
drag, startPoint x: 326, startPoint y: 257, endPoint x: 329, endPoint y: 255, distance: 4.2
click at [326, 261] on span "[PERSON_NAME] và [PERSON_NAME] hàng" at bounding box center [364, 265] width 101 height 8
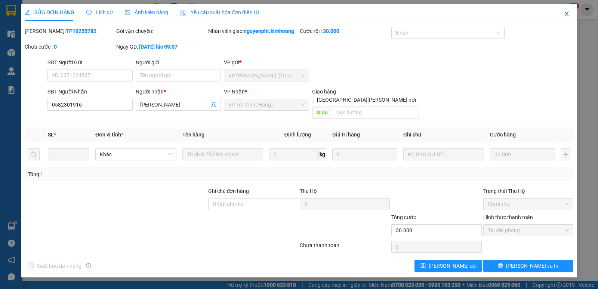
click at [562, 14] on span "Close" at bounding box center [566, 14] width 21 height 21
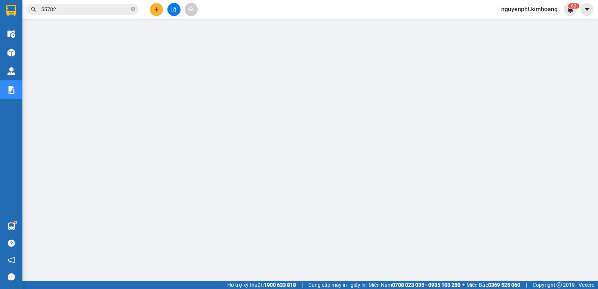
click at [0, 20] on section "Kết quả [PERSON_NAME] ( 15 ) Bộ lọc Mã ĐH Trạng thái Món hàng Thu hộ Tổng [PERS…" at bounding box center [299, 144] width 598 height 289
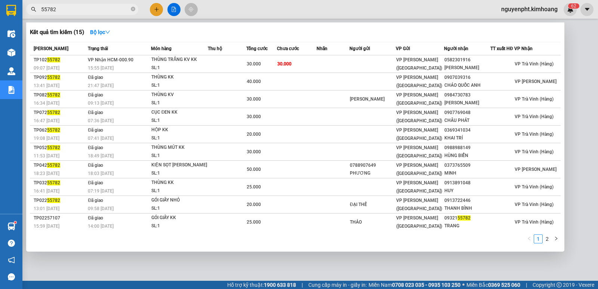
drag, startPoint x: 87, startPoint y: 9, endPoint x: 0, endPoint y: 29, distance: 89.3
click at [0, 27] on section "Kết quả [PERSON_NAME] ( 15 ) Bộ lọc Mã ĐH Trạng thái Món hàng Thu hộ Tổng [PERS…" at bounding box center [299, 144] width 598 height 289
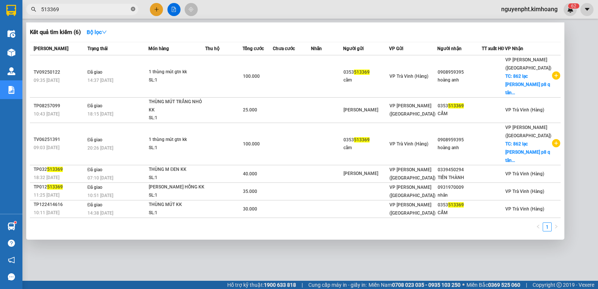
click at [132, 9] on icon "close-circle" at bounding box center [133, 9] width 4 height 4
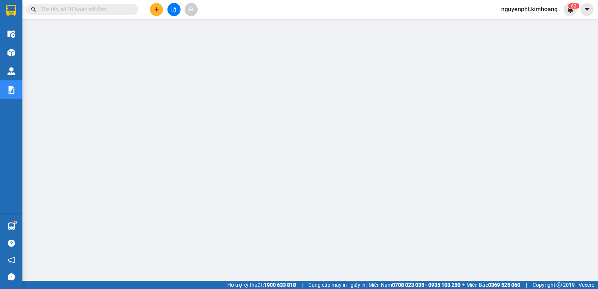
click at [97, 9] on input "text" at bounding box center [85, 9] width 88 height 8
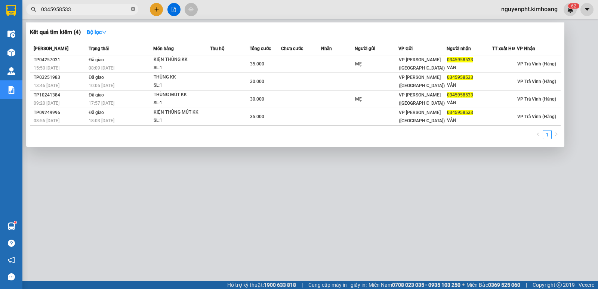
click at [134, 10] on icon "close-circle" at bounding box center [133, 9] width 4 height 4
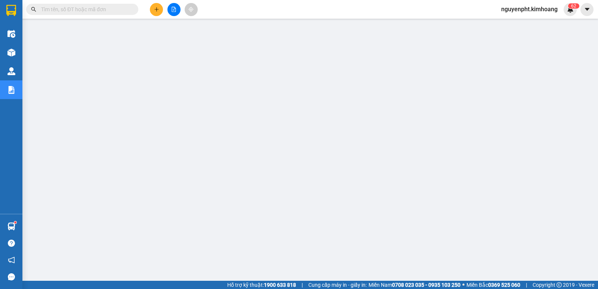
click at [120, 10] on input "text" at bounding box center [85, 9] width 88 height 8
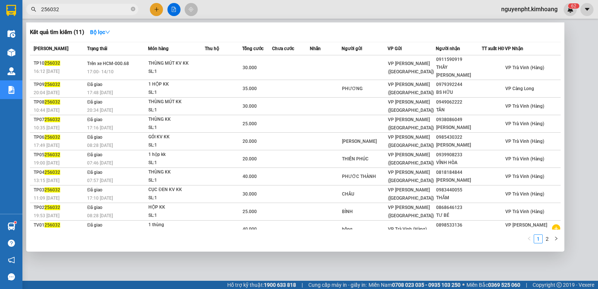
drag, startPoint x: 71, startPoint y: 9, endPoint x: 0, endPoint y: 35, distance: 75.5
click at [0, 35] on section "Kết quả [PERSON_NAME] ( 11 ) Bộ lọc Mã ĐH Trạng thái Món hàng Thu hộ Tổng [PERS…" at bounding box center [299, 144] width 598 height 289
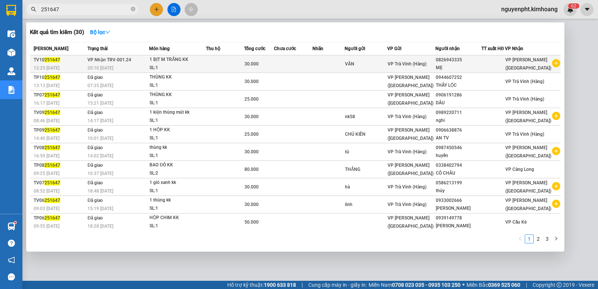
click at [312, 58] on td at bounding box center [293, 64] width 38 height 18
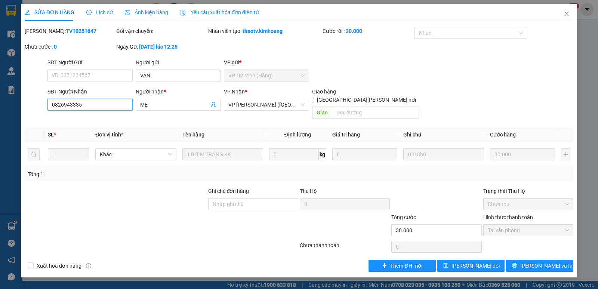
click at [111, 106] on input "0826943335" at bounding box center [89, 105] width 85 height 12
drag, startPoint x: 531, startPoint y: 257, endPoint x: 527, endPoint y: 262, distance: 5.9
click at [531, 260] on button "[PERSON_NAME] và In" at bounding box center [539, 266] width 67 height 12
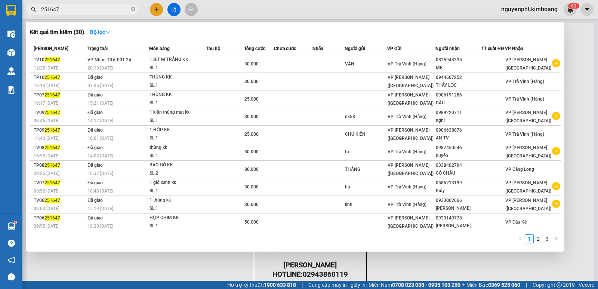
click at [112, 10] on input "251647" at bounding box center [85, 9] width 88 height 8
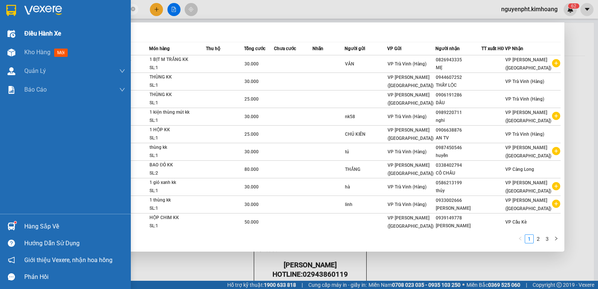
drag, startPoint x: 75, startPoint y: 9, endPoint x: 0, endPoint y: 37, distance: 80.5
click at [0, 27] on section "Kết quả [PERSON_NAME] ( 30 ) Bộ lọc Mã ĐH Trạng thái Món hàng Thu hộ Tổng [PERS…" at bounding box center [299, 144] width 598 height 289
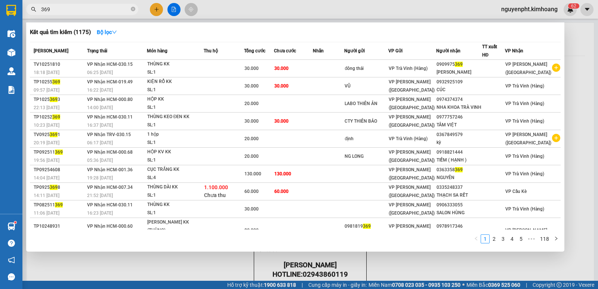
drag, startPoint x: 111, startPoint y: 10, endPoint x: 0, endPoint y: 18, distance: 111.5
click at [0, 18] on section "Kết quả [PERSON_NAME] ( 1175 ) Bộ lọc Mã ĐH Trạng thái Món hàng Thu hộ Tổng [PE…" at bounding box center [299, 144] width 598 height 289
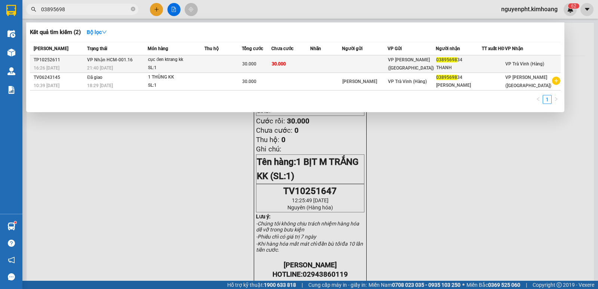
click at [310, 63] on td "30.000" at bounding box center [290, 64] width 38 height 18
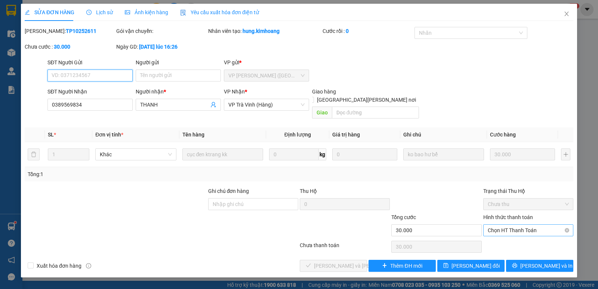
click at [506, 224] on span "Chọn HT Thanh Toán" at bounding box center [527, 229] width 81 height 11
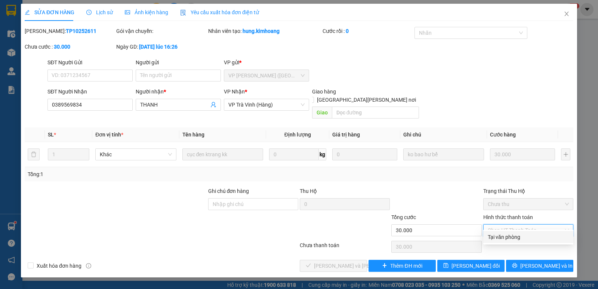
click at [498, 239] on div "Tại văn phòng" at bounding box center [527, 237] width 81 height 8
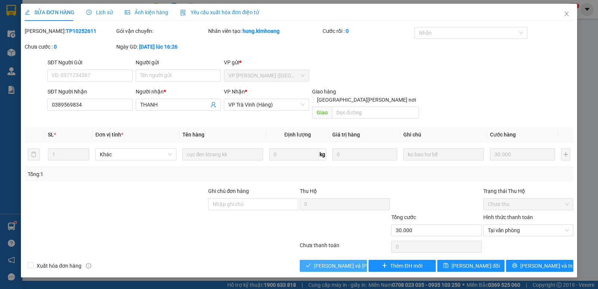
click at [311, 263] on icon "check" at bounding box center [307, 265] width 5 height 5
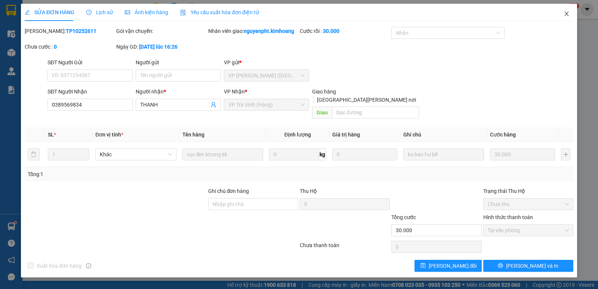
click at [566, 15] on icon "close" at bounding box center [566, 14] width 4 height 4
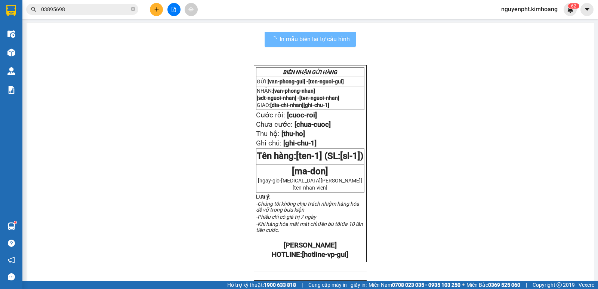
click at [517, 8] on span "nguyenpht.kimhoang" at bounding box center [529, 8] width 68 height 9
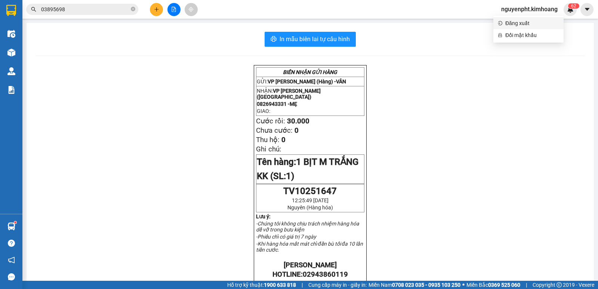
click at [511, 23] on span "Đăng xuất" at bounding box center [532, 23] width 54 height 8
